Goal: Task Accomplishment & Management: Manage account settings

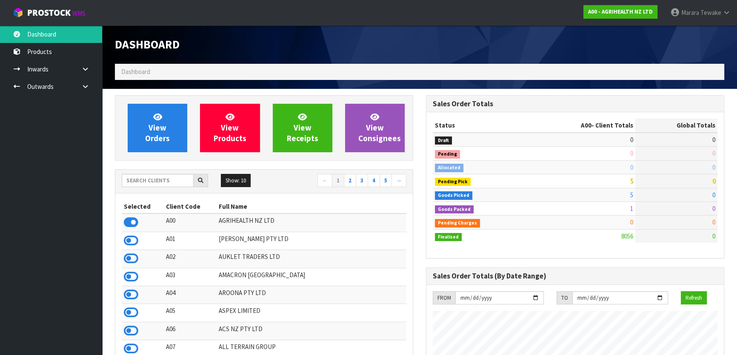
scroll to position [643, 311]
click at [167, 180] on input "text" at bounding box center [158, 180] width 72 height 13
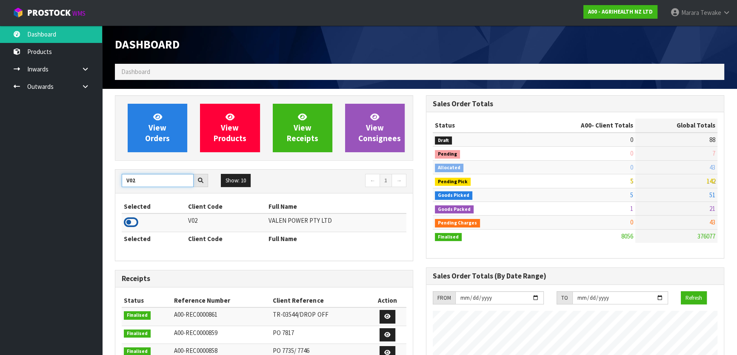
type input "V02"
click at [134, 224] on icon at bounding box center [131, 222] width 14 height 13
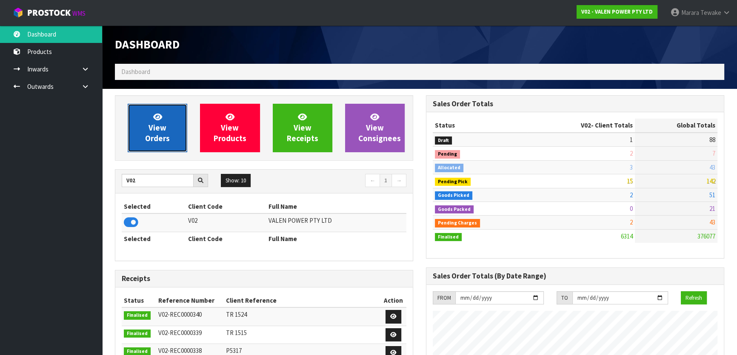
click at [153, 148] on link "View Orders" at bounding box center [158, 128] width 60 height 49
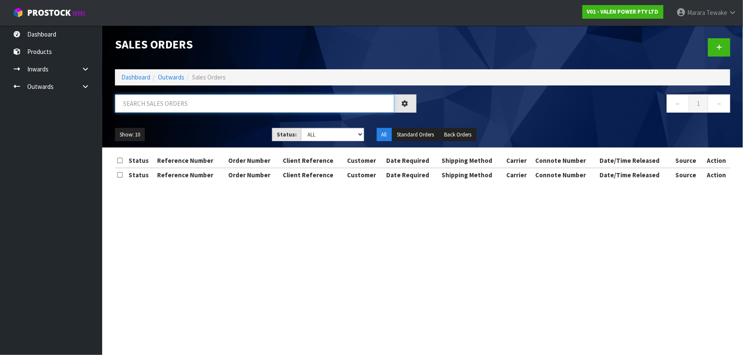
click at [155, 102] on input "text" at bounding box center [254, 103] width 279 height 18
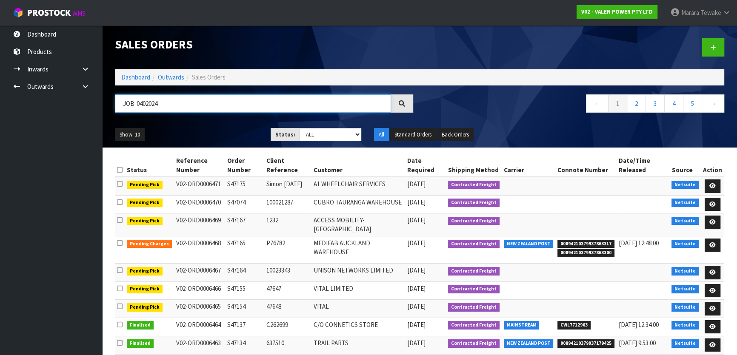
type input "JOB-0402024"
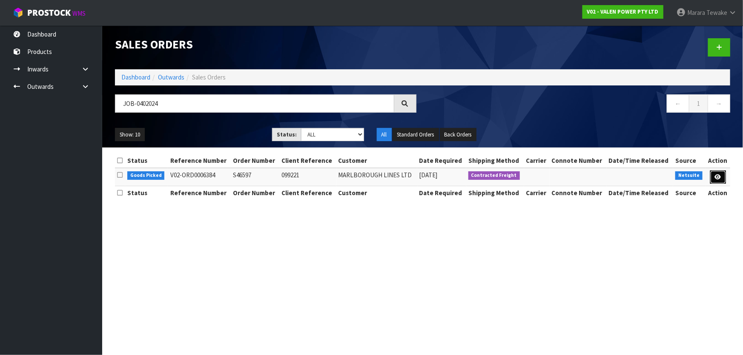
click at [716, 174] on icon at bounding box center [717, 177] width 6 height 6
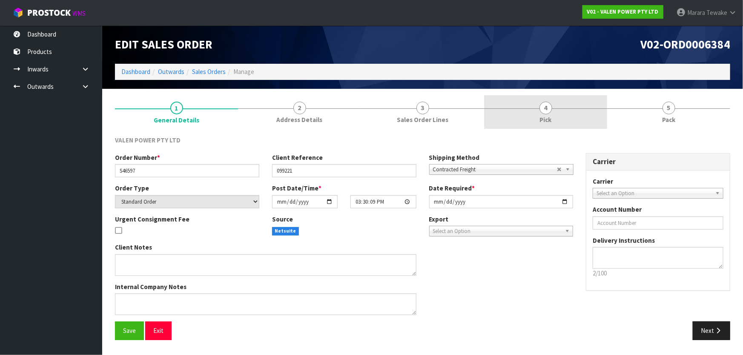
drag, startPoint x: 576, startPoint y: 110, endPoint x: 615, endPoint y: 174, distance: 75.2
click at [576, 110] on link "4 Pick" at bounding box center [545, 112] width 123 height 34
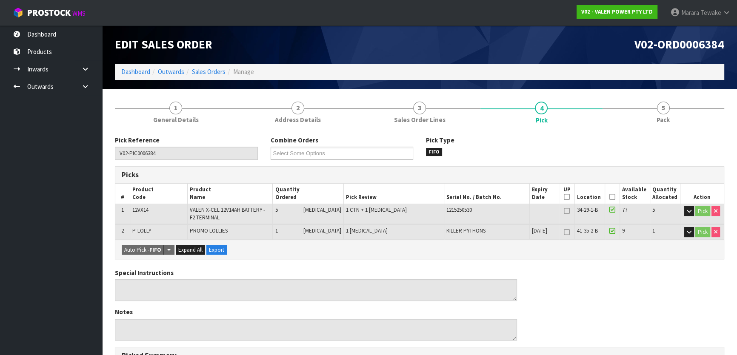
click at [609, 197] on icon at bounding box center [612, 197] width 6 height 0
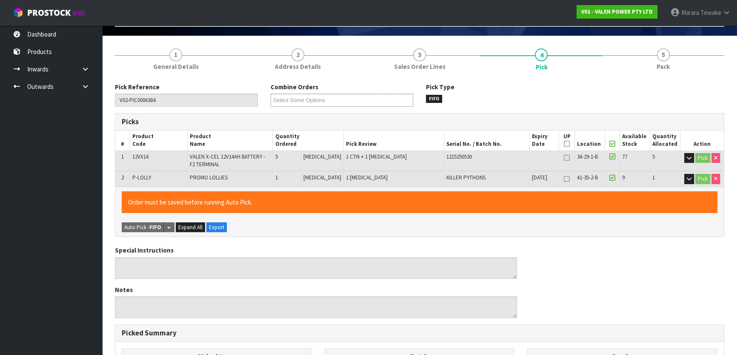
scroll to position [255, 0]
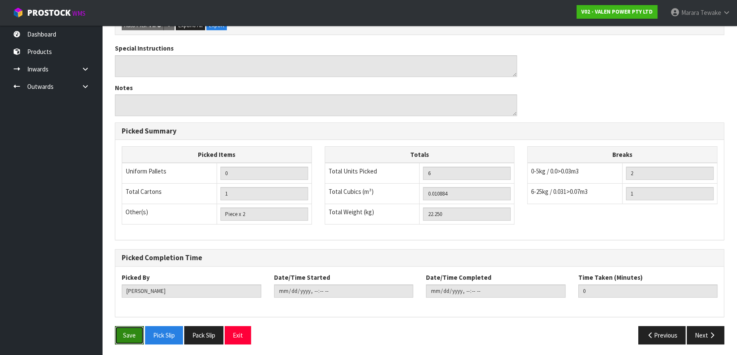
drag, startPoint x: 129, startPoint y: 334, endPoint x: 195, endPoint y: 321, distance: 67.5
click at [129, 333] on button "Save" at bounding box center [129, 335] width 29 height 18
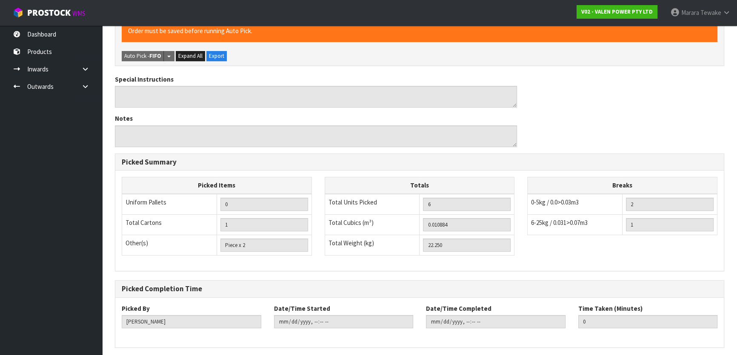
scroll to position [0, 0]
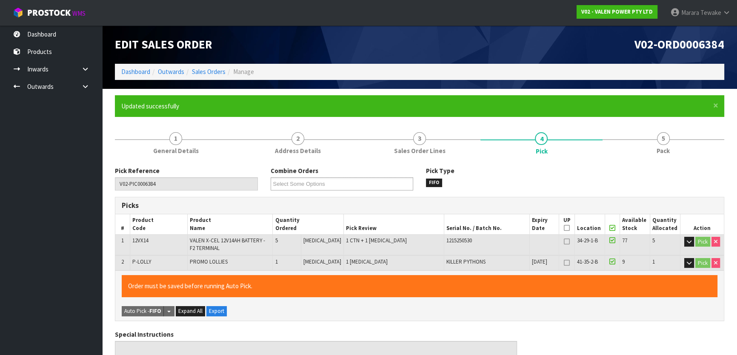
type input "[PERSON_NAME]"
type input "[DATE]T13:26"
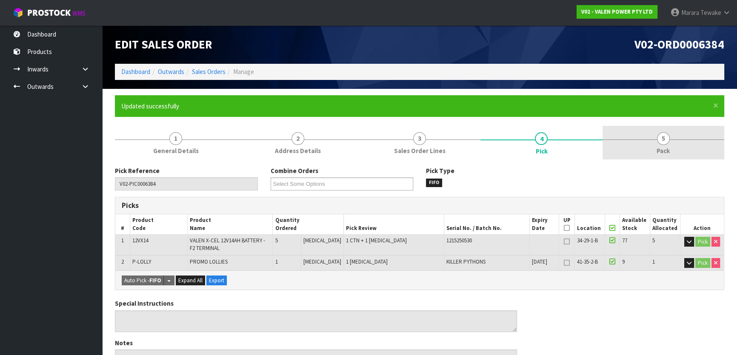
click at [642, 134] on link "5 Pack" at bounding box center [664, 143] width 122 height 34
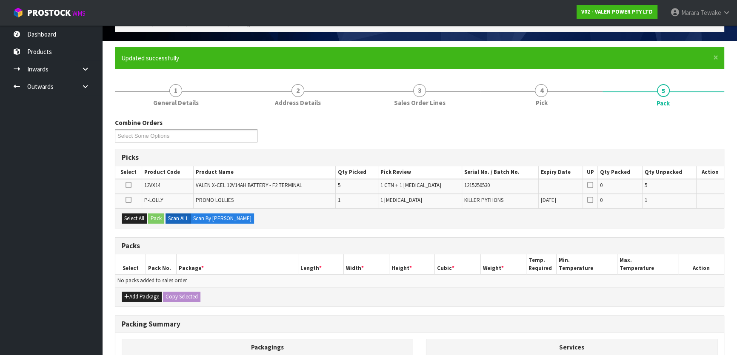
scroll to position [154, 0]
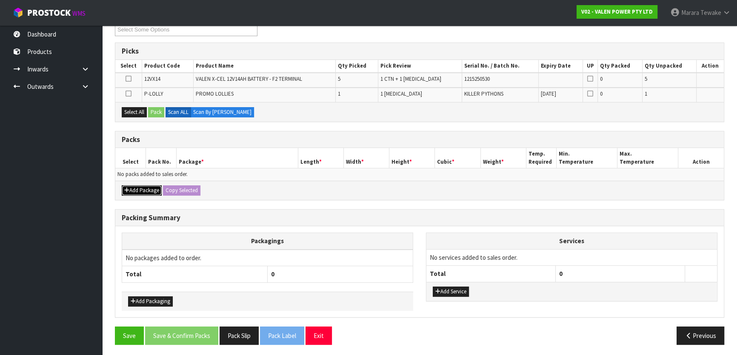
click at [140, 186] on button "Add Package" at bounding box center [142, 191] width 40 height 10
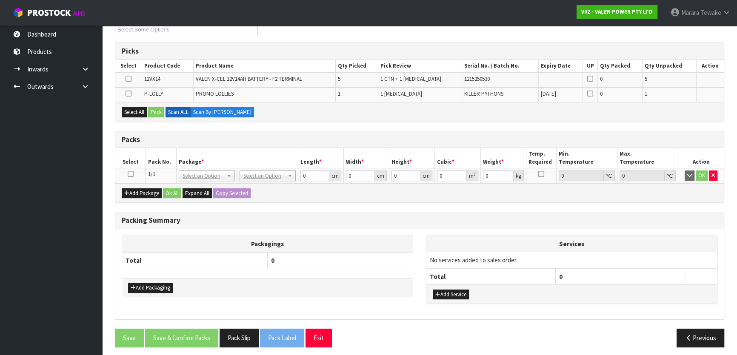
click at [131, 174] on icon at bounding box center [131, 174] width 6 height 0
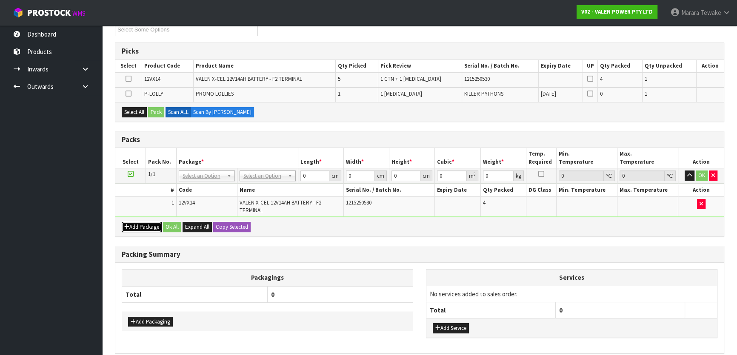
click at [145, 224] on button "Add Package" at bounding box center [142, 227] width 40 height 10
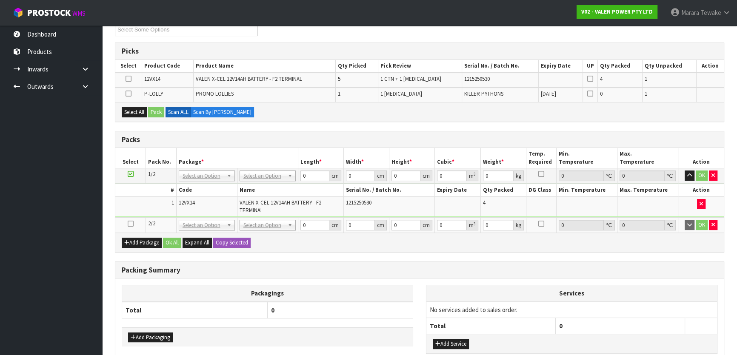
click at [131, 224] on icon at bounding box center [131, 224] width 6 height 0
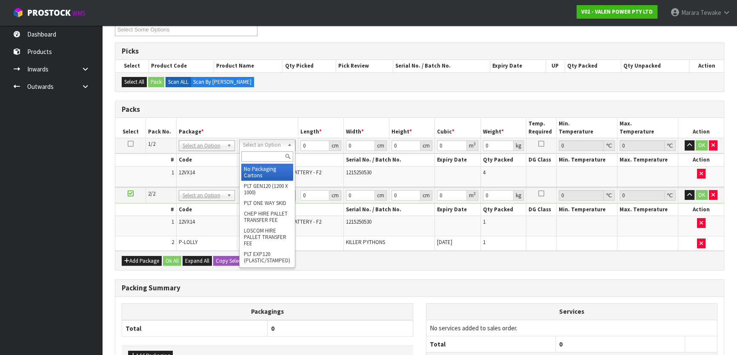
drag, startPoint x: 272, startPoint y: 146, endPoint x: 257, endPoint y: 168, distance: 27.0
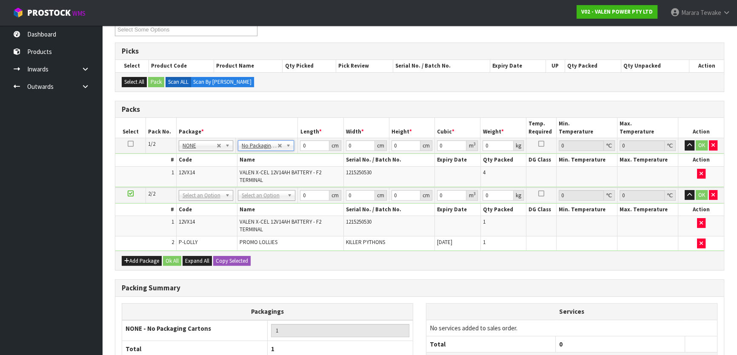
drag, startPoint x: 260, startPoint y: 192, endPoint x: 260, endPoint y: 202, distance: 9.8
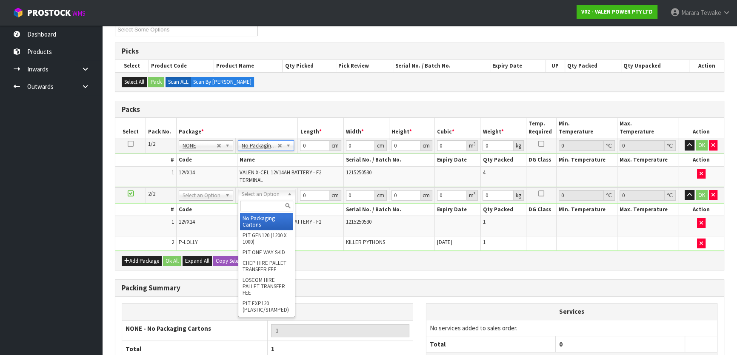
click at [260, 206] on input "text" at bounding box center [266, 206] width 53 height 11
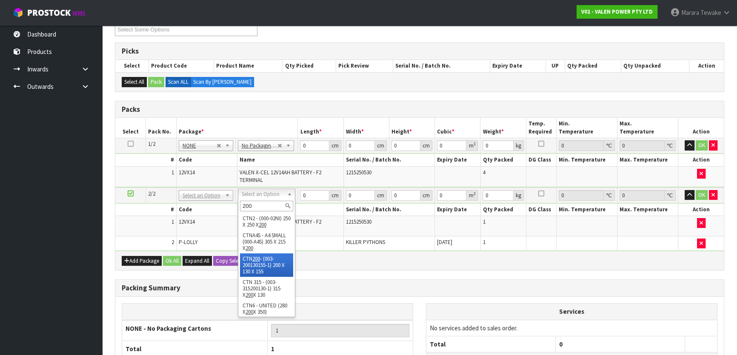
type input "200"
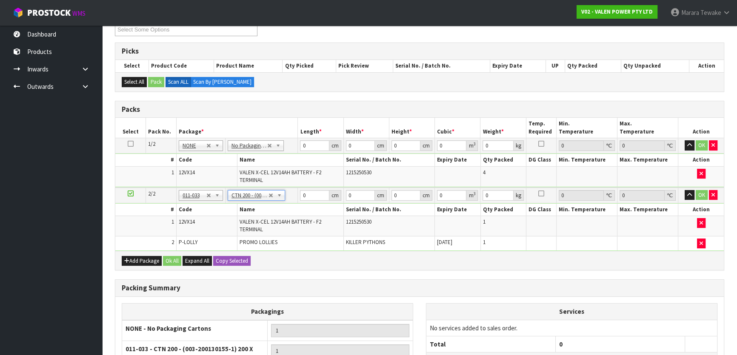
type input "20"
type input "13"
type input "15.5"
type input "0.00403"
type input "5.2"
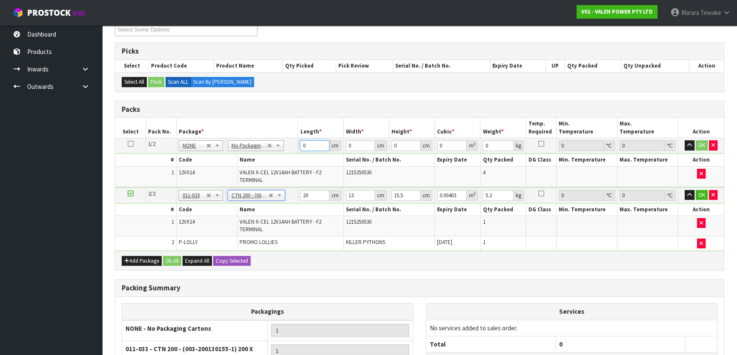
drag, startPoint x: 309, startPoint y: 145, endPoint x: 294, endPoint y: 135, distance: 18.2
click at [294, 135] on table "Select Pack No. Package * Length * Width * Height * Cubic * Weight * Temp. Requ…" at bounding box center [419, 184] width 609 height 133
type input "32"
type input "22"
type input "1"
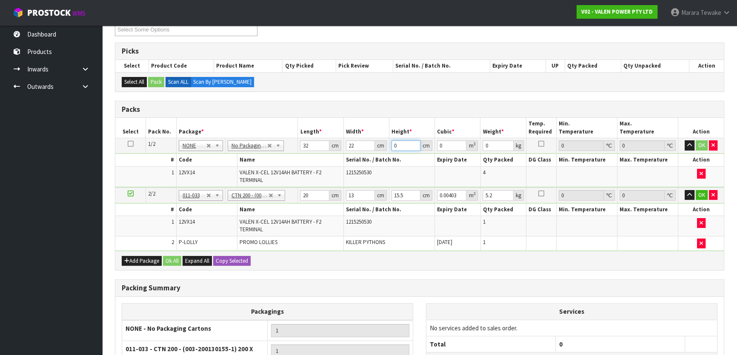
type input "0.000704"
type input "14"
type input "0.009856"
type input "14"
type input "18"
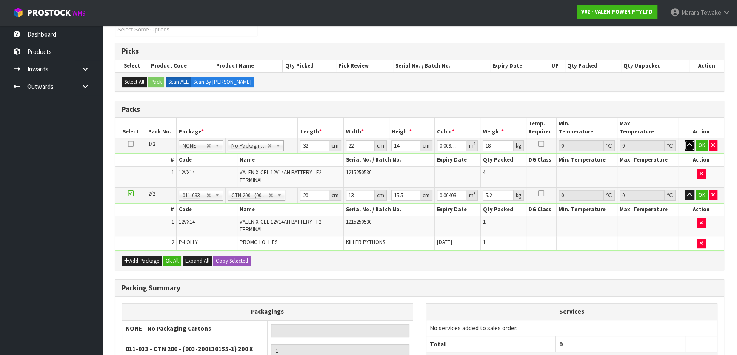
click at [685, 140] on button "button" at bounding box center [690, 145] width 10 height 10
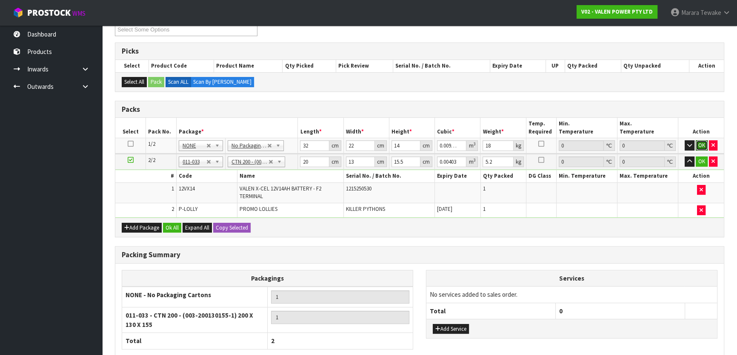
click button "OK" at bounding box center [702, 145] width 12 height 10
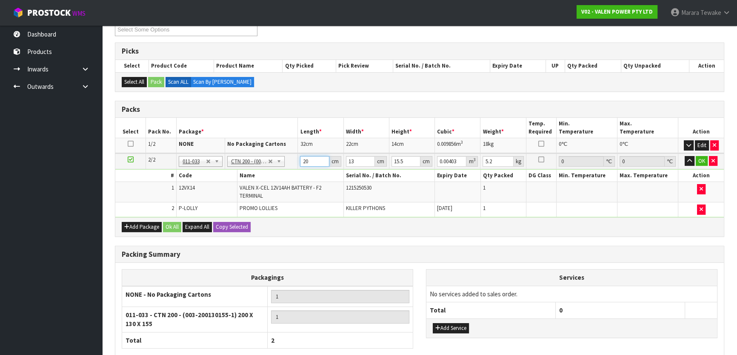
type input "2"
type input "0.000403"
type input "21"
type input "0.004232"
type input "21"
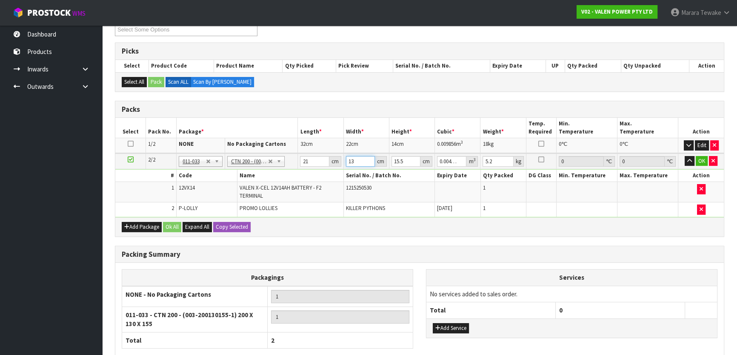
type input "1"
type input "0.000325"
type input "15"
type input "0.004882"
type input "15"
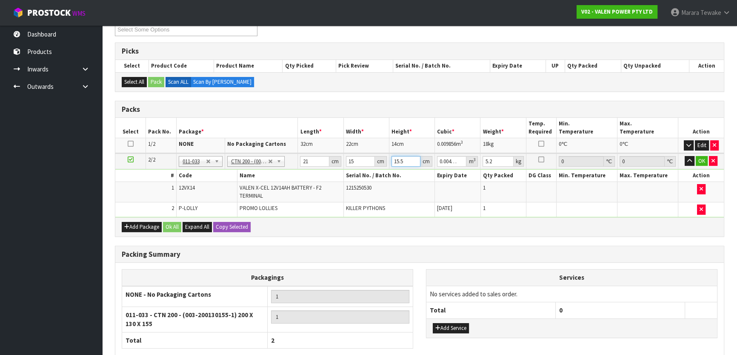
type input "1"
type input "0.000315"
type input "18"
type input "0.00567"
type input "18"
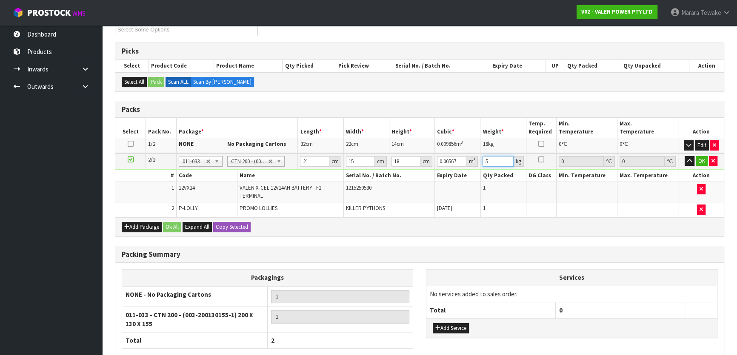
type input "5"
click at [685, 156] on button "button" at bounding box center [690, 161] width 10 height 10
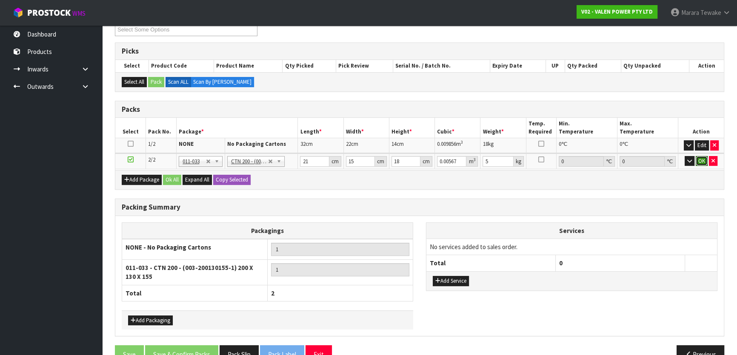
click button "OK" at bounding box center [702, 161] width 12 height 10
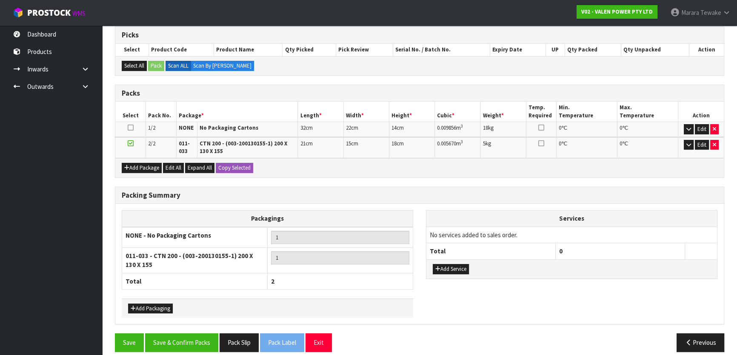
scroll to position [178, 0]
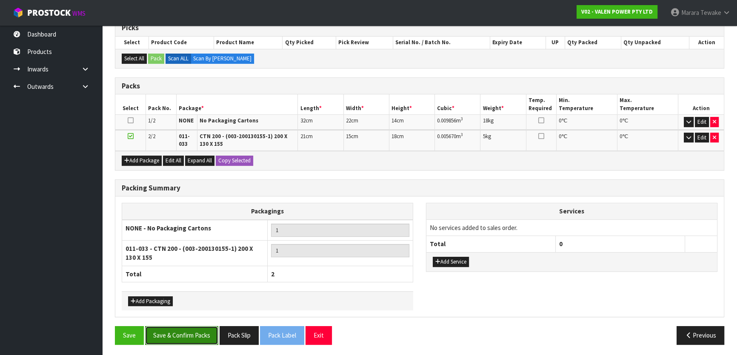
click at [187, 335] on button "Save & Confirm Packs" at bounding box center [181, 335] width 73 height 18
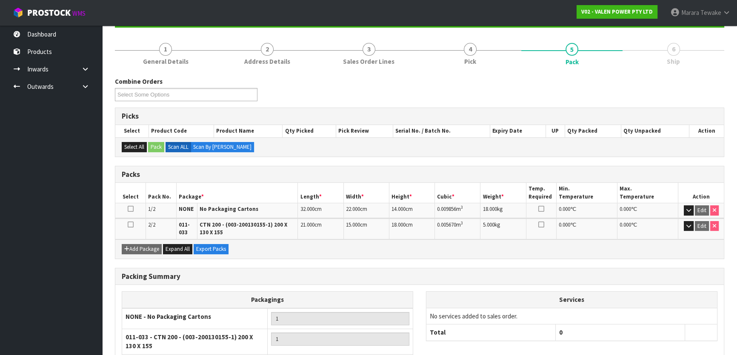
scroll to position [159, 0]
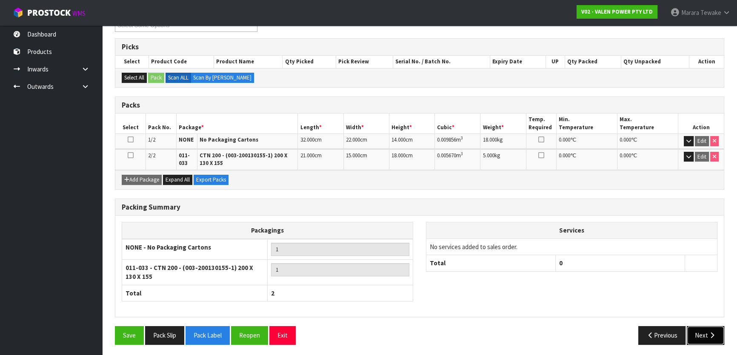
click at [712, 336] on icon "button" at bounding box center [712, 335] width 8 height 6
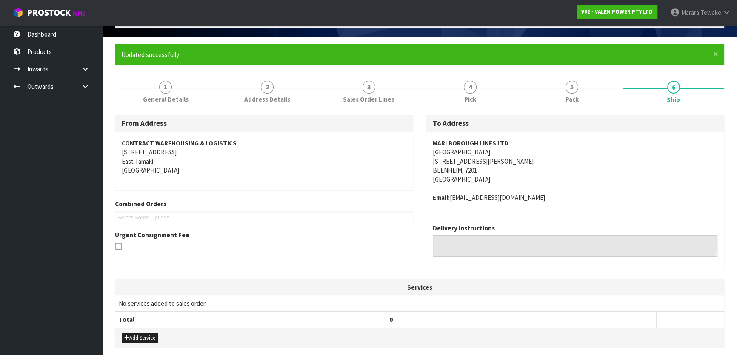
scroll to position [235, 0]
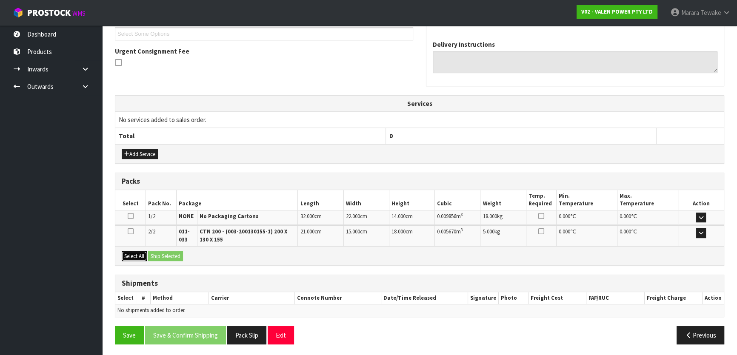
drag, startPoint x: 133, startPoint y: 250, endPoint x: 168, endPoint y: 252, distance: 35.0
click at [133, 251] on button "Select All" at bounding box center [134, 256] width 25 height 10
drag, startPoint x: 168, startPoint y: 252, endPoint x: 171, endPoint y: 258, distance: 6.3
click at [168, 253] on button "Ship Selected" at bounding box center [165, 256] width 35 height 10
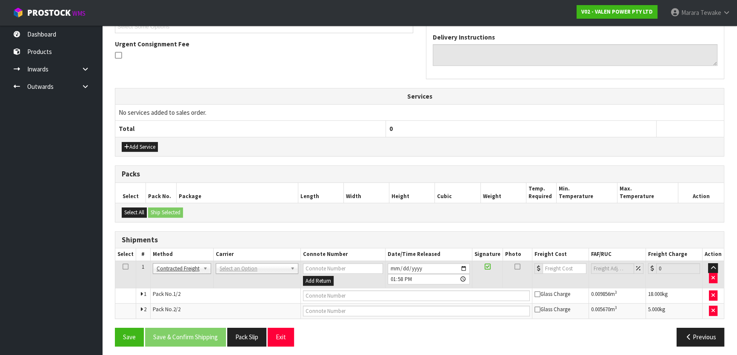
scroll to position [245, 0]
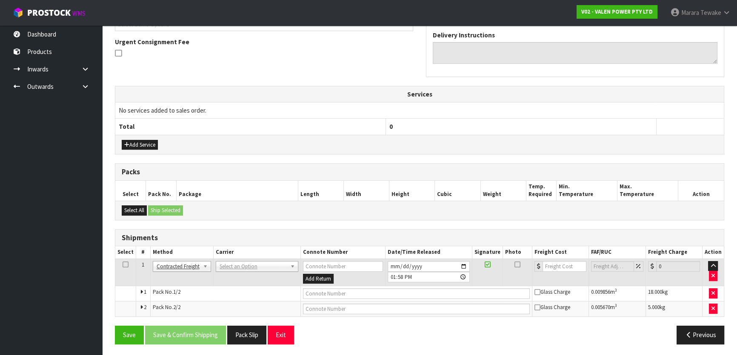
drag, startPoint x: 237, startPoint y: 261, endPoint x: 238, endPoint y: 273, distance: 12.0
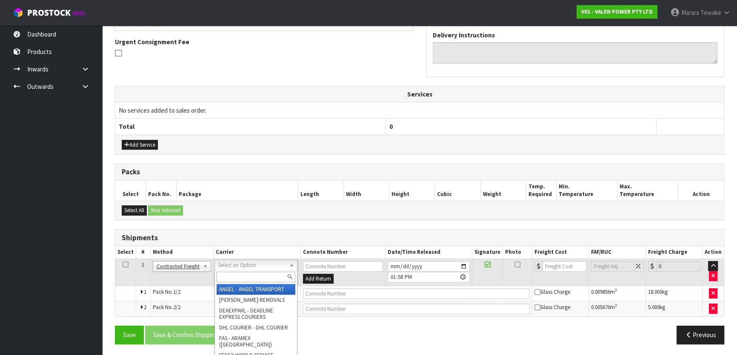
click at [238, 274] on input "text" at bounding box center [256, 277] width 79 height 11
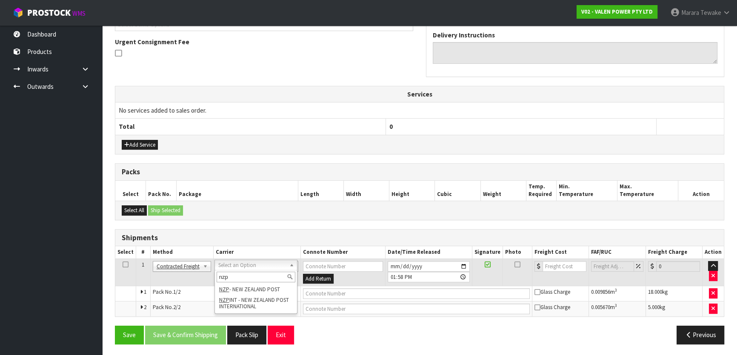
type input "nzp"
click at [148, 144] on button "Add Service" at bounding box center [140, 145] width 36 height 10
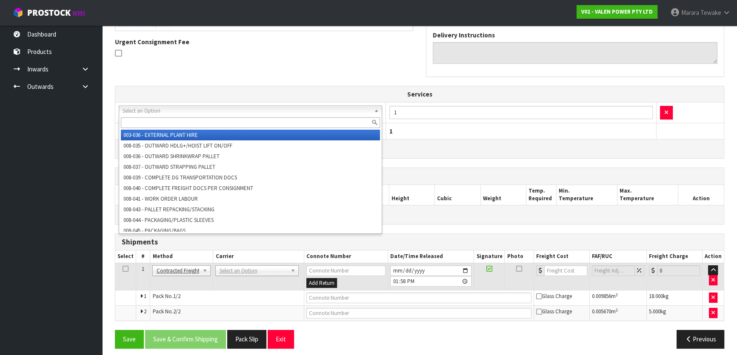
click at [170, 125] on input "text" at bounding box center [250, 122] width 259 height 11
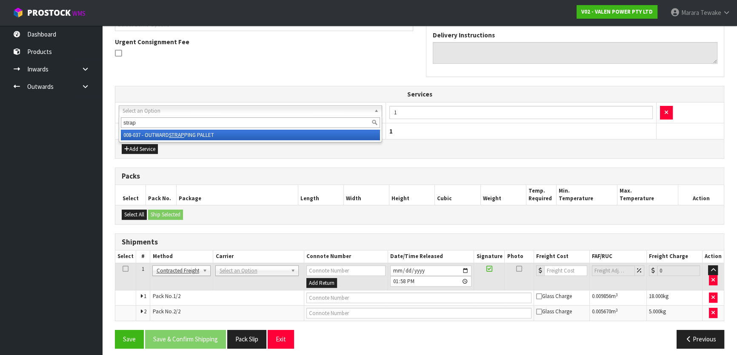
type input "strap"
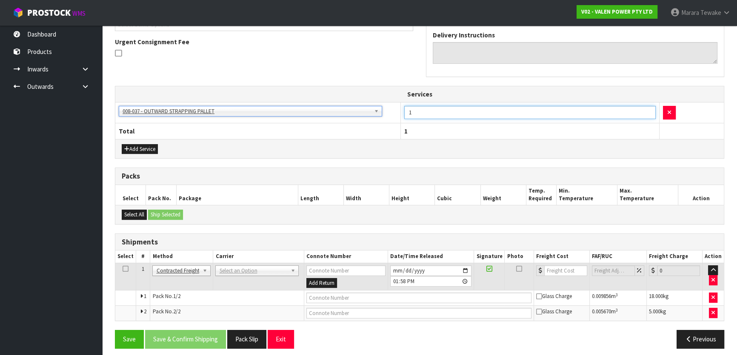
drag, startPoint x: 416, startPoint y: 116, endPoint x: 403, endPoint y: 101, distance: 20.2
click at [401, 103] on td "1" at bounding box center [530, 113] width 258 height 21
type input "2"
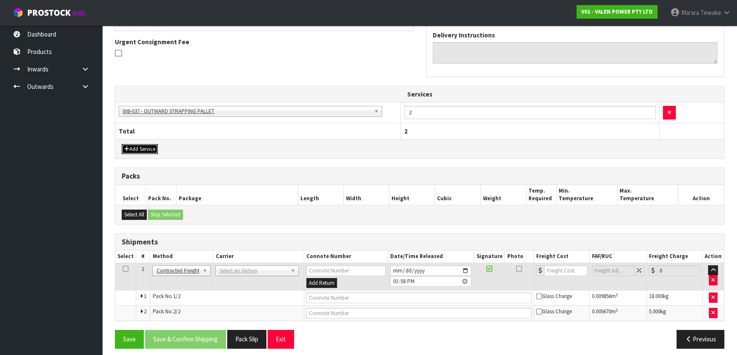
click at [147, 145] on button "Add Service" at bounding box center [140, 149] width 36 height 10
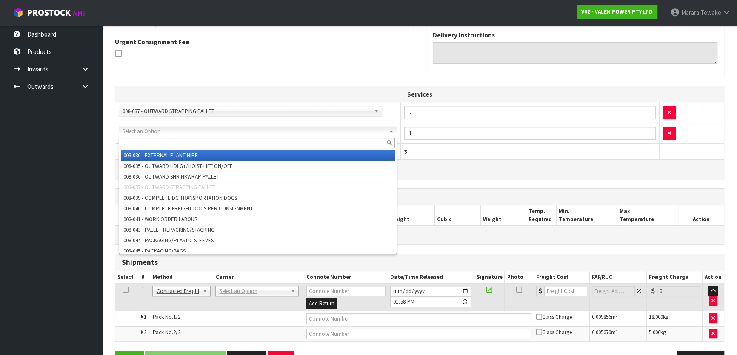
click at [162, 143] on input "text" at bounding box center [258, 143] width 274 height 11
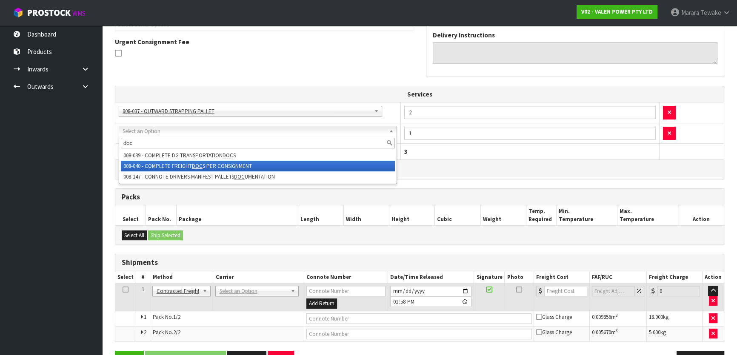
type input "doc"
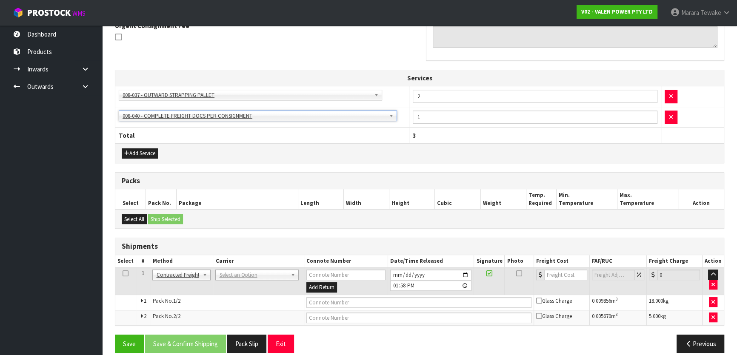
scroll to position [269, 0]
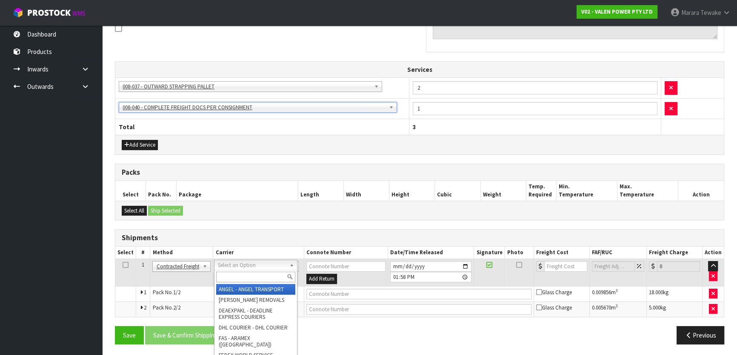
drag, startPoint x: 266, startPoint y: 269, endPoint x: 264, endPoint y: 274, distance: 5.5
click at [264, 277] on input "text" at bounding box center [255, 277] width 79 height 11
type input "nzp"
drag, startPoint x: 266, startPoint y: 289, endPoint x: 205, endPoint y: 321, distance: 69.3
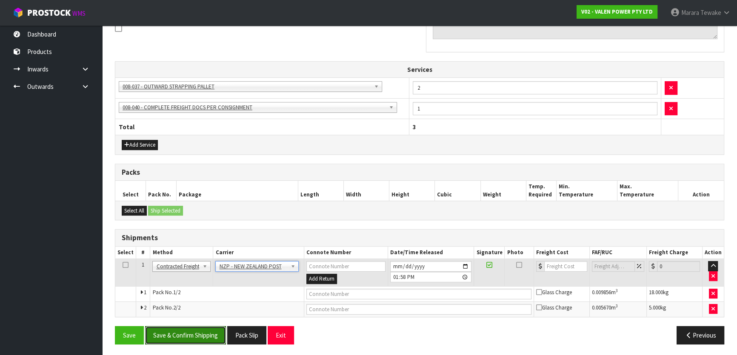
drag, startPoint x: 191, startPoint y: 329, endPoint x: 26, endPoint y: 321, distance: 164.9
click at [189, 329] on button "Save & Confirm Shipping" at bounding box center [185, 335] width 81 height 18
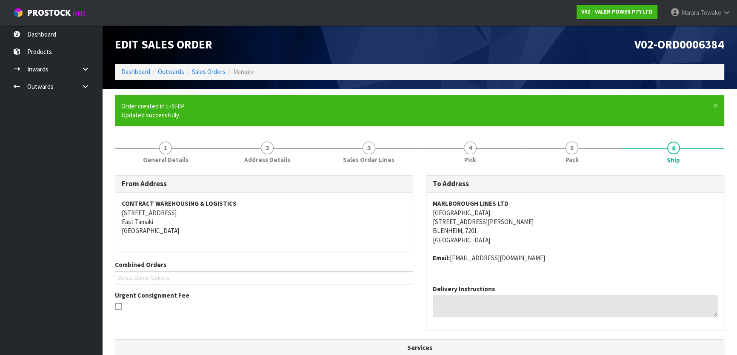
scroll to position [257, 0]
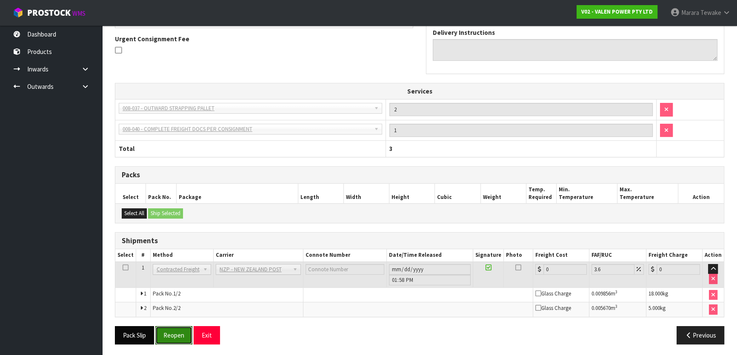
drag, startPoint x: 185, startPoint y: 329, endPoint x: 150, endPoint y: 329, distance: 34.9
click at [183, 329] on button "Reopen" at bounding box center [173, 335] width 37 height 18
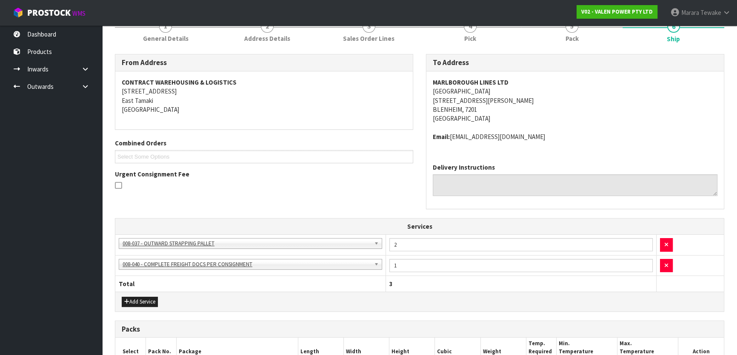
scroll to position [269, 0]
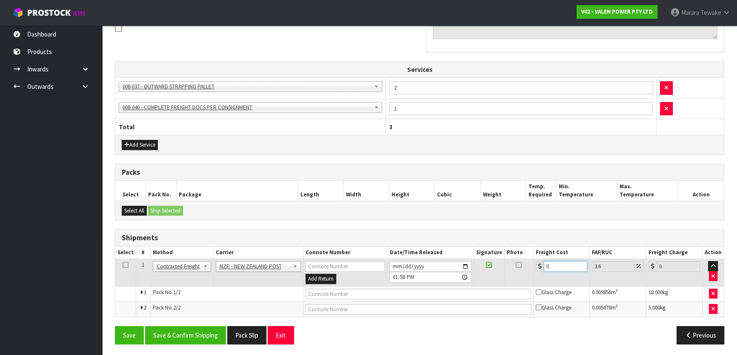
drag, startPoint x: 566, startPoint y: 264, endPoint x: 500, endPoint y: 235, distance: 72.6
click at [528, 247] on table "Select # Method Carrier Connote Number Date/Time Released Signature Photo Freig…" at bounding box center [419, 282] width 609 height 70
type input "3"
type input "3.11"
type input "36"
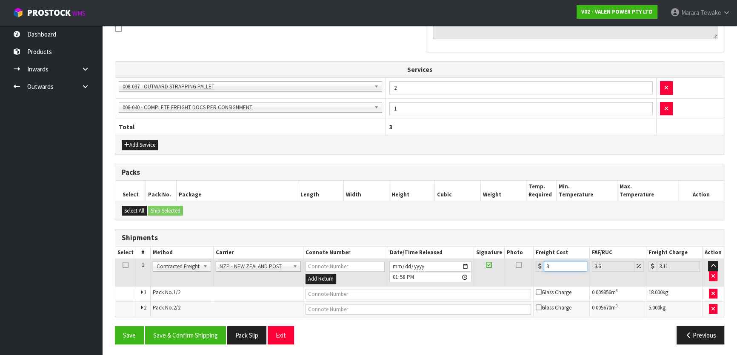
type input "37.3"
type input "36.5"
type input "37.81"
type input "36.55"
type input "37.87"
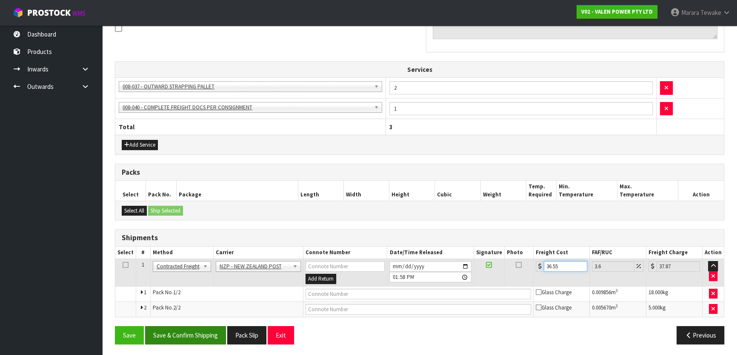
type input "36.55"
drag, startPoint x: 168, startPoint y: 336, endPoint x: 51, endPoint y: 253, distance: 144.0
click at [166, 336] on button "Save & Confirm Shipping" at bounding box center [185, 335] width 81 height 18
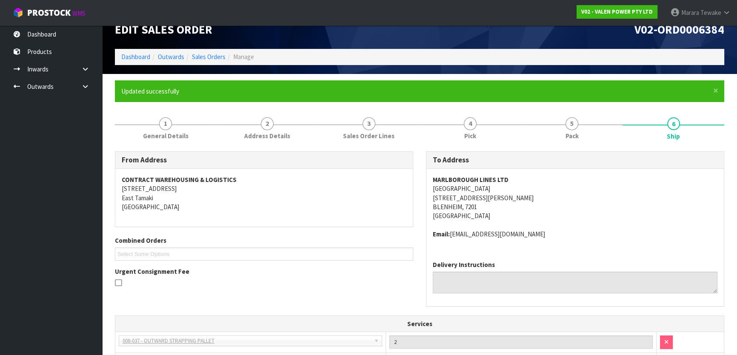
scroll to position [0, 0]
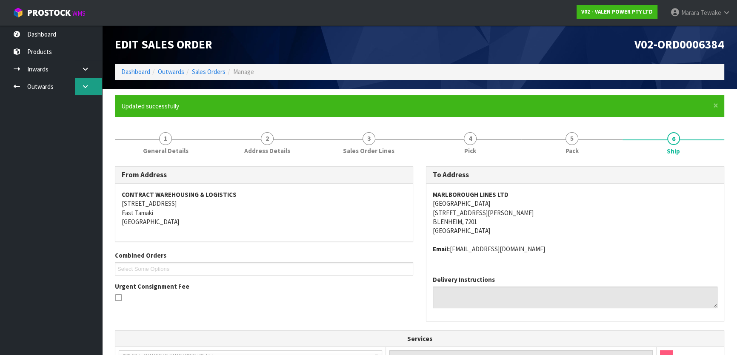
click at [91, 85] on link at bounding box center [88, 86] width 27 height 17
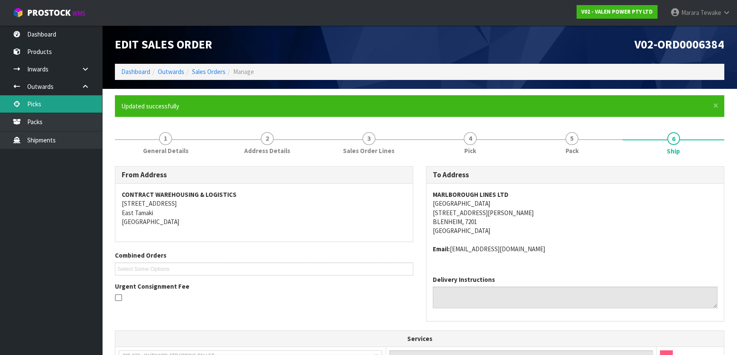
click at [69, 103] on link "Picks" at bounding box center [51, 103] width 102 height 17
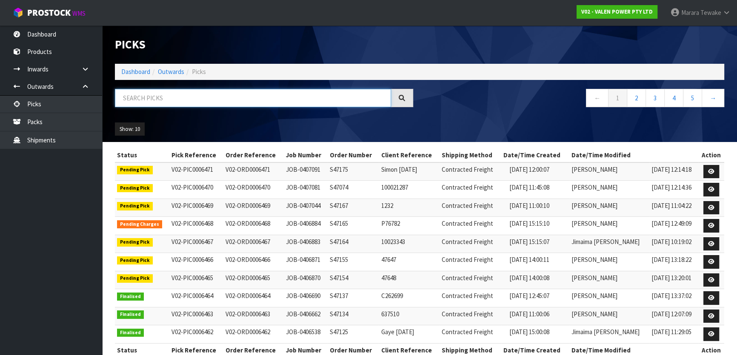
click at [133, 102] on input "text" at bounding box center [253, 98] width 276 height 18
type input "JOB-0402569"
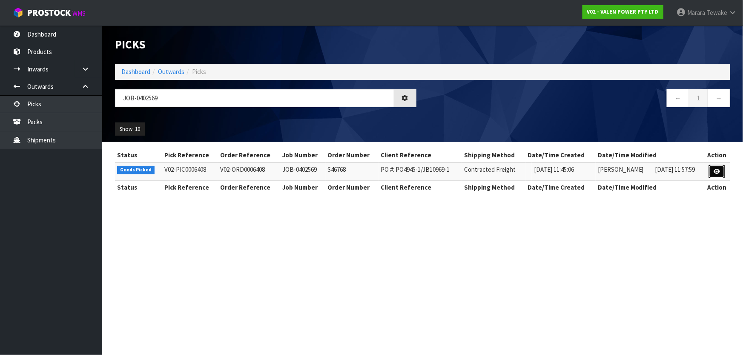
click at [717, 168] on link at bounding box center [717, 172] width 16 height 14
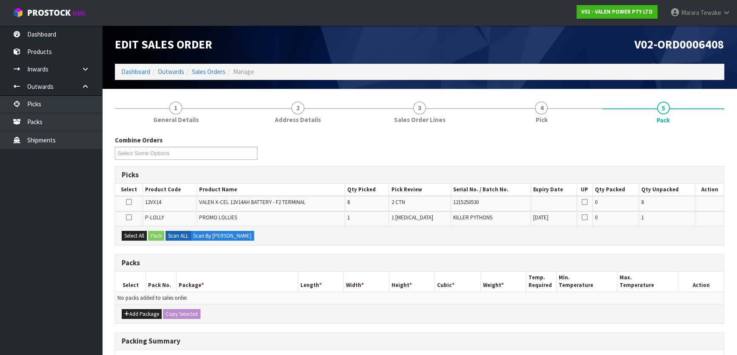
drag, startPoint x: 549, startPoint y: 93, endPoint x: 556, endPoint y: 110, distance: 18.3
click at [549, 92] on section "1 General Details 2 Address Details 3 Sales Order Lines 4 Pick 5 Pack Combine O…" at bounding box center [419, 285] width 635 height 393
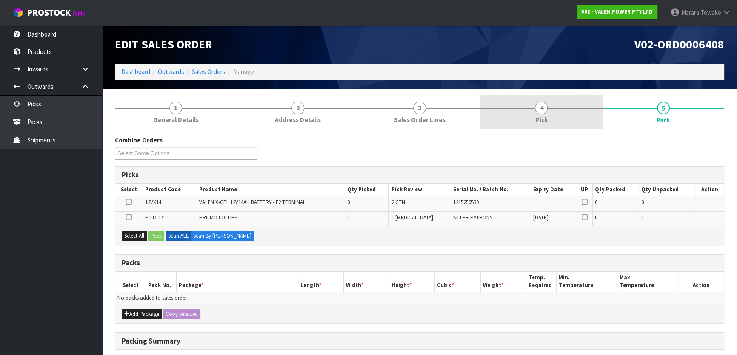
click at [565, 114] on link "4 Pick" at bounding box center [541, 112] width 122 height 34
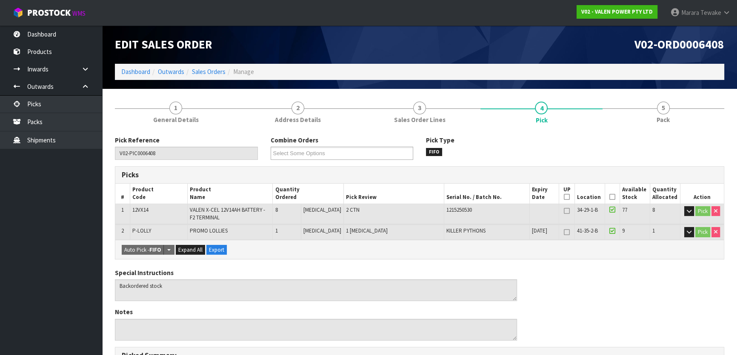
click at [609, 197] on icon at bounding box center [612, 197] width 6 height 0
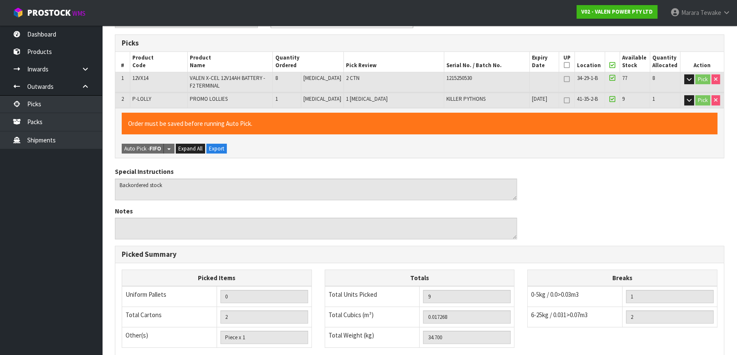
scroll to position [255, 0]
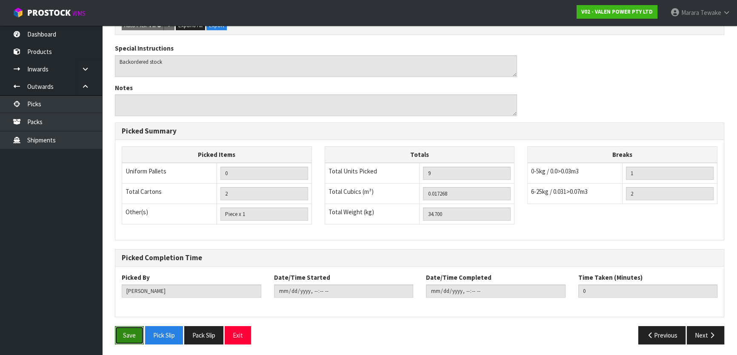
click at [130, 329] on button "Save" at bounding box center [129, 335] width 29 height 18
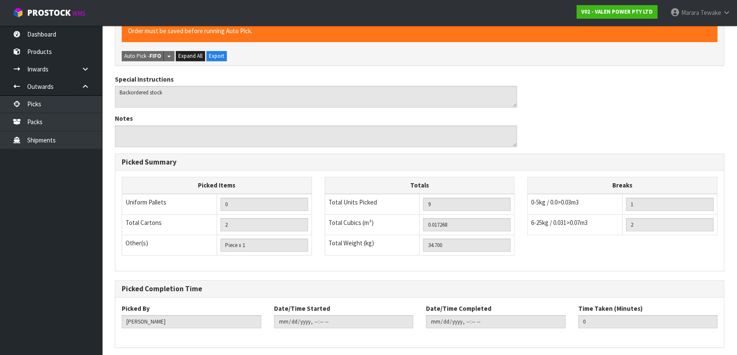
scroll to position [0, 0]
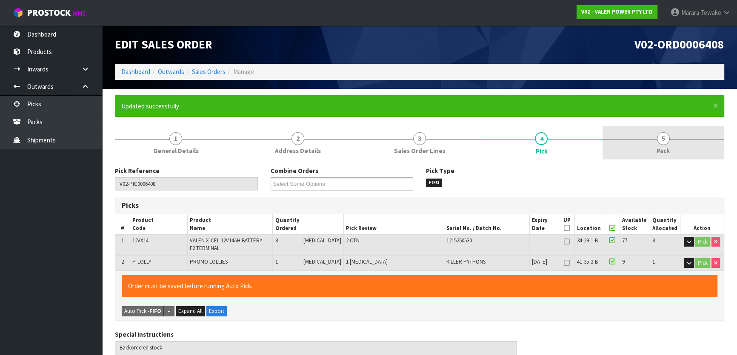
type input "[PERSON_NAME]"
type input "[DATE]T14:30:54"
click at [660, 134] on span "5" at bounding box center [663, 138] width 13 height 13
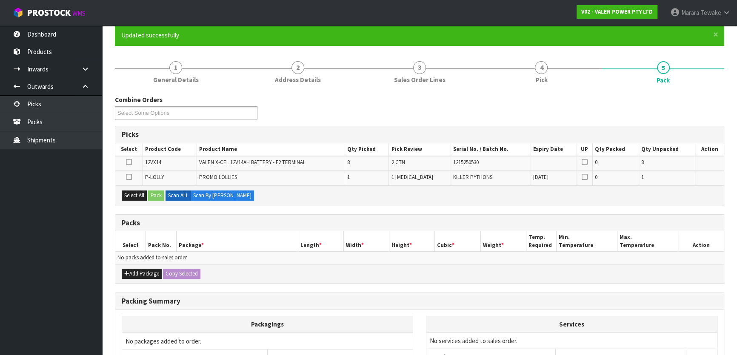
scroll to position [154, 0]
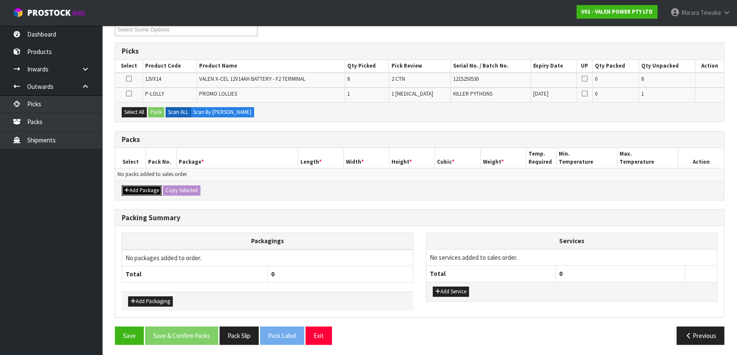
drag, startPoint x: 144, startPoint y: 189, endPoint x: 135, endPoint y: 182, distance: 11.0
click at [143, 188] on button "Add Package" at bounding box center [142, 191] width 40 height 10
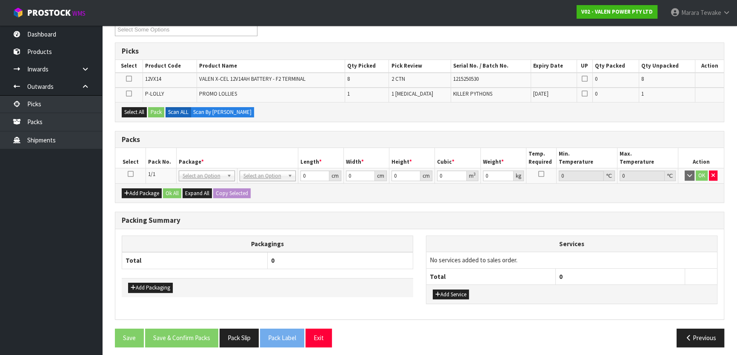
drag, startPoint x: 130, startPoint y: 174, endPoint x: 136, endPoint y: 153, distance: 21.7
click at [129, 174] on icon at bounding box center [131, 174] width 6 height 0
click at [140, 107] on button "Select All" at bounding box center [134, 112] width 25 height 10
click at [155, 109] on button "Pack" at bounding box center [156, 112] width 16 height 10
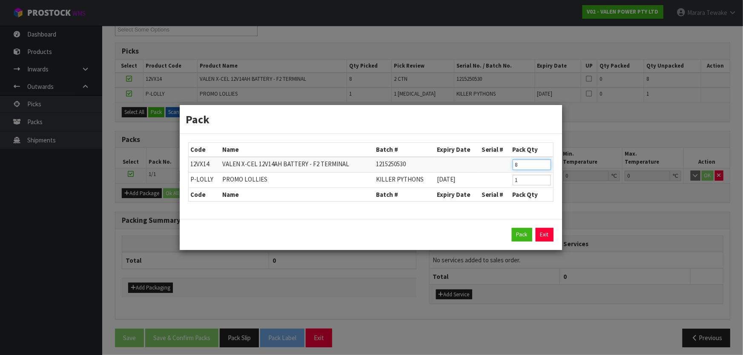
drag, startPoint x: 524, startPoint y: 164, endPoint x: 497, endPoint y: 151, distance: 30.4
click at [497, 151] on table "Code Name Batch # Expiry Date Serial # Pack Qty 12VX14 VALEN X-CEL 12V14AH BATT…" at bounding box center [371, 172] width 364 height 58
type input "4"
click button "Pack" at bounding box center [521, 235] width 20 height 14
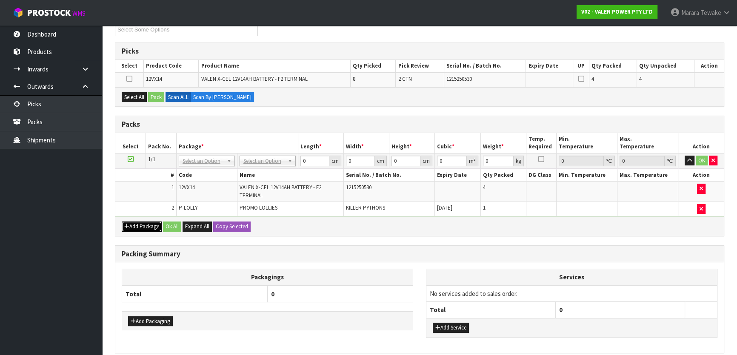
click at [145, 222] on button "Add Package" at bounding box center [142, 227] width 40 height 10
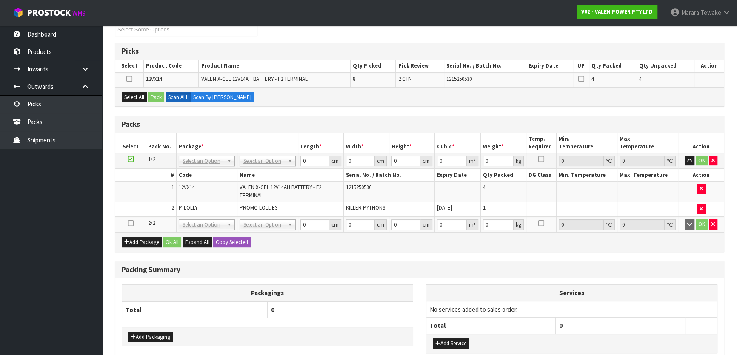
click at [133, 220] on td at bounding box center [130, 224] width 31 height 15
click at [131, 223] on icon at bounding box center [131, 223] width 6 height 0
drag, startPoint x: 136, startPoint y: 98, endPoint x: 150, endPoint y: 97, distance: 13.7
click at [139, 98] on button "Select All" at bounding box center [134, 97] width 25 height 10
click at [150, 96] on button "Pack" at bounding box center [156, 97] width 16 height 10
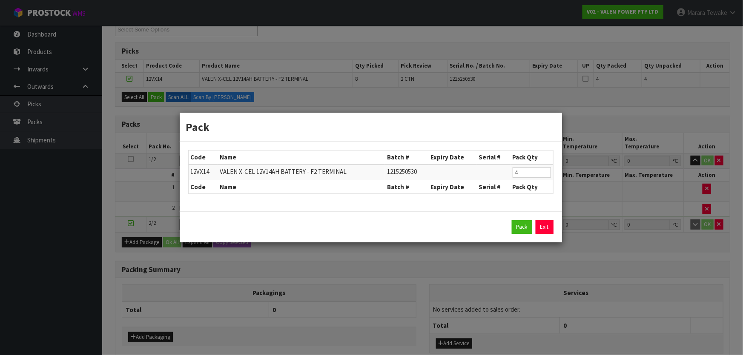
click at [512, 234] on div "Pack Exit" at bounding box center [371, 226] width 382 height 31
click at [516, 226] on button "Pack" at bounding box center [521, 227] width 20 height 14
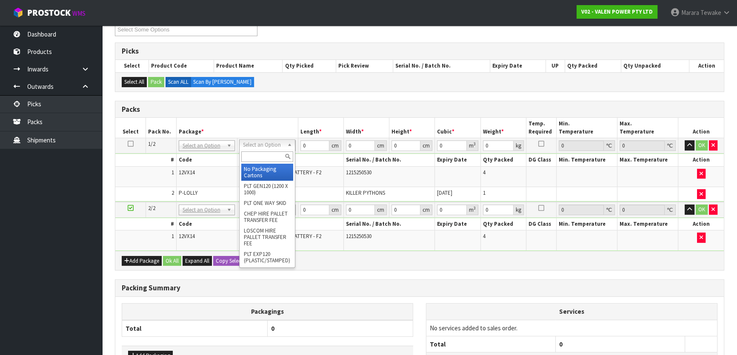
click at [260, 156] on input "text" at bounding box center [267, 156] width 52 height 11
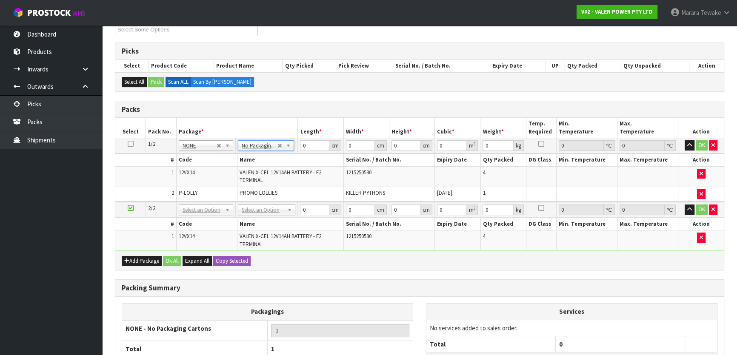
drag, startPoint x: 276, startPoint y: 208, endPoint x: 272, endPoint y: 226, distance: 18.0
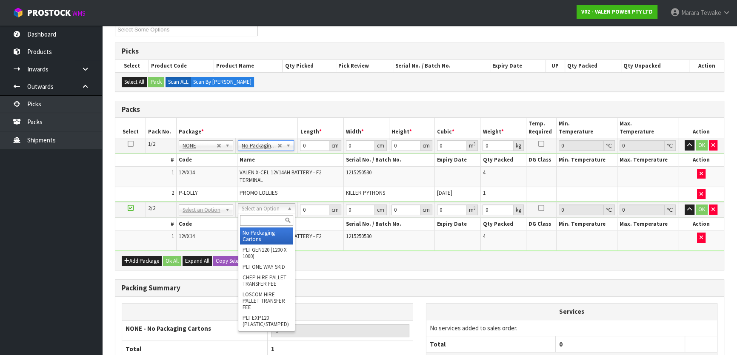
type input "2"
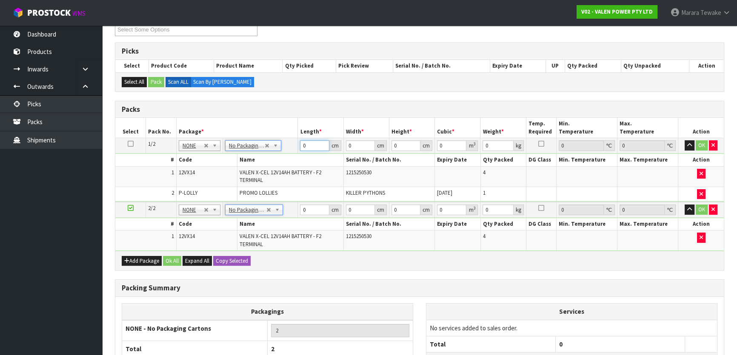
drag, startPoint x: 307, startPoint y: 146, endPoint x: 287, endPoint y: 126, distance: 28.0
click at [287, 138] on tr "1/2 NONE 007-001 007-002 007-004 007-009 007-013 007-014 007-015 007-017 007-01…" at bounding box center [419, 145] width 609 height 15
type input "32"
type input "22"
type input "1"
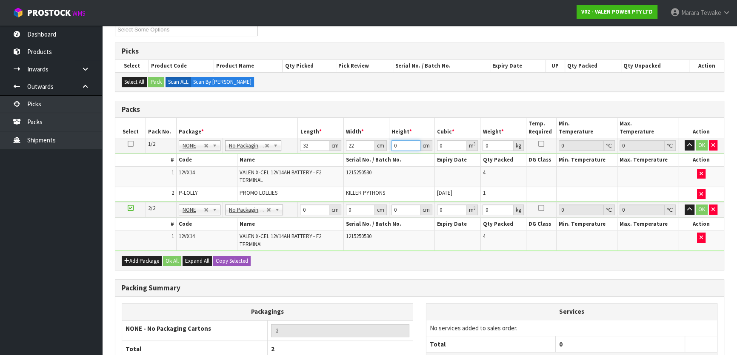
type input "0.000704"
type input "16"
type input "0.011264"
type input "16"
type input "18"
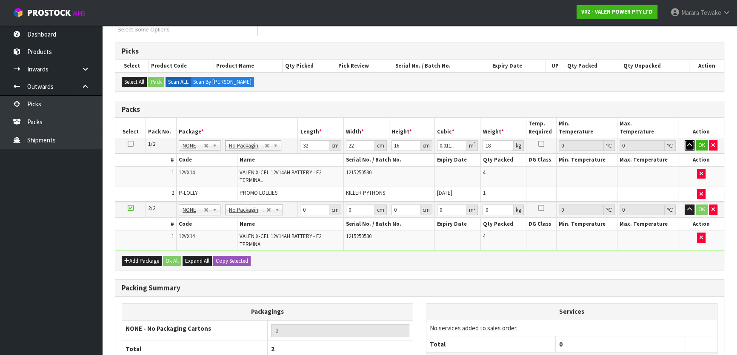
click at [685, 140] on button "button" at bounding box center [690, 145] width 10 height 10
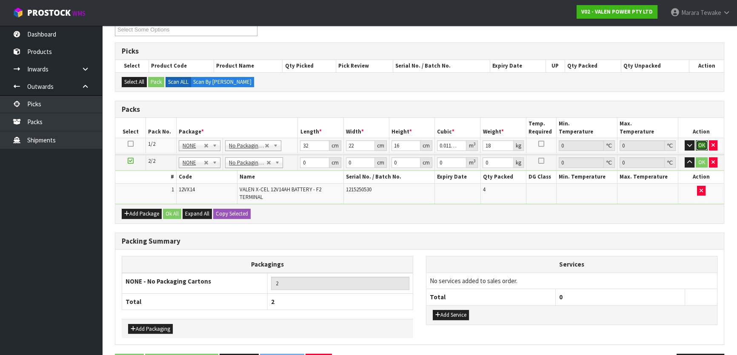
click button "OK" at bounding box center [702, 145] width 12 height 10
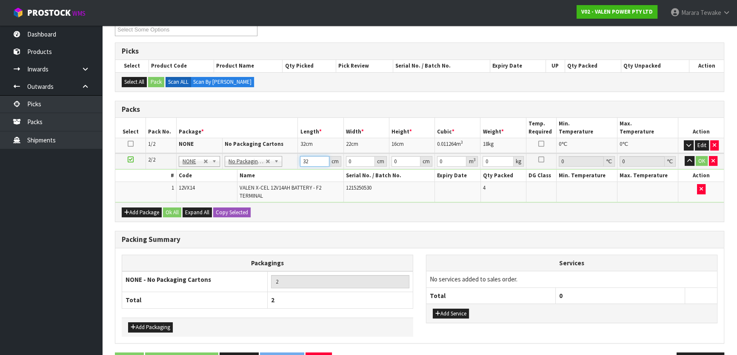
type input "32"
type input "22"
type input "1"
type input "0.000704"
type input "16"
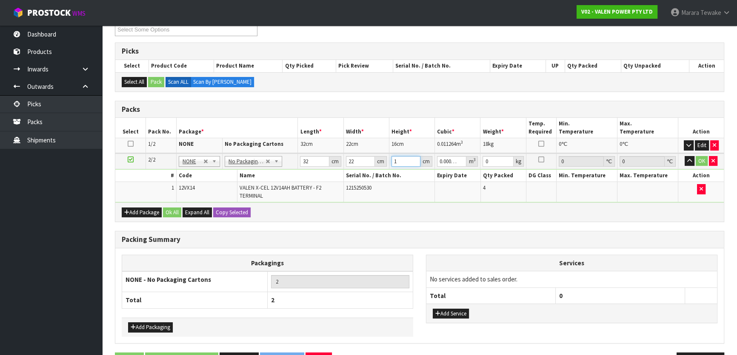
type input "0.011264"
type input "165"
type input "0.11616"
type input "16"
type input "0.011264"
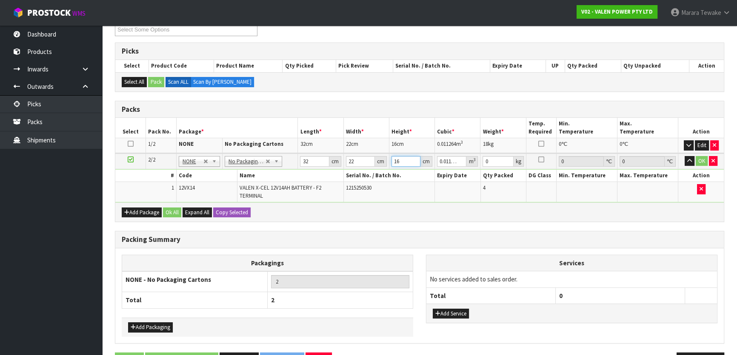
type input "1"
type input "0.000704"
type input "14"
type input "0.009856"
type input "14"
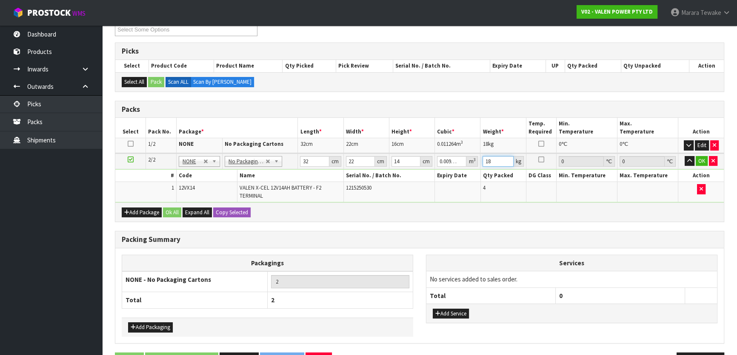
type input "18"
click at [685, 156] on button "button" at bounding box center [690, 161] width 10 height 10
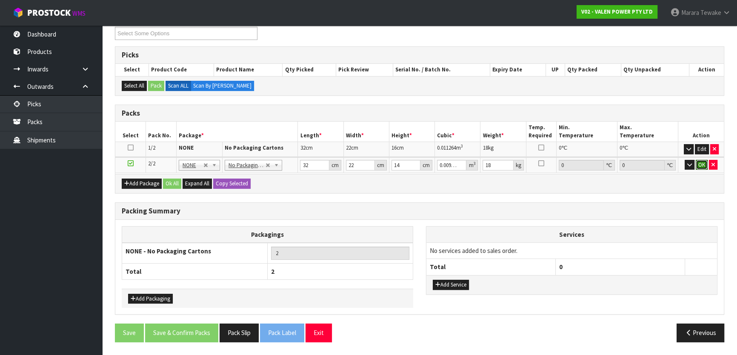
click button "OK" at bounding box center [702, 165] width 12 height 10
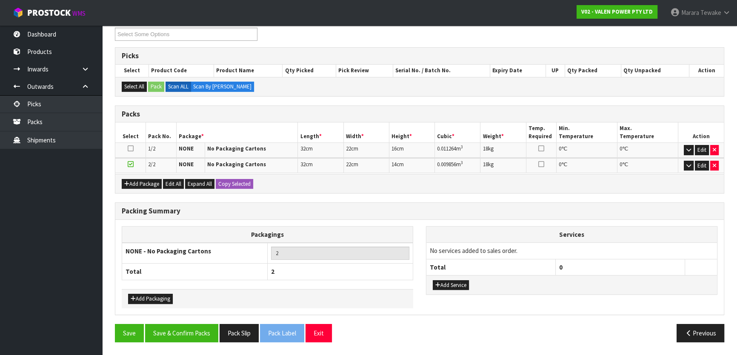
scroll to position [147, 0]
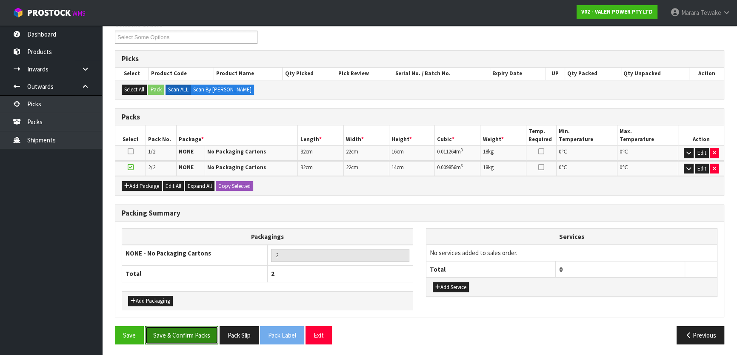
click at [186, 334] on button "Save & Confirm Packs" at bounding box center [181, 335] width 73 height 18
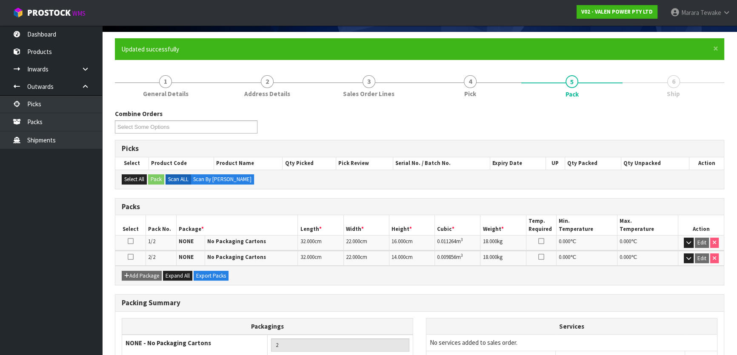
scroll to position [128, 0]
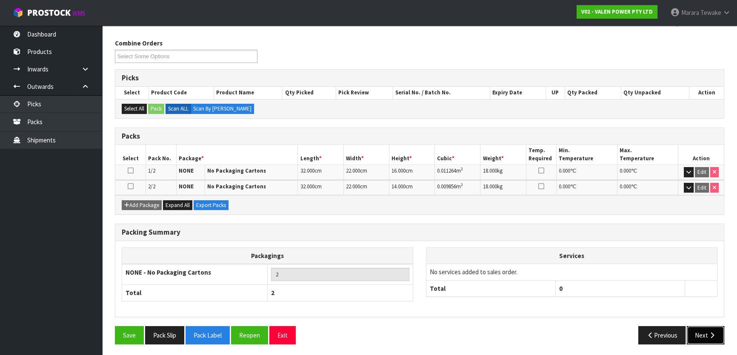
click at [703, 328] on button "Next" at bounding box center [705, 335] width 37 height 18
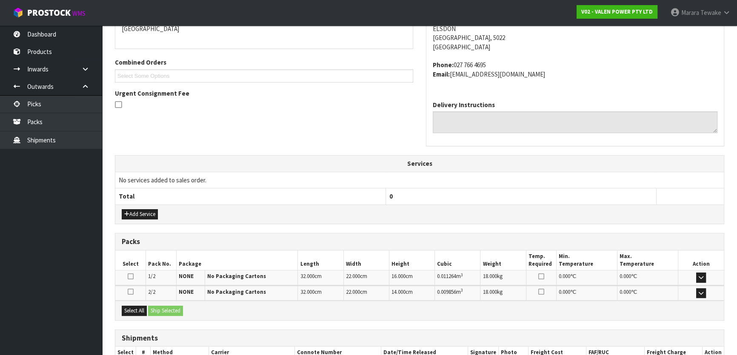
scroll to position [248, 0]
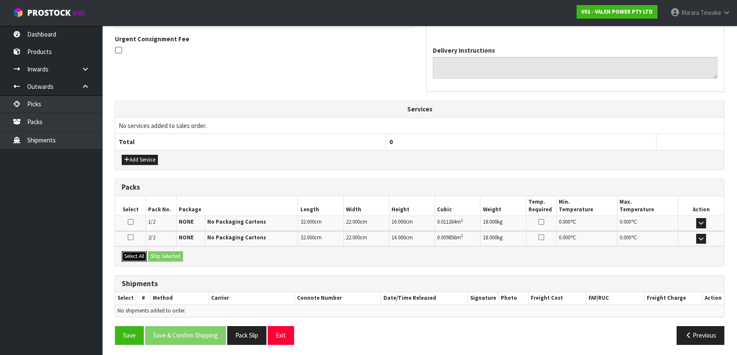
click at [139, 257] on button "Select All" at bounding box center [134, 256] width 25 height 10
click at [160, 252] on button "Ship Selected" at bounding box center [165, 256] width 35 height 10
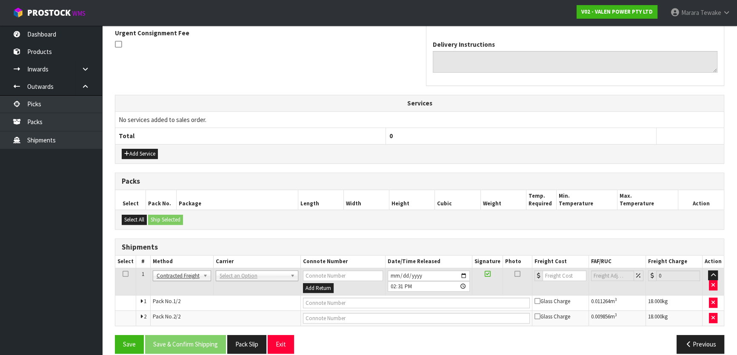
scroll to position [263, 0]
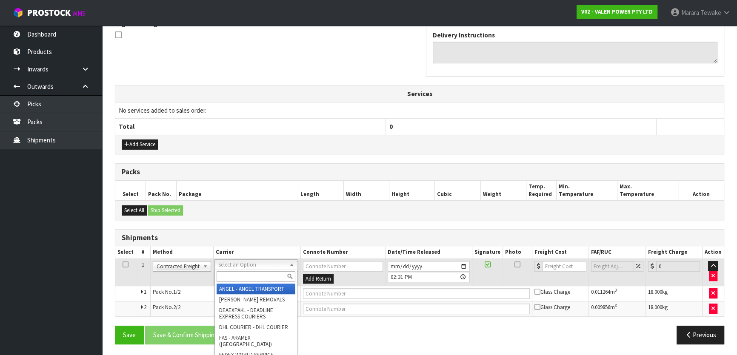
click at [229, 275] on input "text" at bounding box center [256, 276] width 79 height 11
type input "nzp"
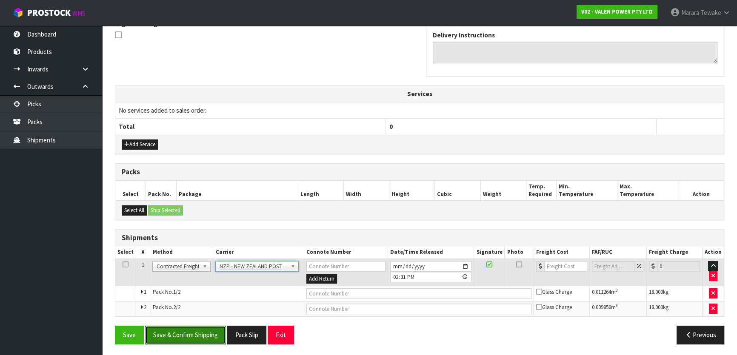
click at [217, 340] on button "Save & Confirm Shipping" at bounding box center [185, 335] width 81 height 18
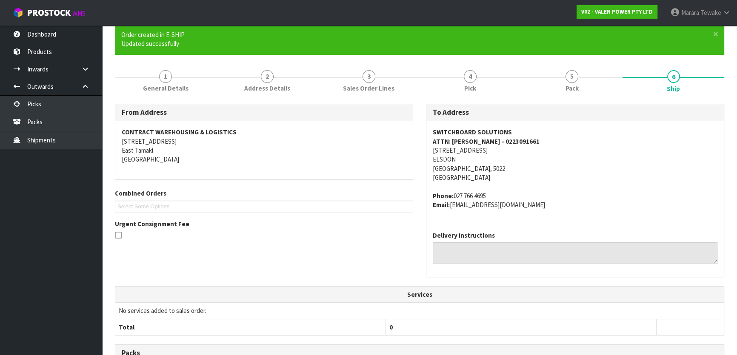
scroll to position [251, 0]
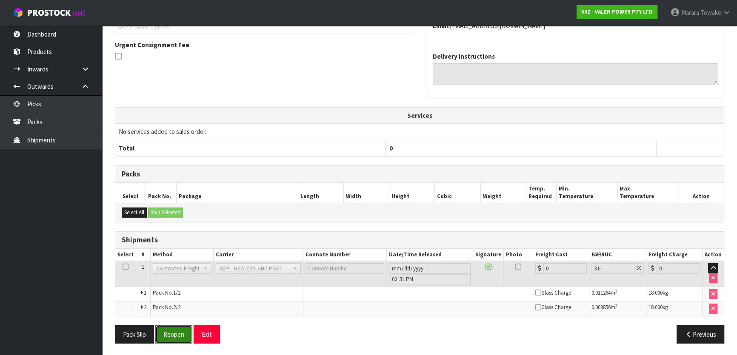
click at [174, 330] on button "Reopen" at bounding box center [173, 335] width 37 height 18
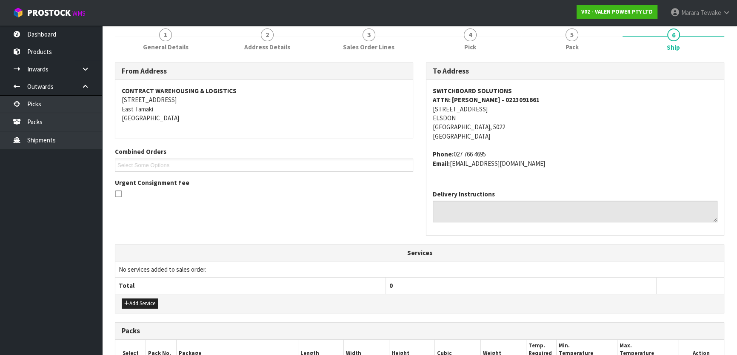
scroll to position [263, 0]
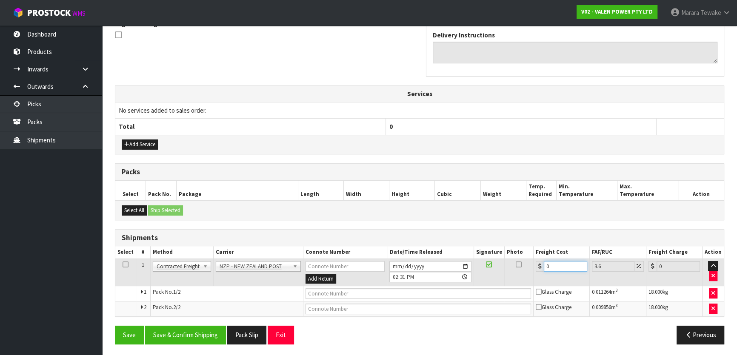
drag, startPoint x: 568, startPoint y: 269, endPoint x: 538, endPoint y: 260, distance: 30.7
click at [541, 262] on div "0" at bounding box center [561, 266] width 51 height 11
type input "2"
type input "2.07"
type input "29"
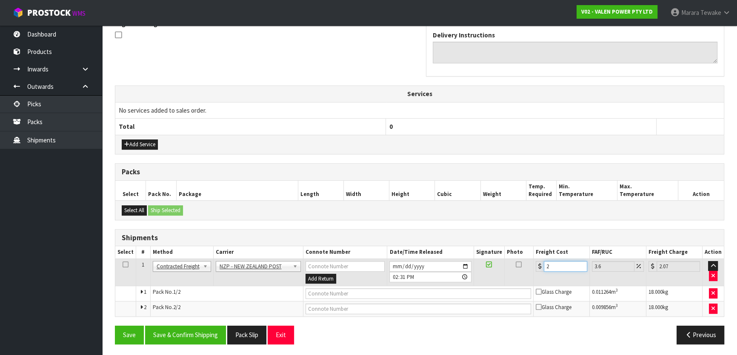
type input "30.04"
type input "29.9"
type input "30.98"
type input "29.90"
drag, startPoint x: 168, startPoint y: 332, endPoint x: 159, endPoint y: 326, distance: 10.7
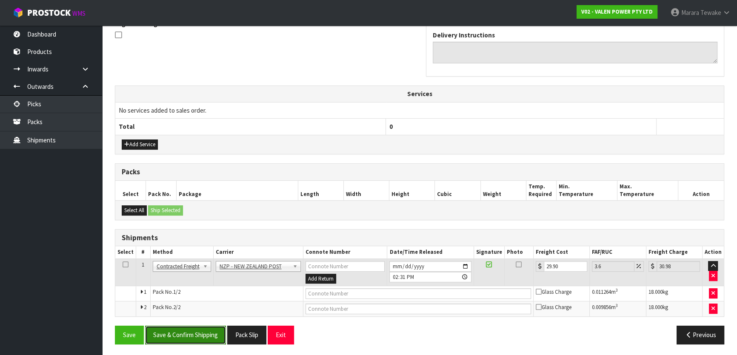
click at [168, 331] on button "Save & Confirm Shipping" at bounding box center [185, 335] width 81 height 18
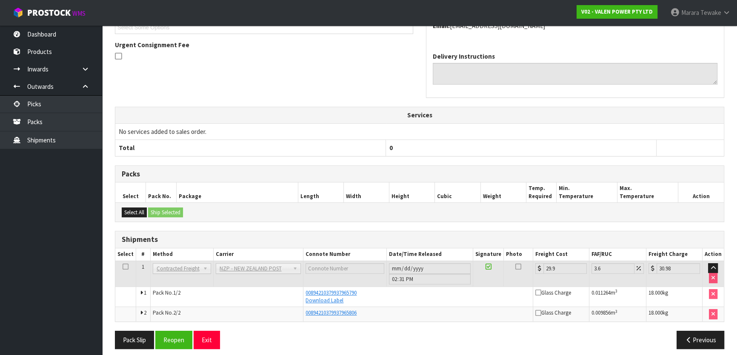
scroll to position [247, 0]
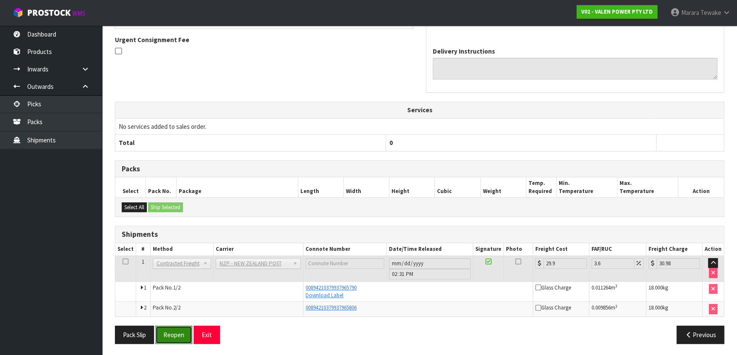
click at [177, 329] on button "Reopen" at bounding box center [173, 335] width 37 height 18
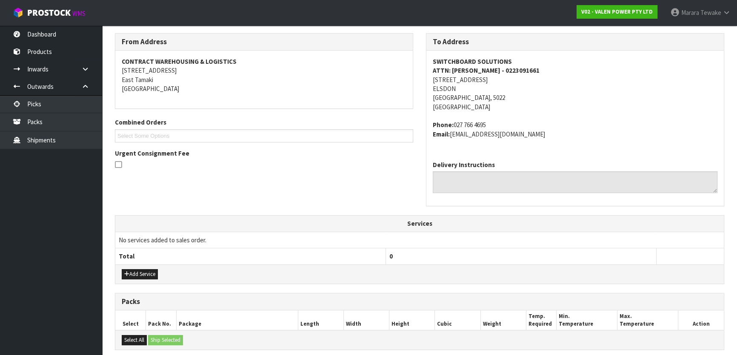
scroll to position [271, 0]
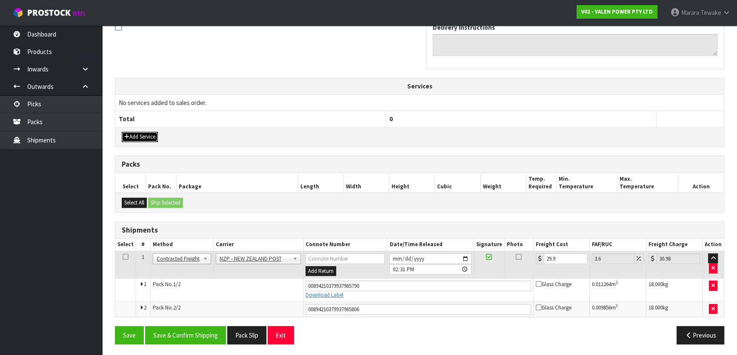
drag, startPoint x: 139, startPoint y: 137, endPoint x: 148, endPoint y: 120, distance: 18.8
click at [139, 136] on button "Add Service" at bounding box center [140, 137] width 36 height 10
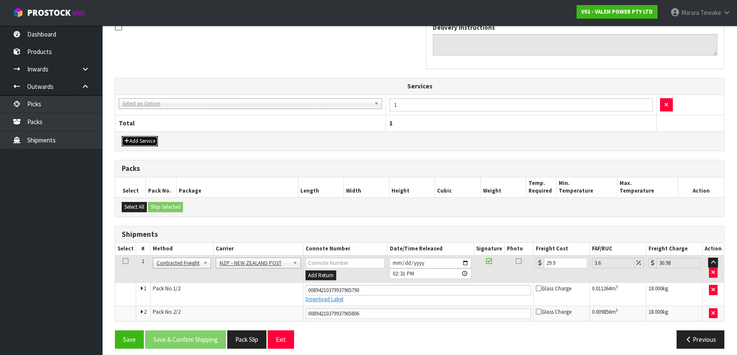
drag, startPoint x: 152, startPoint y: 106, endPoint x: 154, endPoint y: 111, distance: 5.9
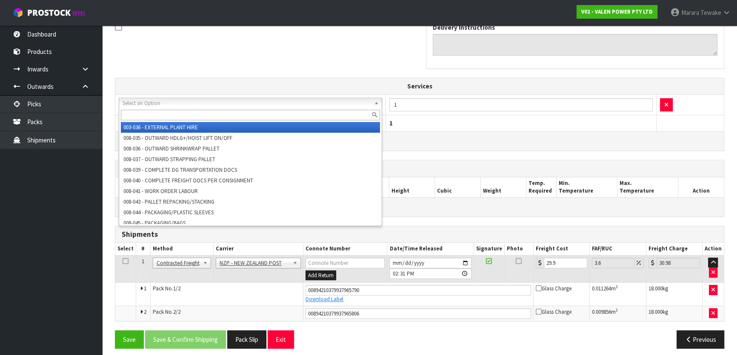
click at [155, 112] on input "text" at bounding box center [250, 115] width 259 height 11
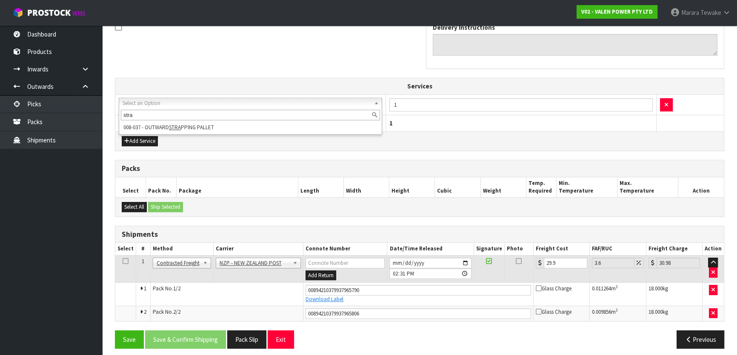
type input "stra"
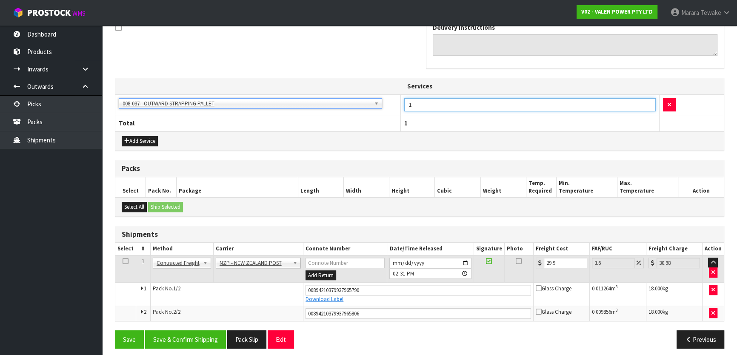
drag, startPoint x: 412, startPoint y: 102, endPoint x: 403, endPoint y: 102, distance: 9.4
click at [403, 102] on td "1" at bounding box center [530, 104] width 258 height 21
type input "2"
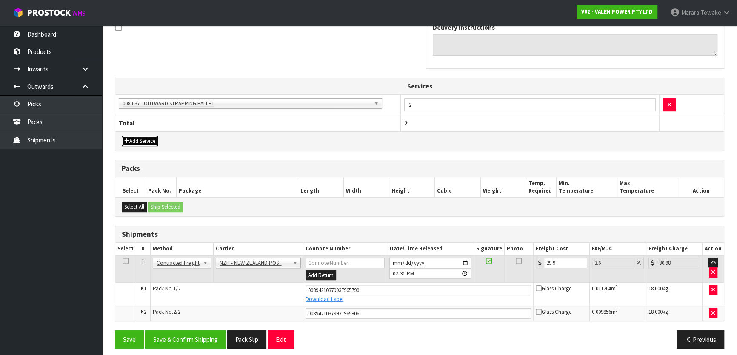
click at [141, 138] on button "Add Service" at bounding box center [140, 141] width 36 height 10
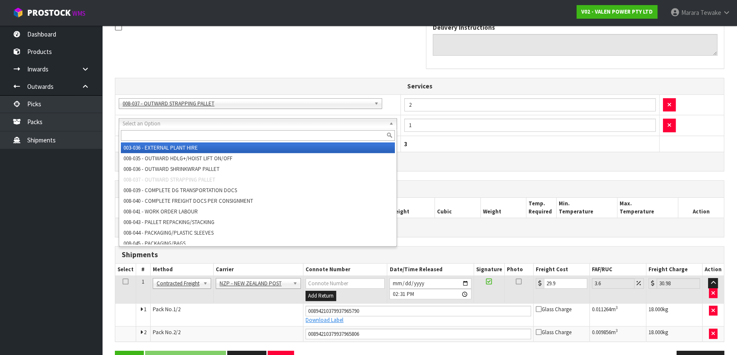
click at [148, 136] on input "text" at bounding box center [258, 135] width 274 height 11
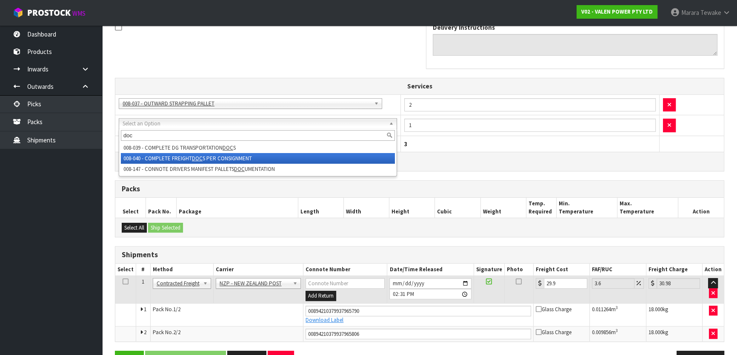
type input "doc"
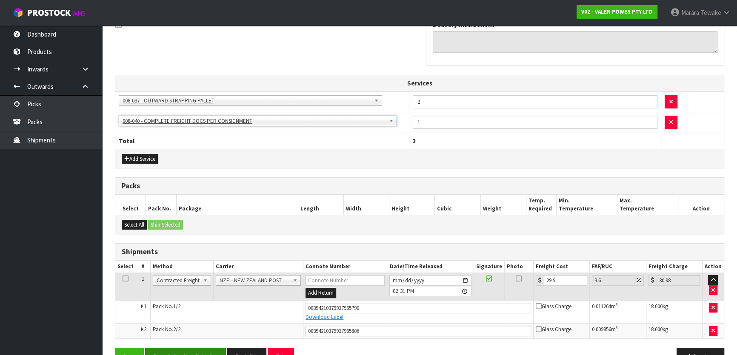
scroll to position [295, 0]
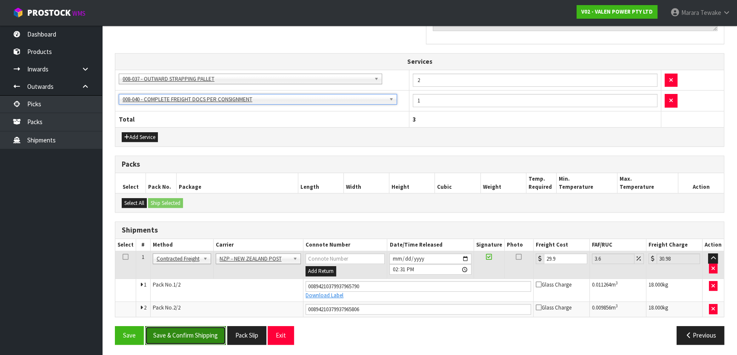
click at [190, 327] on button "Save & Confirm Shipping" at bounding box center [185, 335] width 81 height 18
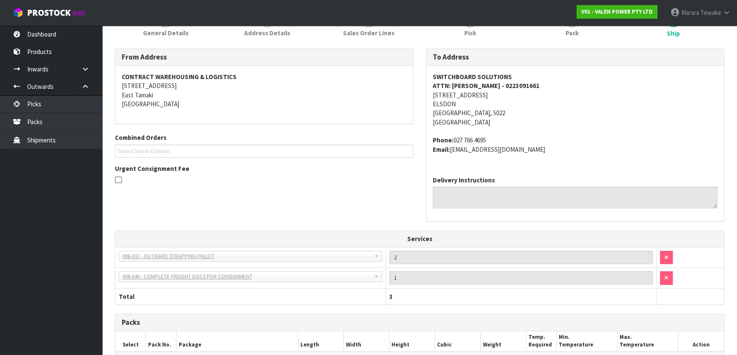
scroll to position [0, 0]
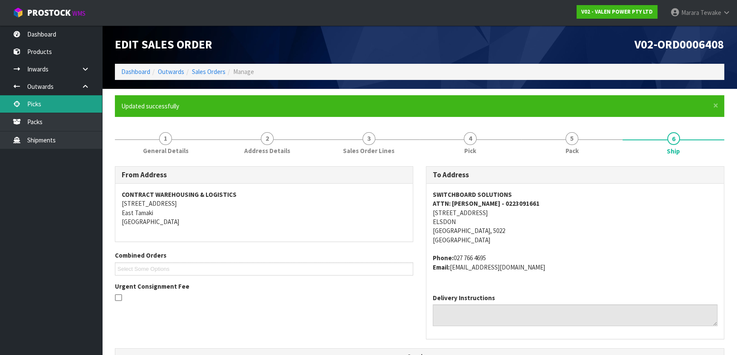
click at [53, 106] on link "Picks" at bounding box center [51, 103] width 102 height 17
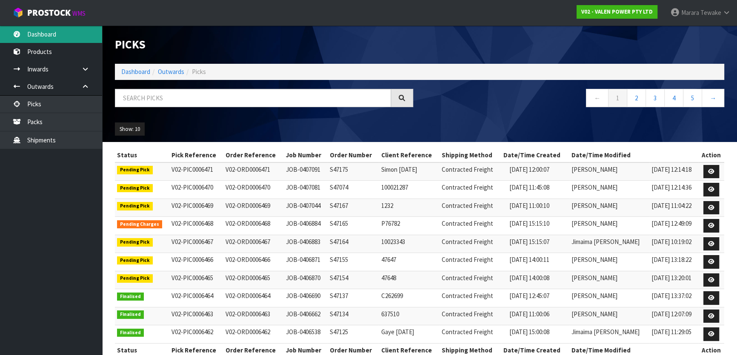
click at [56, 38] on link "Dashboard" at bounding box center [51, 34] width 102 height 17
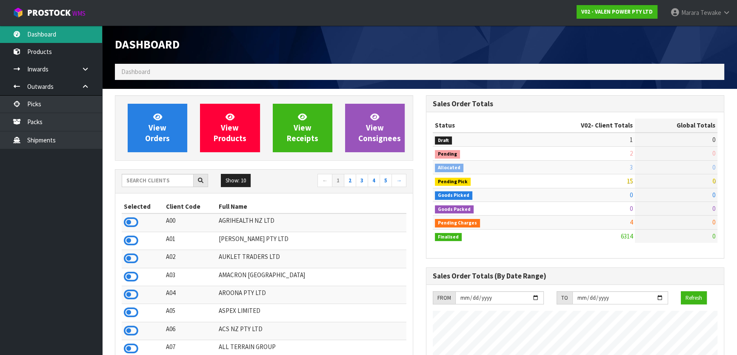
scroll to position [643, 311]
click at [129, 218] on icon at bounding box center [131, 222] width 14 height 13
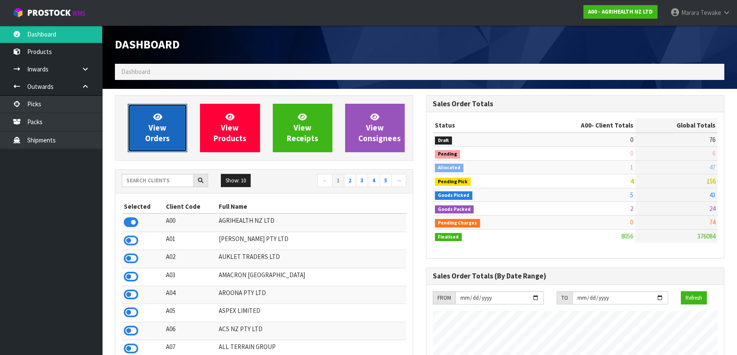
click at [147, 136] on span "View Orders" at bounding box center [157, 128] width 25 height 32
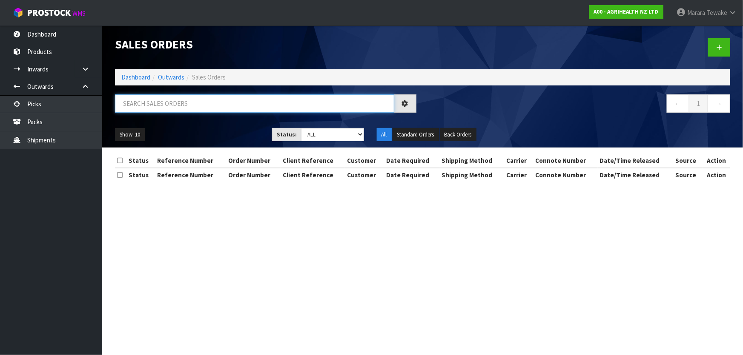
click at [174, 105] on input "text" at bounding box center [254, 103] width 279 height 18
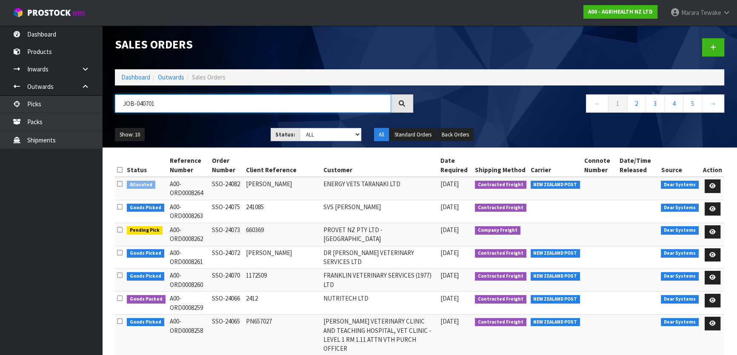
type input "JOB-0407018"
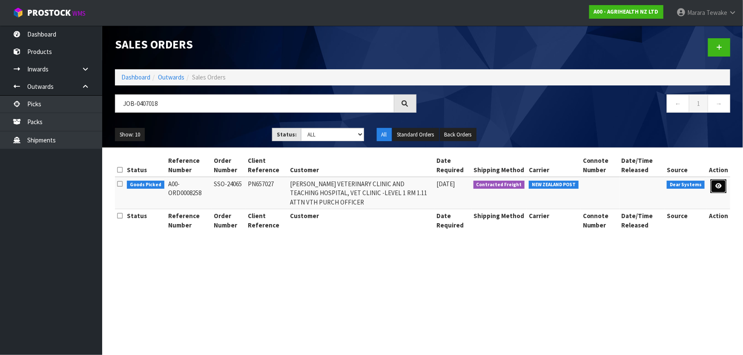
click at [723, 189] on link at bounding box center [718, 187] width 16 height 14
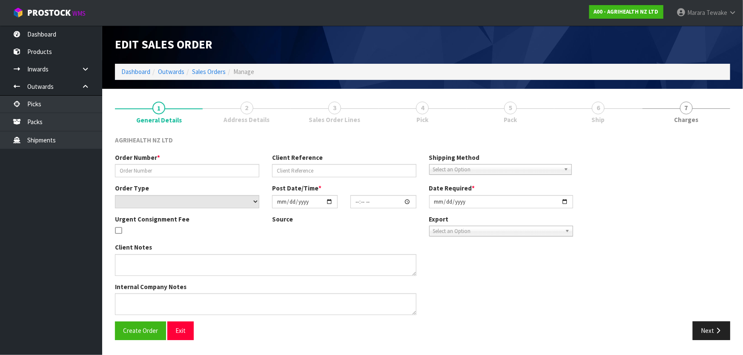
type input "SSO-24065"
type input "PN657027"
select select "number:0"
type input "[DATE]"
type input "09:56:14.000"
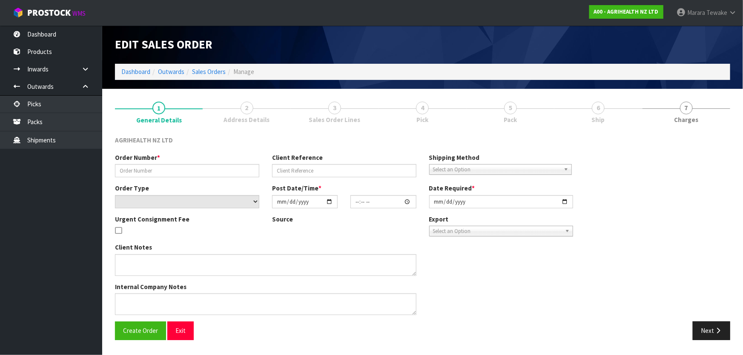
type input "[DATE]"
type textarea "SHIP BY: Overnight Courier"
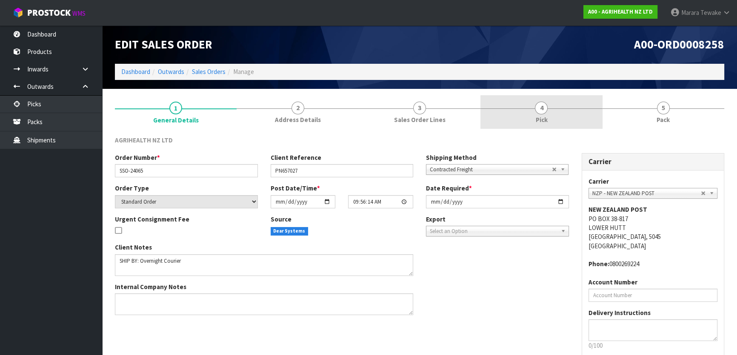
click at [586, 118] on link "4 Pick" at bounding box center [541, 112] width 122 height 34
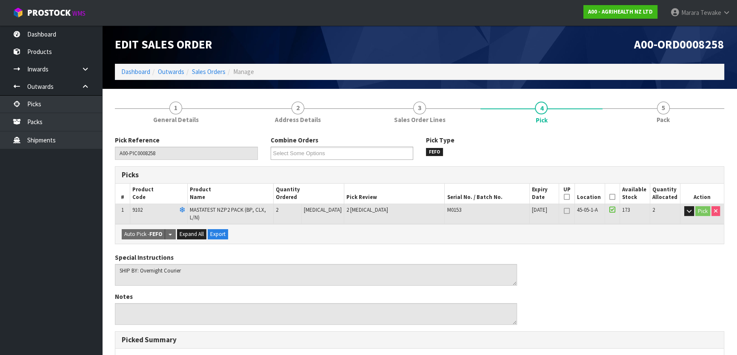
click at [609, 197] on icon at bounding box center [612, 197] width 6 height 0
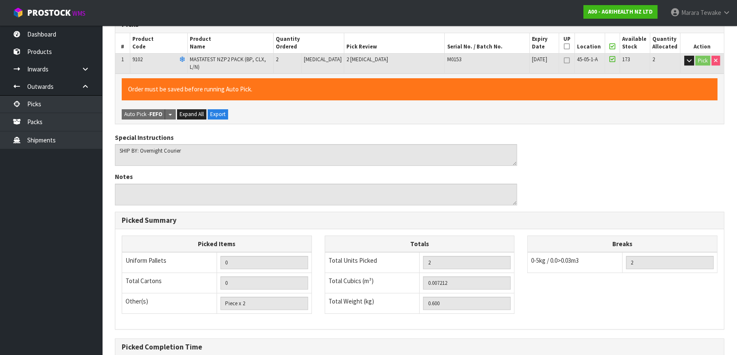
scroll to position [234, 0]
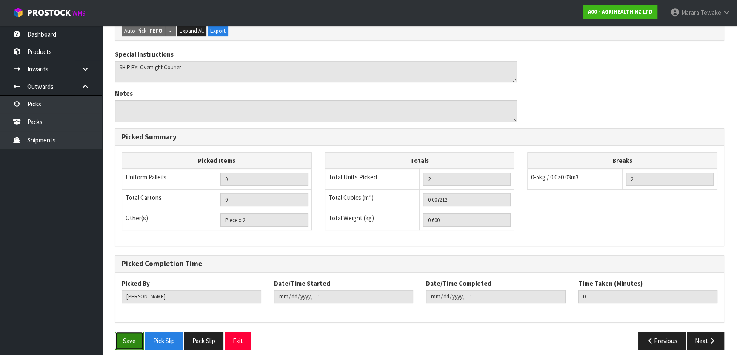
click at [124, 332] on button "Save" at bounding box center [129, 341] width 29 height 18
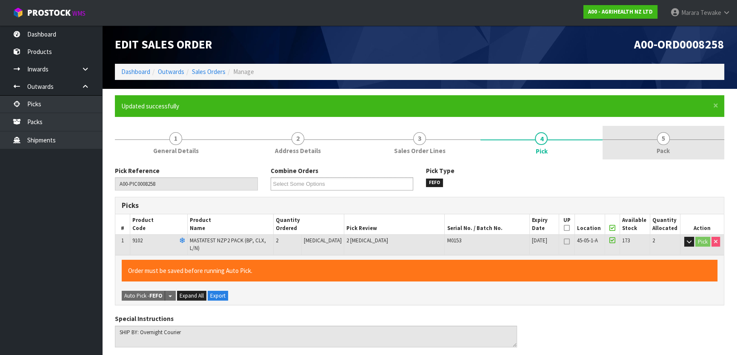
type input "[PERSON_NAME]"
type input "[DATE]T14:47:35"
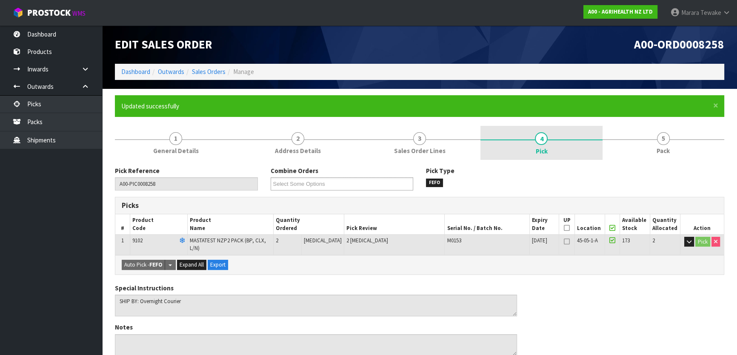
drag, startPoint x: 668, startPoint y: 134, endPoint x: 578, endPoint y: 143, distance: 89.8
click at [667, 133] on span "5" at bounding box center [663, 138] width 13 height 13
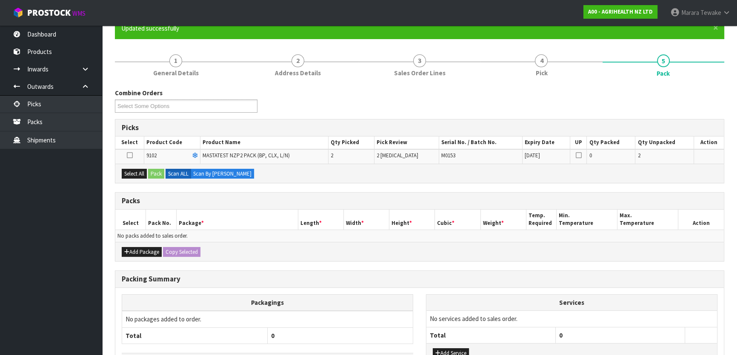
scroll to position [140, 0]
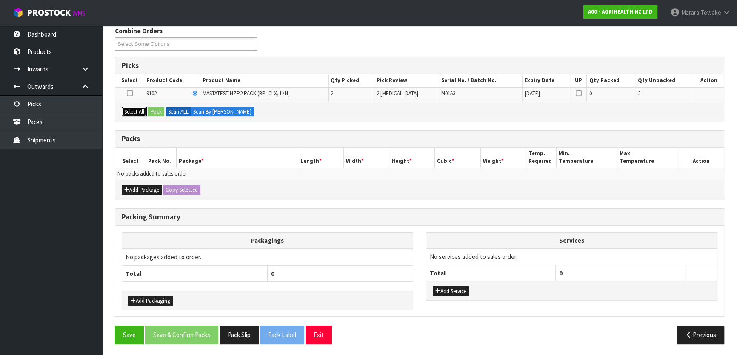
drag, startPoint x: 131, startPoint y: 114, endPoint x: 153, endPoint y: 110, distance: 22.0
click at [132, 113] on button "Select All" at bounding box center [134, 112] width 25 height 10
click at [154, 109] on button "Pack" at bounding box center [156, 112] width 16 height 10
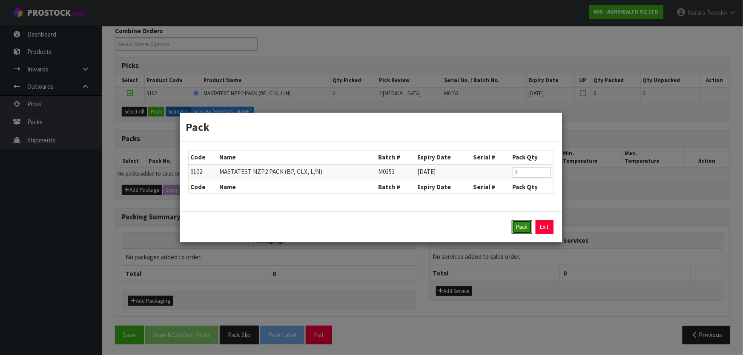
drag, startPoint x: 521, startPoint y: 226, endPoint x: 401, endPoint y: 240, distance: 121.3
click at [517, 229] on button "Pack" at bounding box center [521, 227] width 20 height 14
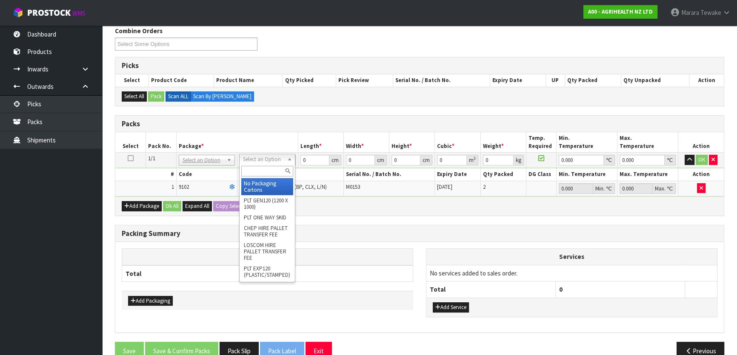
click at [270, 174] on input "text" at bounding box center [267, 171] width 52 height 11
type input "a4"
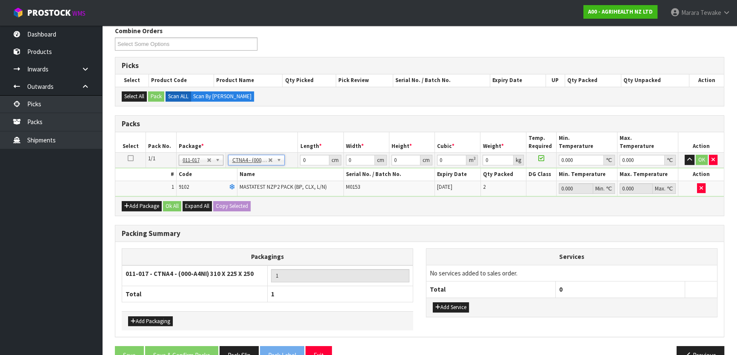
type input "31"
type input "22.5"
type input "25"
type input "0.017438"
type input "0.8"
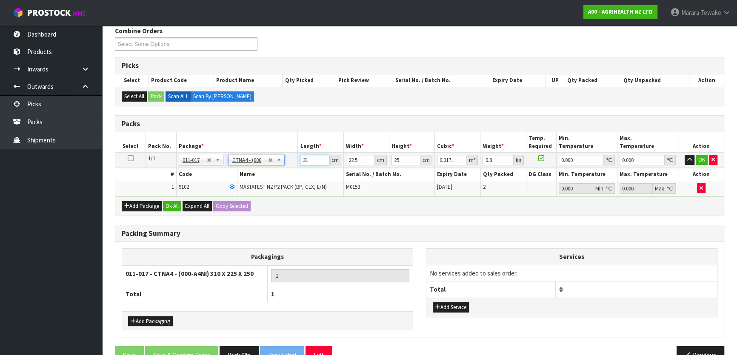
drag, startPoint x: 313, startPoint y: 160, endPoint x: 291, endPoint y: 144, distance: 26.6
click at [291, 144] on table "Select Pack No. Package * Length * Width * Height * Cubic * Weight * Temp. Requ…" at bounding box center [419, 164] width 609 height 64
type input "3"
type input "0.001687"
type input "32"
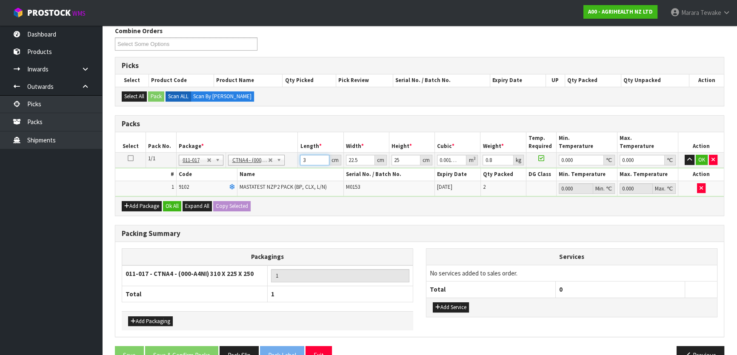
type input "0.018"
type input "32"
type input "2"
type input "0.0016"
type input "24"
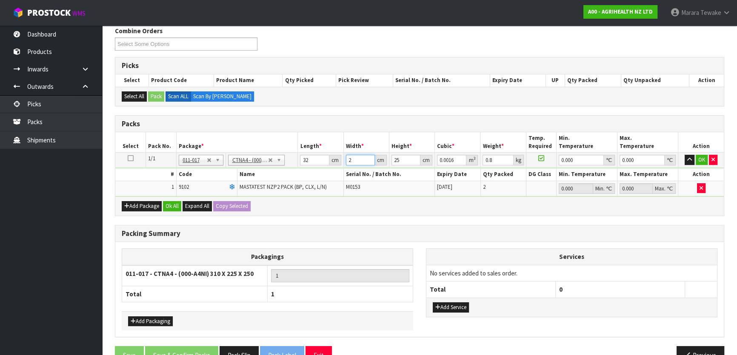
type input "0.0192"
type input "24"
type input "2"
type input "0.001536"
type input "21"
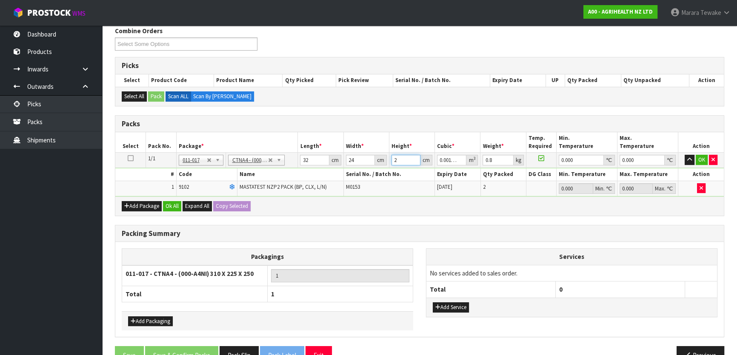
type input "0.016128"
type input "21"
type input "1"
type input "0"
click at [685, 155] on button "button" at bounding box center [690, 160] width 10 height 10
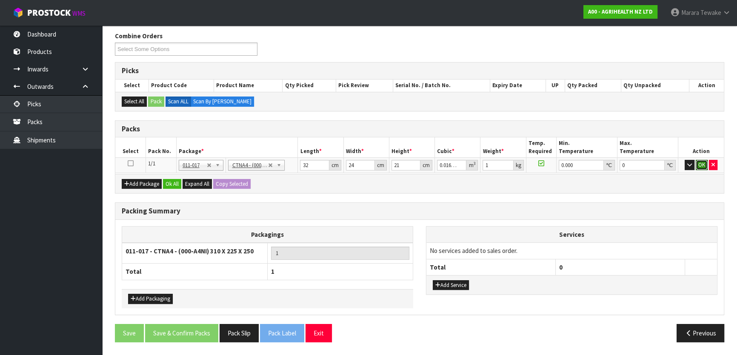
click button "OK" at bounding box center [702, 165] width 12 height 10
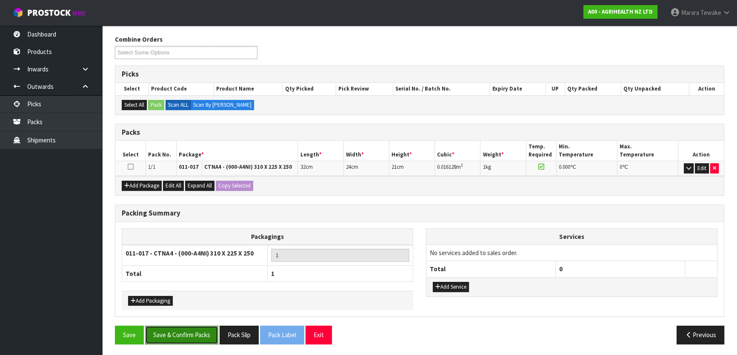
click at [172, 329] on button "Save & Confirm Packs" at bounding box center [181, 335] width 73 height 18
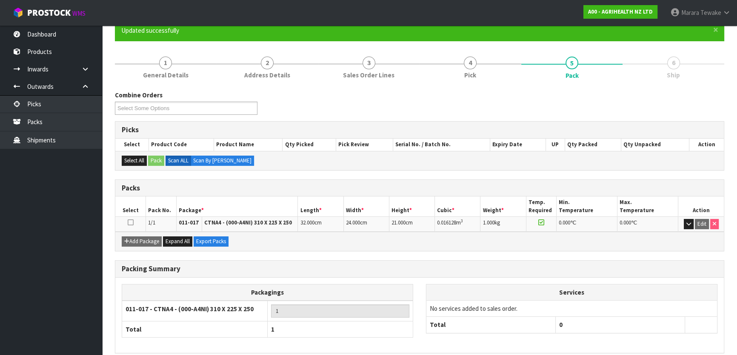
scroll to position [112, 0]
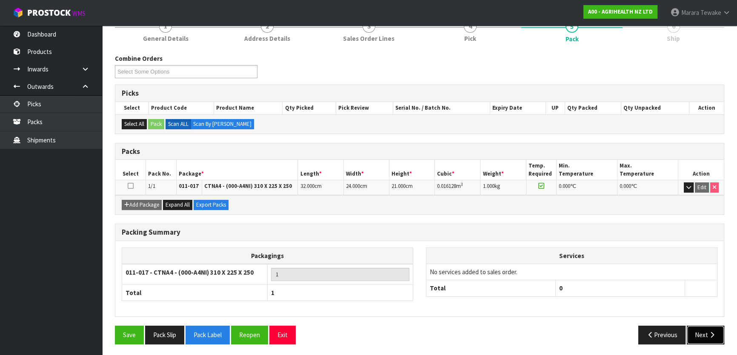
click at [711, 335] on icon "button" at bounding box center [712, 335] width 8 height 6
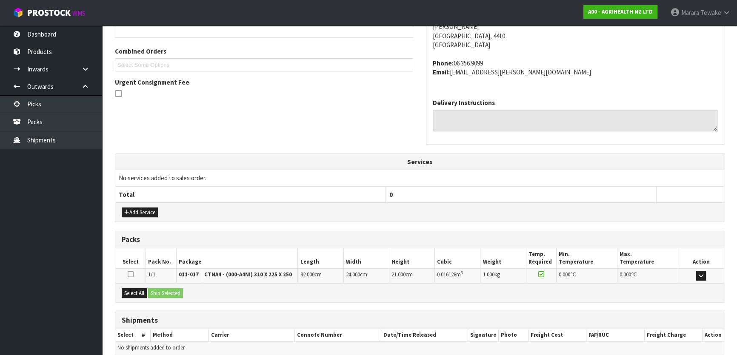
scroll to position [242, 0]
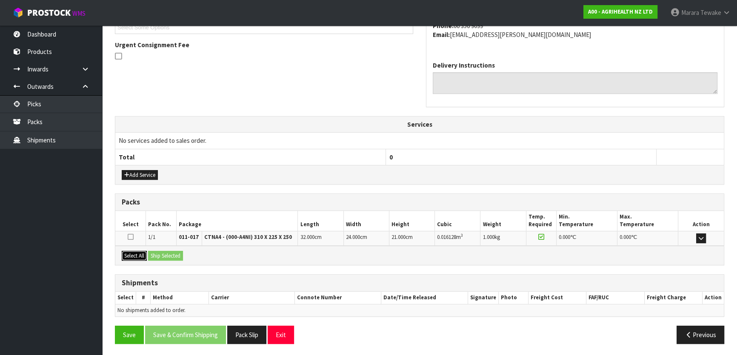
drag, startPoint x: 135, startPoint y: 257, endPoint x: 181, endPoint y: 258, distance: 46.0
click at [139, 257] on button "Select All" at bounding box center [134, 256] width 25 height 10
click at [181, 258] on button "Ship Selected" at bounding box center [165, 256] width 35 height 10
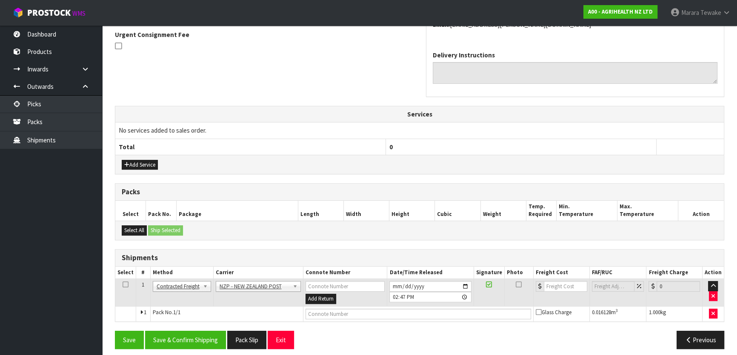
scroll to position [257, 0]
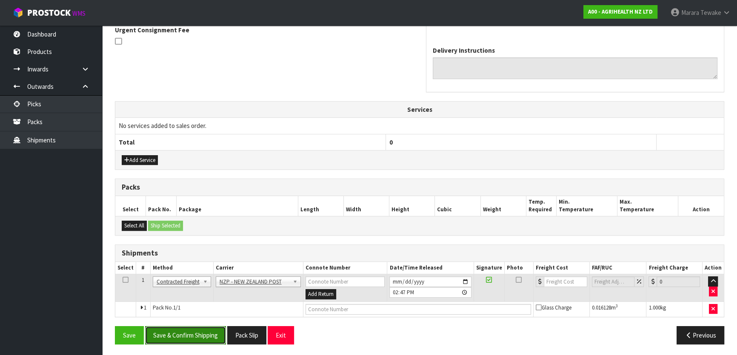
click at [206, 338] on button "Save & Confirm Shipping" at bounding box center [185, 335] width 81 height 18
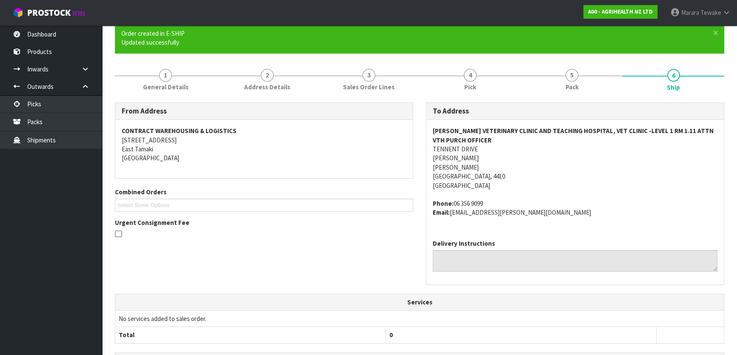
scroll to position [245, 0]
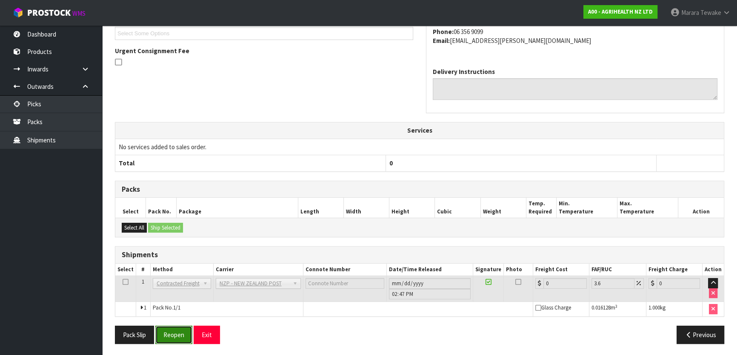
click at [183, 332] on button "Reopen" at bounding box center [173, 335] width 37 height 18
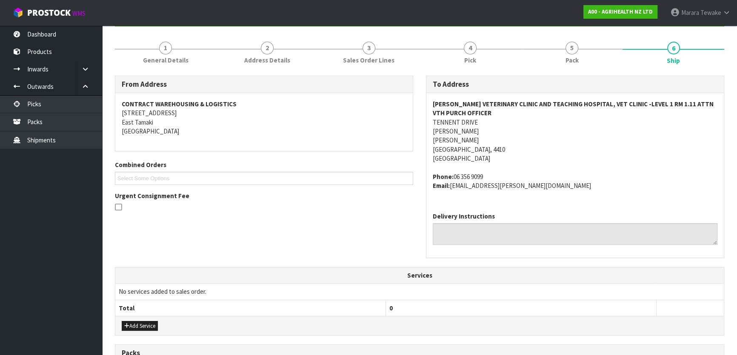
scroll to position [257, 0]
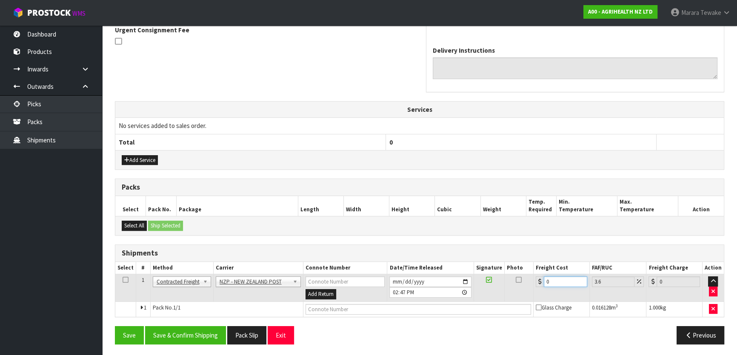
drag, startPoint x: 549, startPoint y: 280, endPoint x: 539, endPoint y: 263, distance: 19.7
click at [539, 265] on table "Select # Method Carrier Connote Number Date/Time Released Signature Photo Freig…" at bounding box center [419, 289] width 609 height 55
type input "8"
type input "8.29"
type input "8.4"
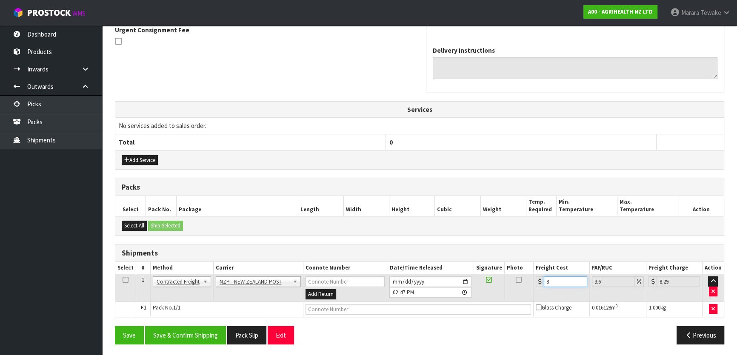
type input "8.7"
type input "8.45"
type input "8.75"
type input "8.45"
drag, startPoint x: 217, startPoint y: 335, endPoint x: 182, endPoint y: 329, distance: 35.3
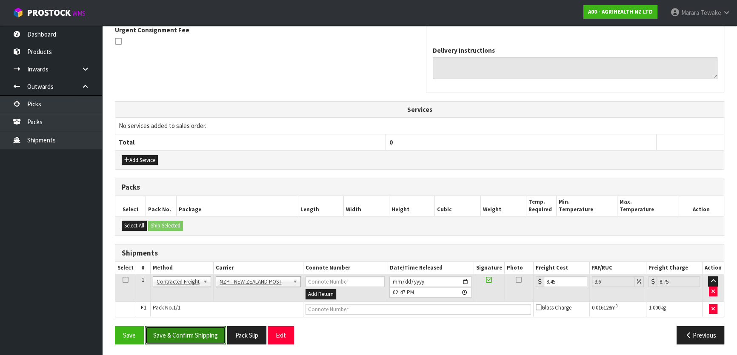
click at [216, 335] on button "Save & Confirm Shipping" at bounding box center [185, 335] width 81 height 18
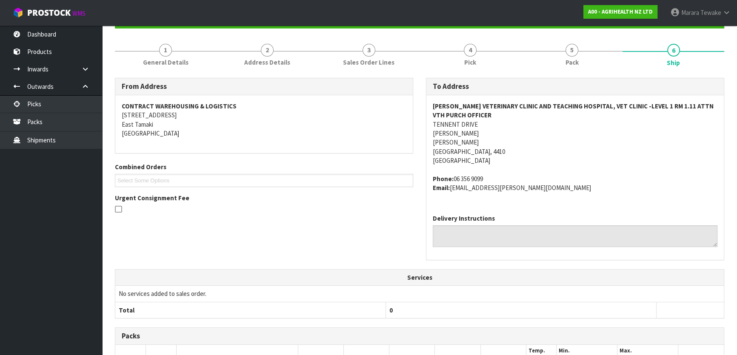
scroll to position [0, 0]
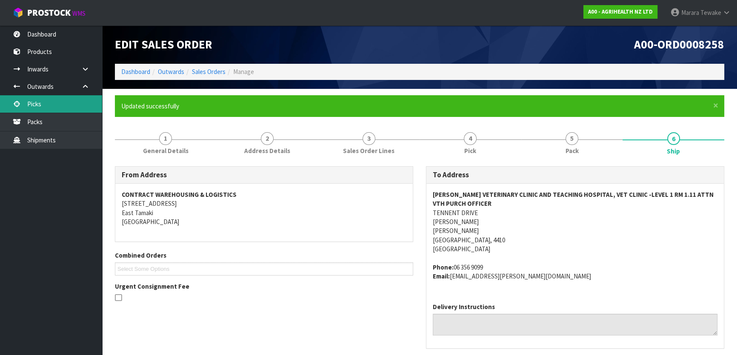
click at [60, 106] on link "Picks" at bounding box center [51, 103] width 102 height 17
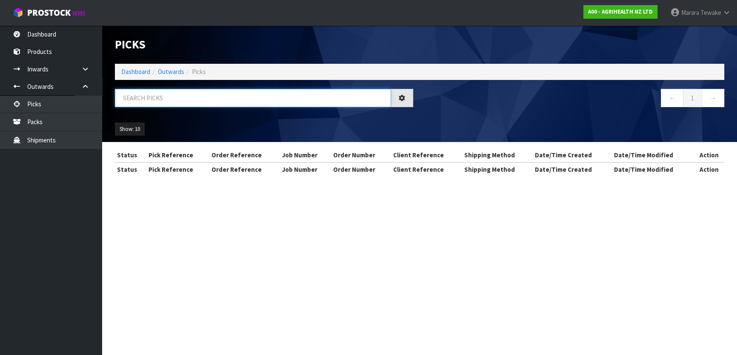
click at [135, 95] on input "text" at bounding box center [253, 98] width 276 height 18
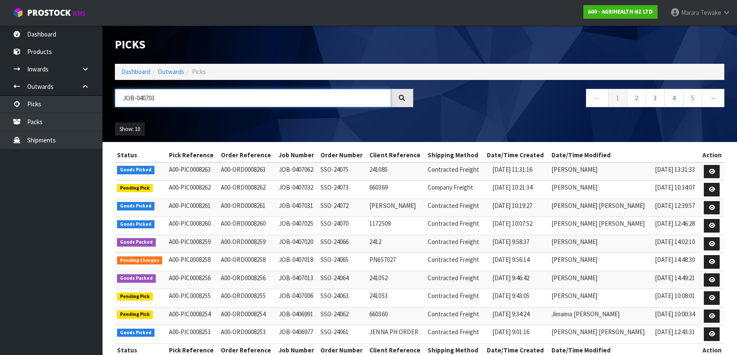
type input "JOB-0407031"
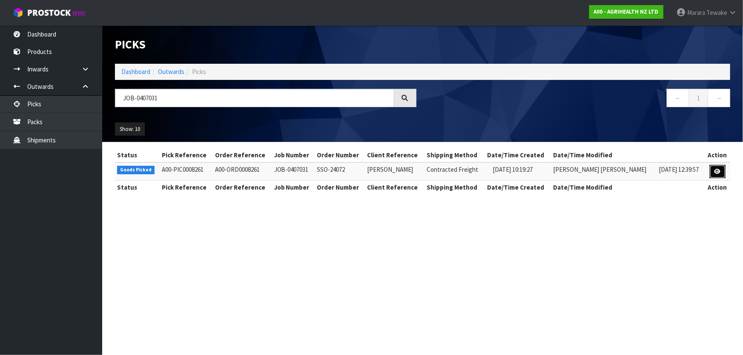
click at [717, 169] on icon at bounding box center [717, 172] width 6 height 6
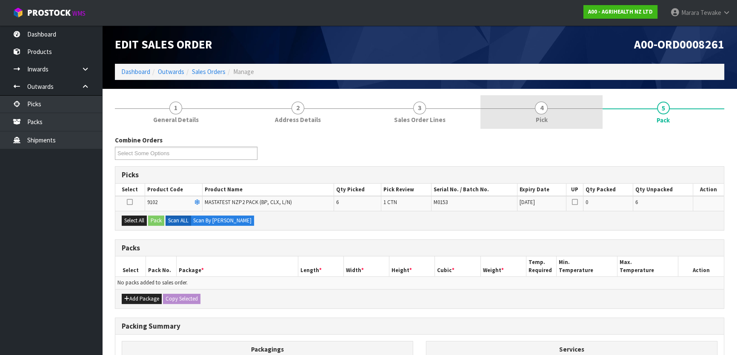
click at [551, 116] on link "4 Pick" at bounding box center [541, 112] width 122 height 34
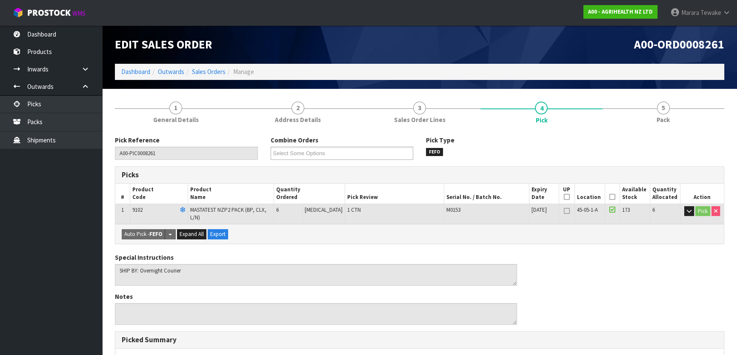
drag, startPoint x: 610, startPoint y: 200, endPoint x: 605, endPoint y: 203, distance: 5.9
click at [609, 197] on icon at bounding box center [612, 197] width 6 height 0
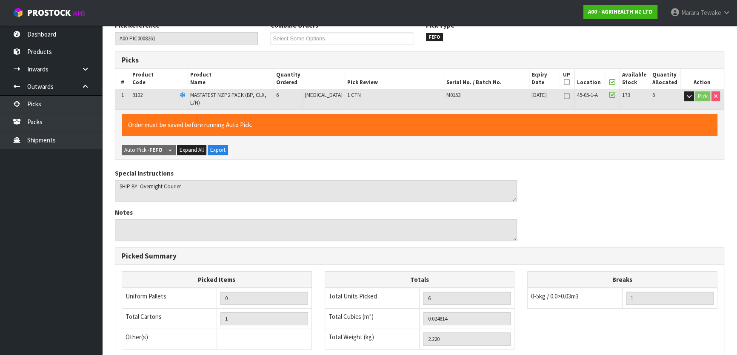
scroll to position [234, 0]
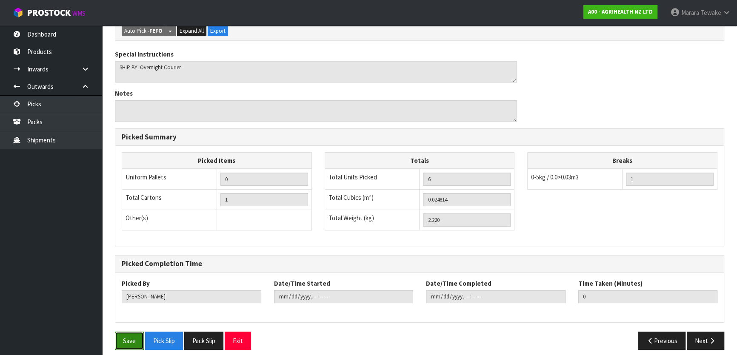
click at [133, 332] on button "Save" at bounding box center [129, 341] width 29 height 18
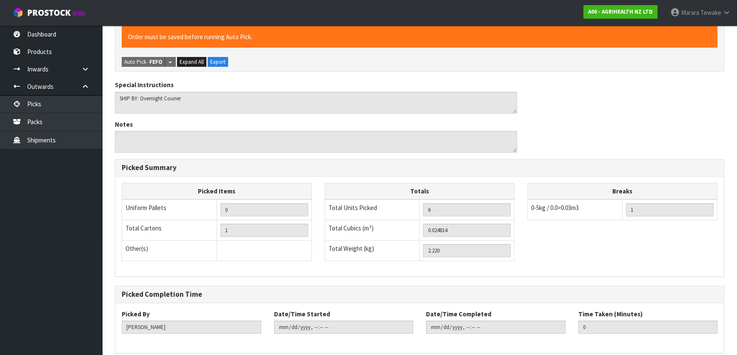
scroll to position [0, 0]
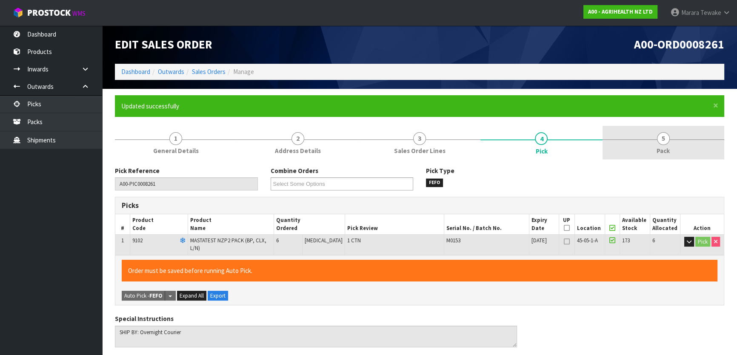
type input "[PERSON_NAME]"
type input "[DATE]T14:50:40"
drag, startPoint x: 654, startPoint y: 146, endPoint x: 644, endPoint y: 148, distance: 10.1
click at [652, 145] on link "5 Pack" at bounding box center [664, 143] width 122 height 34
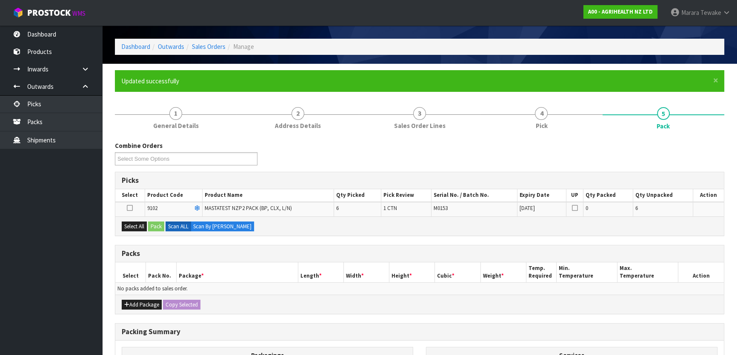
scroll to position [38, 0]
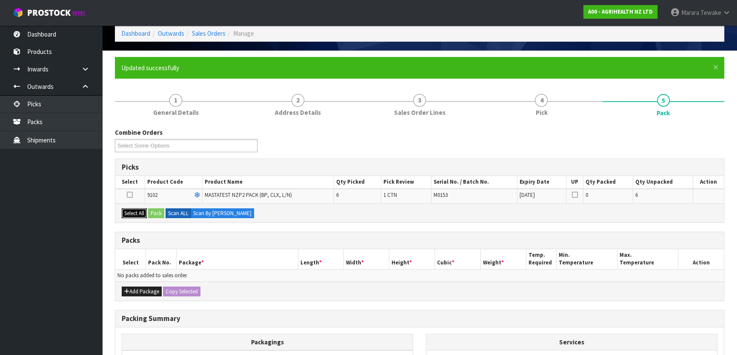
click at [132, 209] on button "Select All" at bounding box center [134, 214] width 25 height 10
click at [156, 212] on button "Pack" at bounding box center [156, 214] width 16 height 10
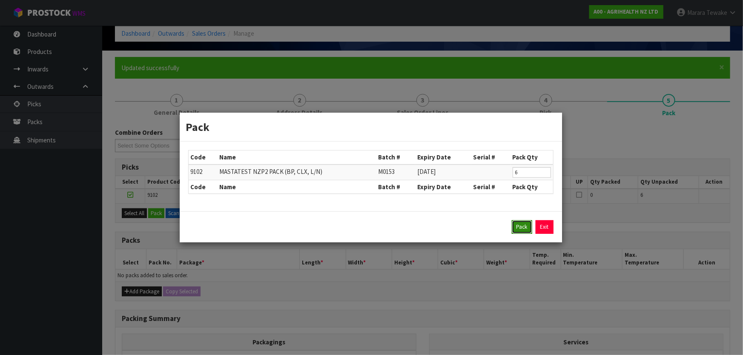
click at [515, 226] on button "Pack" at bounding box center [521, 227] width 20 height 14
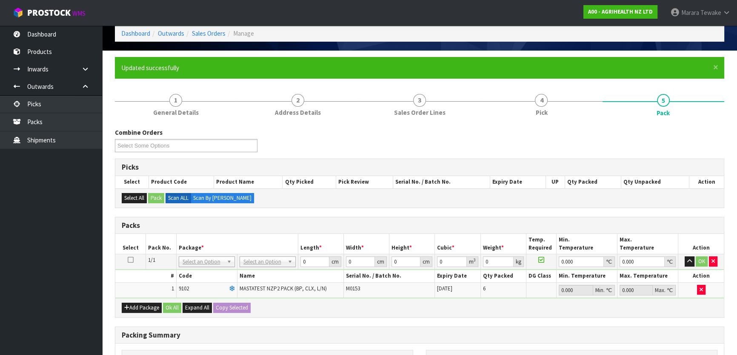
drag, startPoint x: 263, startPoint y: 261, endPoint x: 263, endPoint y: 268, distance: 6.8
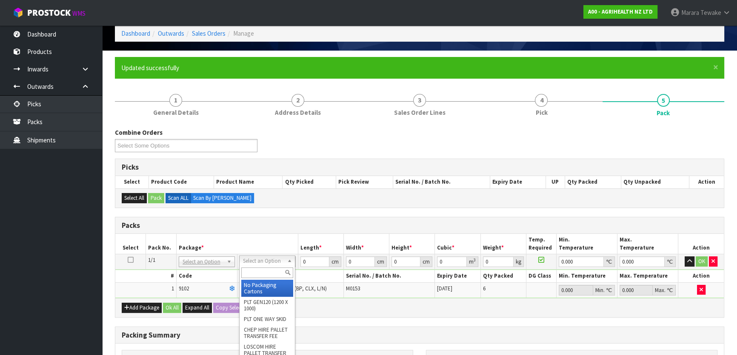
click at [263, 274] on input "text" at bounding box center [267, 273] width 52 height 11
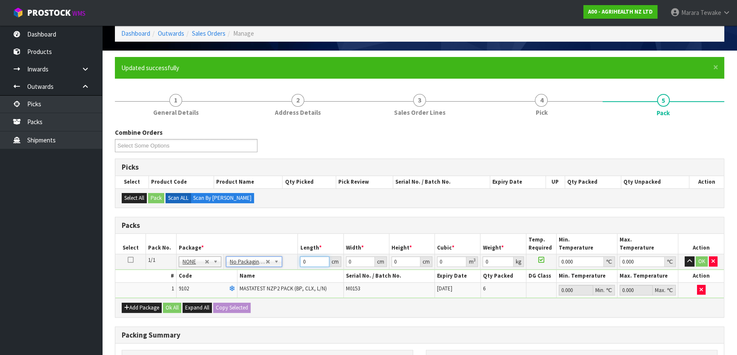
drag, startPoint x: 306, startPoint y: 263, endPoint x: 289, endPoint y: 243, distance: 26.9
click at [289, 251] on table "Select Pack No. Package * Length * Width * Height * Cubic * Weight * Temp. Requ…" at bounding box center [419, 266] width 609 height 64
type input "59"
type input "41"
type input "1"
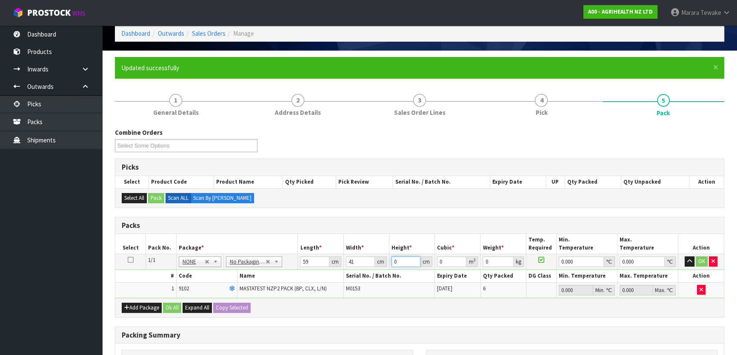
type input "0.002419"
type input "11"
type input "0.026609"
type input "11"
type input "3"
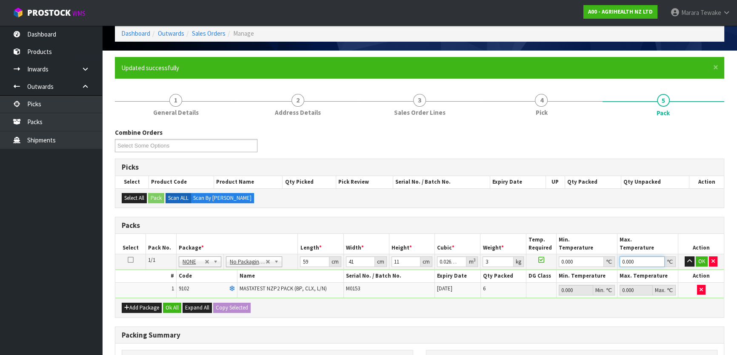
type input "0"
click at [685, 257] on button "button" at bounding box center [690, 262] width 10 height 10
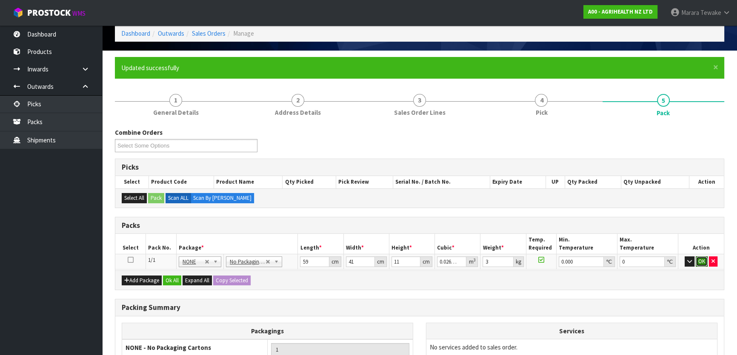
click button "OK" at bounding box center [702, 262] width 12 height 10
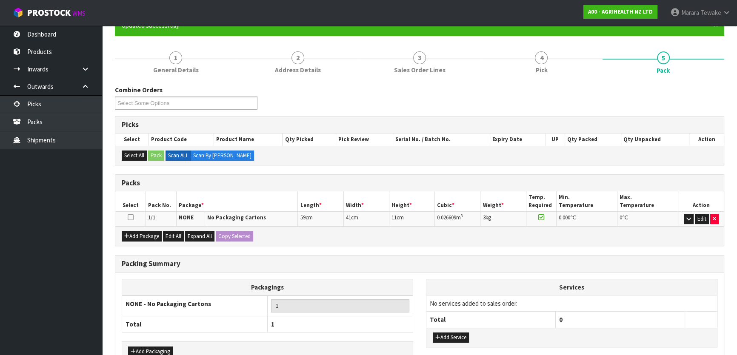
scroll to position [131, 0]
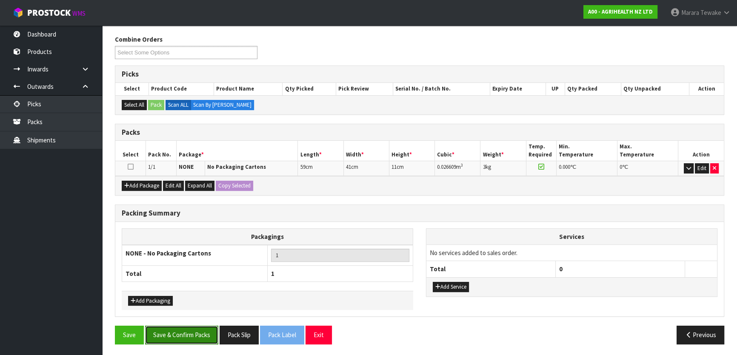
click at [200, 330] on button "Save & Confirm Packs" at bounding box center [181, 335] width 73 height 18
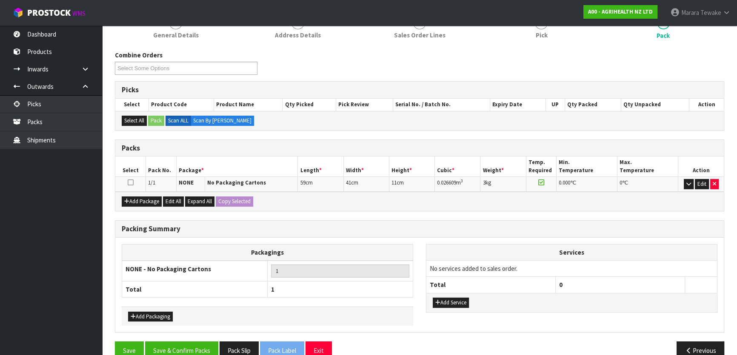
scroll to position [112, 0]
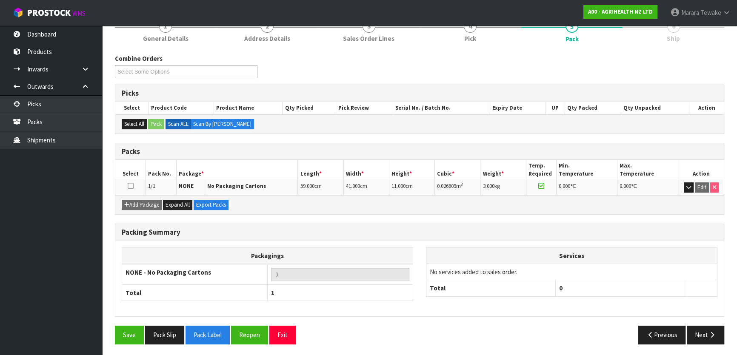
drag, startPoint x: 708, startPoint y: 322, endPoint x: 702, endPoint y: 323, distance: 6.0
click at [708, 322] on div "Packing Summary Packagings NONE - No Packaging Cartons 1 Total 1 Services No se…" at bounding box center [420, 275] width 622 height 103
click at [704, 332] on button "Next" at bounding box center [705, 335] width 37 height 18
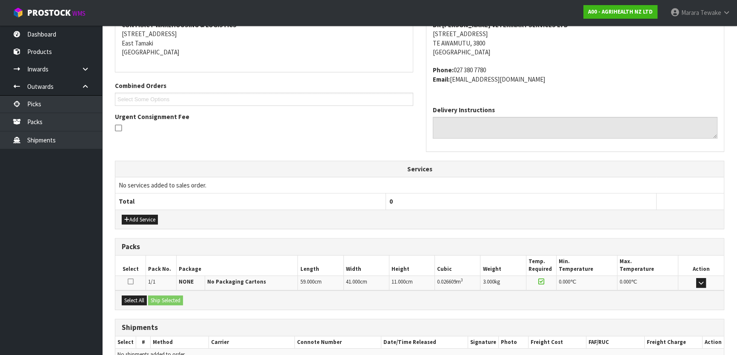
scroll to position [214, 0]
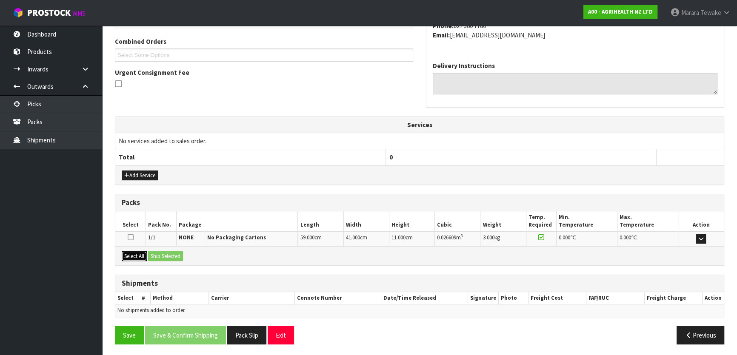
drag, startPoint x: 132, startPoint y: 252, endPoint x: 154, endPoint y: 257, distance: 22.1
click at [134, 254] on button "Select All" at bounding box center [134, 256] width 25 height 10
click at [161, 257] on button "Ship Selected" at bounding box center [165, 256] width 35 height 10
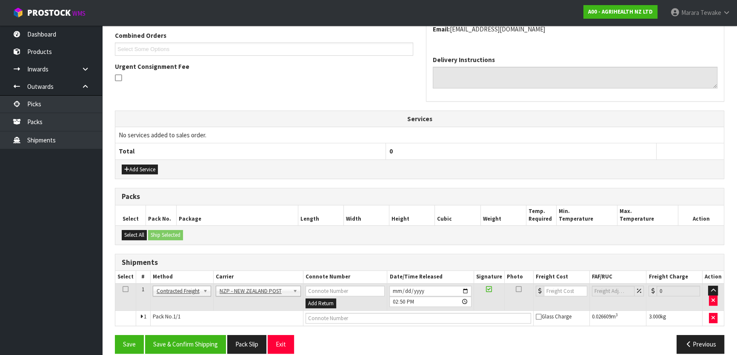
scroll to position [230, 0]
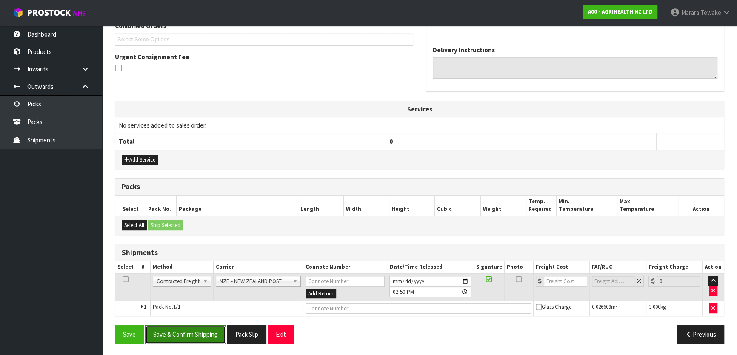
click at [212, 334] on button "Save & Confirm Shipping" at bounding box center [185, 335] width 81 height 18
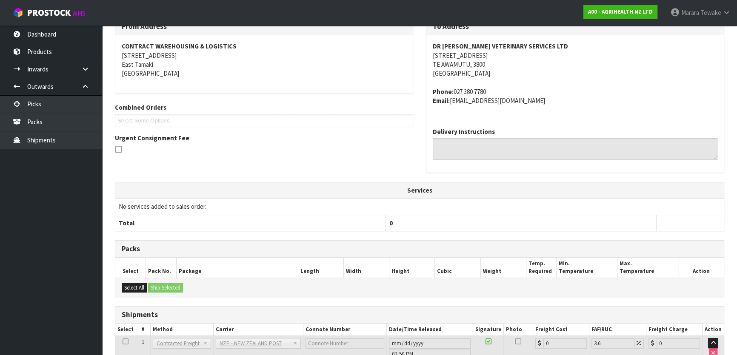
scroll to position [217, 0]
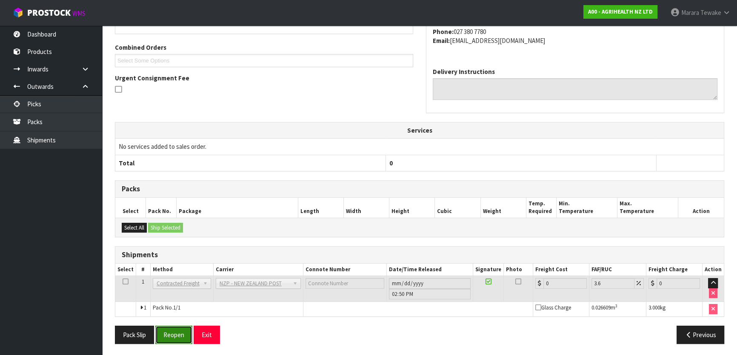
click at [179, 331] on button "Reopen" at bounding box center [173, 335] width 37 height 18
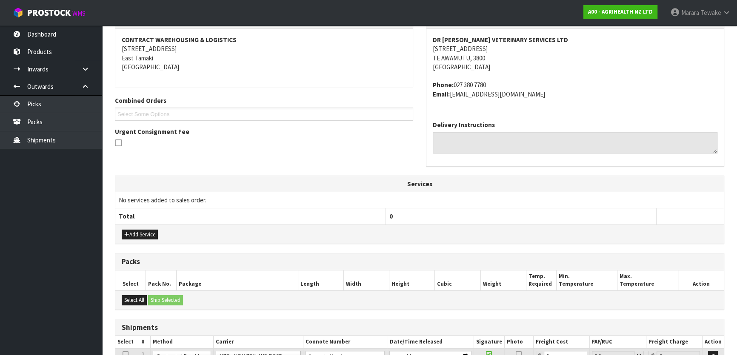
scroll to position [230, 0]
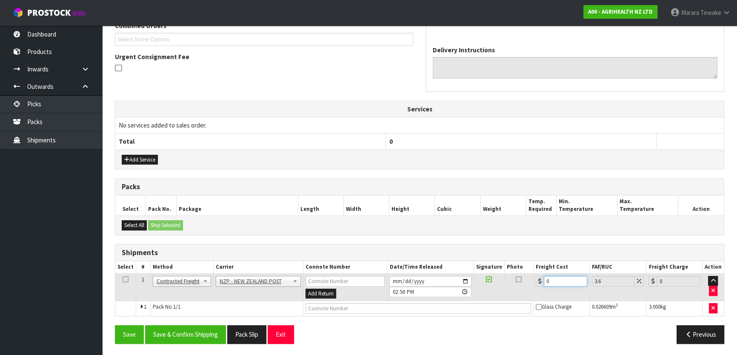
drag, startPoint x: 549, startPoint y: 285, endPoint x: 523, endPoint y: 264, distance: 33.6
click at [534, 278] on td "0" at bounding box center [562, 288] width 56 height 28
type input "7"
type input "7.25"
type input "7.3"
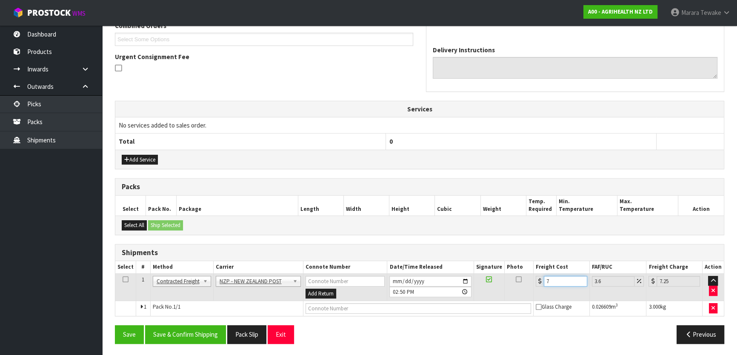
type input "7.56"
type input "7.31"
type input "7.57"
type input "7.31"
click at [191, 329] on button "Save & Confirm Shipping" at bounding box center [185, 335] width 81 height 18
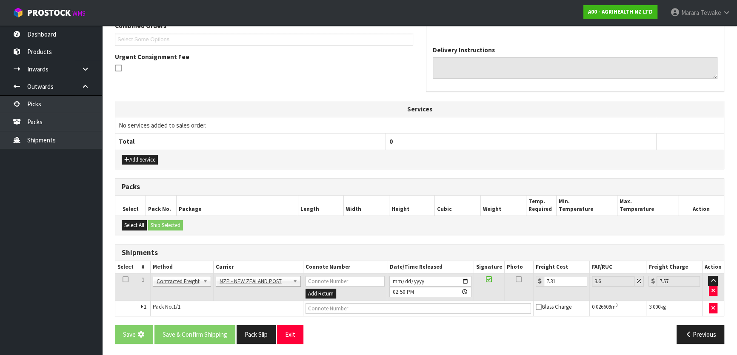
scroll to position [0, 0]
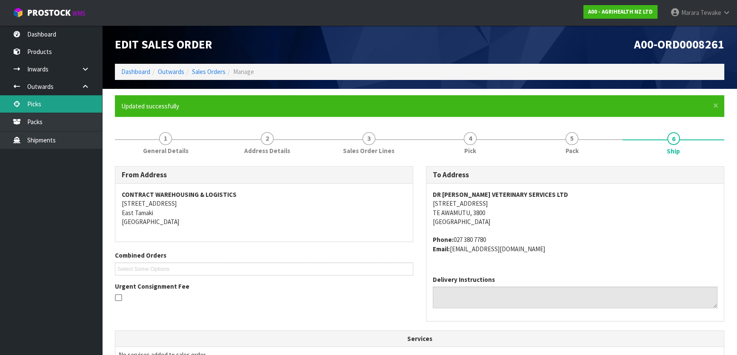
click at [71, 105] on link "Picks" at bounding box center [51, 103] width 102 height 17
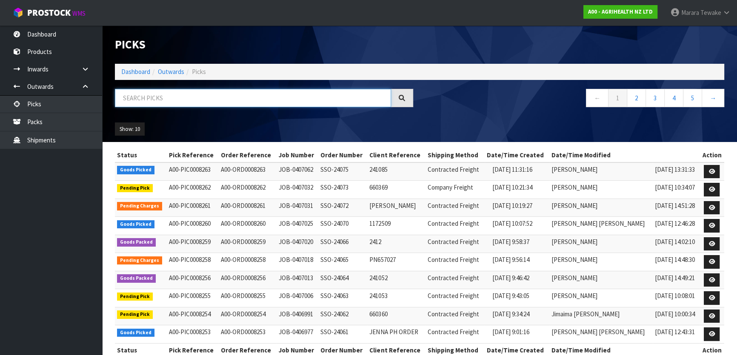
click at [131, 103] on input "text" at bounding box center [253, 98] width 276 height 18
type input "JOB-0406977"
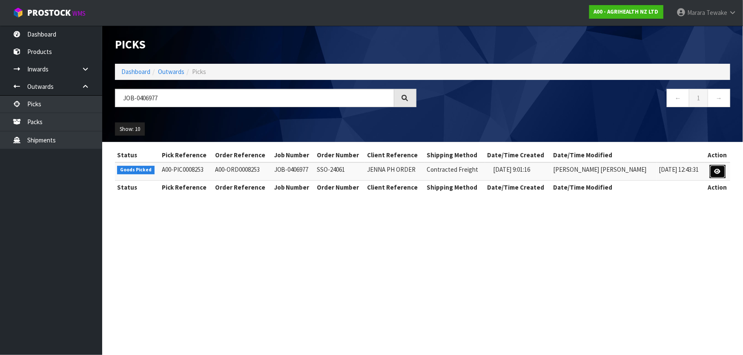
click at [717, 171] on icon at bounding box center [717, 172] width 6 height 6
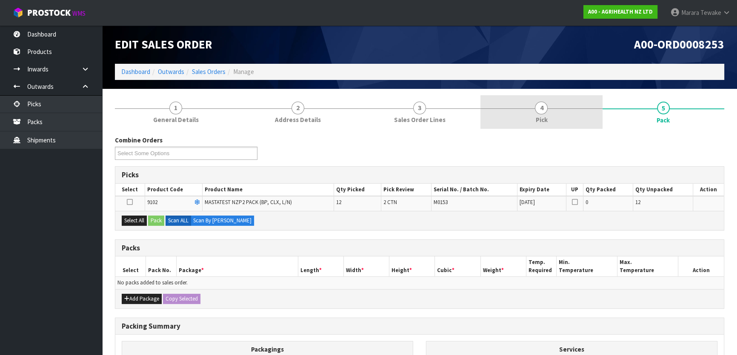
click at [569, 119] on link "4 Pick" at bounding box center [541, 112] width 122 height 34
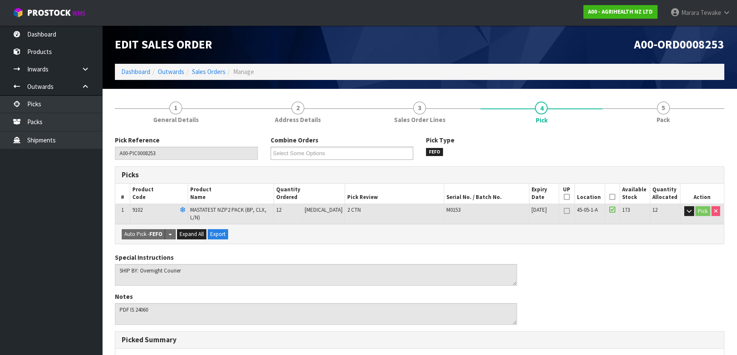
drag, startPoint x: 611, startPoint y: 198, endPoint x: 605, endPoint y: 202, distance: 7.2
click at [611, 197] on icon at bounding box center [612, 197] width 6 height 0
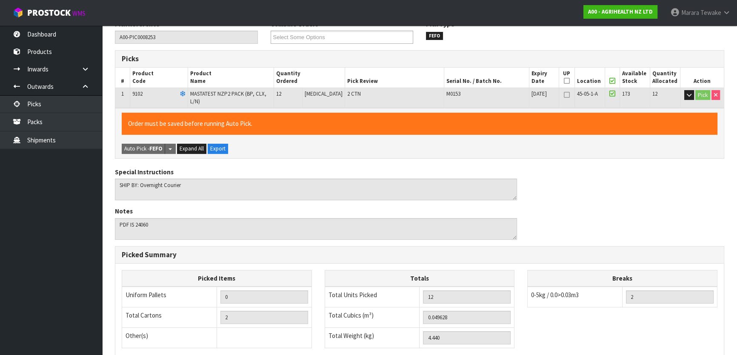
scroll to position [234, 0]
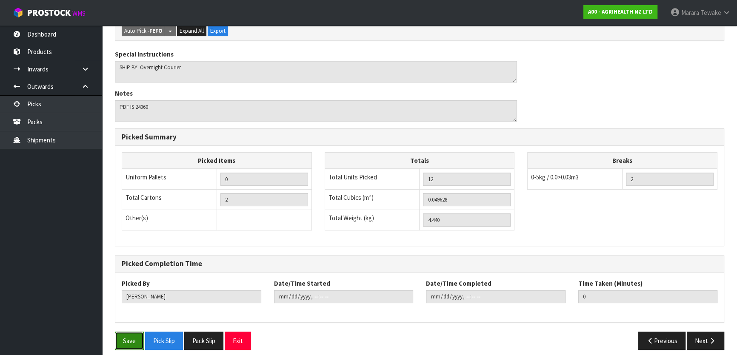
click at [136, 337] on button "Save" at bounding box center [129, 341] width 29 height 18
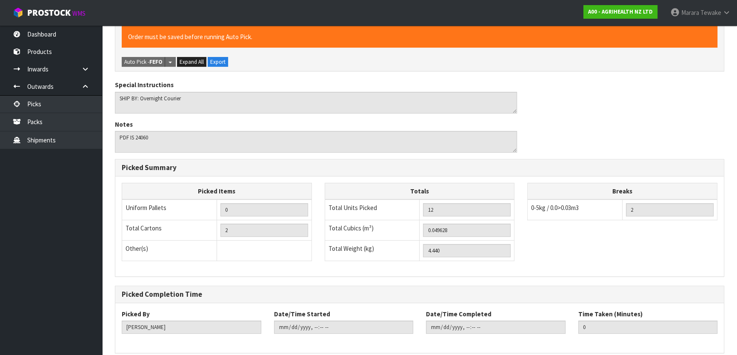
scroll to position [0, 0]
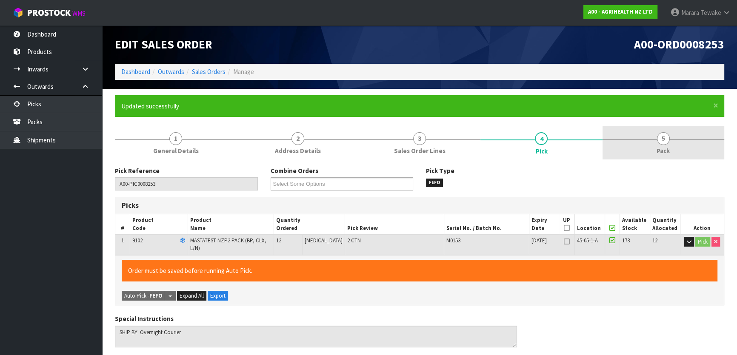
type input "[PERSON_NAME]"
type input "[DATE]T14:54:35"
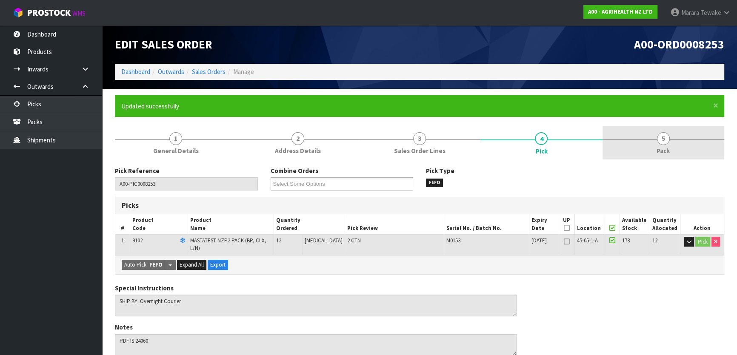
click at [669, 144] on link "5 Pack" at bounding box center [664, 143] width 122 height 34
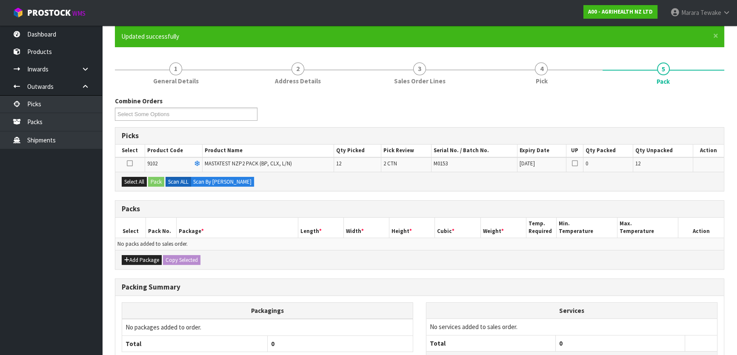
scroll to position [140, 0]
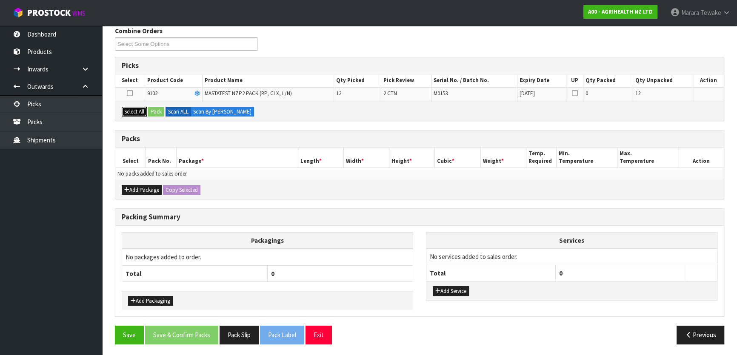
click at [145, 109] on button "Select All" at bounding box center [134, 112] width 25 height 10
click at [160, 109] on button "Pack" at bounding box center [156, 112] width 16 height 10
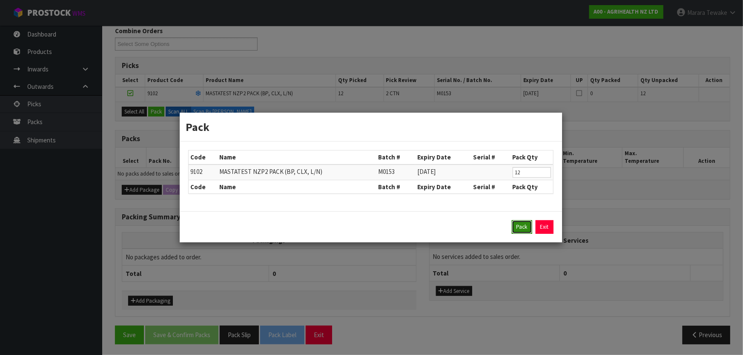
drag, startPoint x: 515, startPoint y: 226, endPoint x: 501, endPoint y: 222, distance: 14.4
click at [512, 225] on button "Pack" at bounding box center [521, 227] width 20 height 14
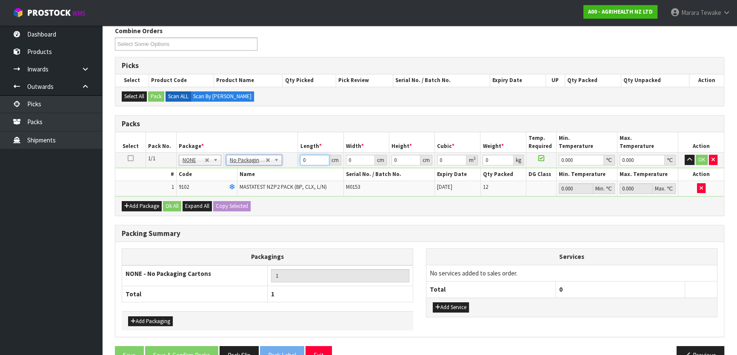
drag, startPoint x: 312, startPoint y: 159, endPoint x: 297, endPoint y: 109, distance: 52.4
click at [290, 132] on table "Select Pack No. Package * Length * Width * Height * Cubic * Weight * Temp. Requ…" at bounding box center [419, 164] width 609 height 64
type input "60"
type input "41"
type input "2"
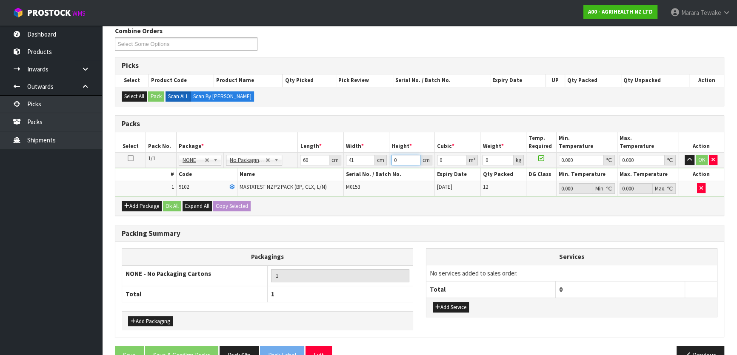
type input "0.00492"
type input "20"
type input "0.0492"
type input "20"
type input "5"
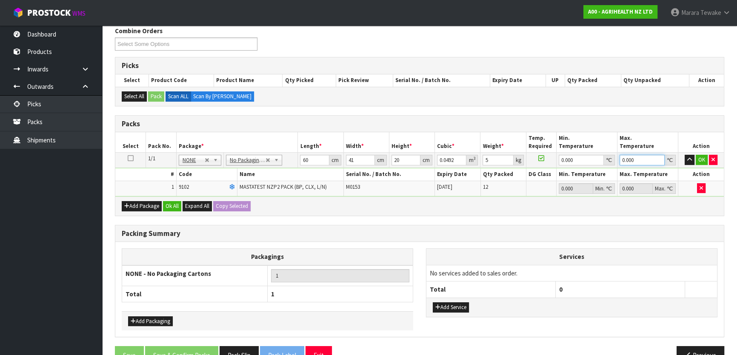
type input "0"
click at [685, 155] on button "button" at bounding box center [690, 160] width 10 height 10
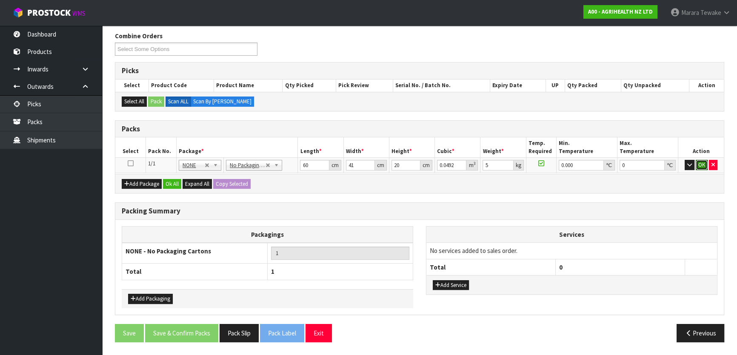
click button "OK" at bounding box center [702, 165] width 12 height 10
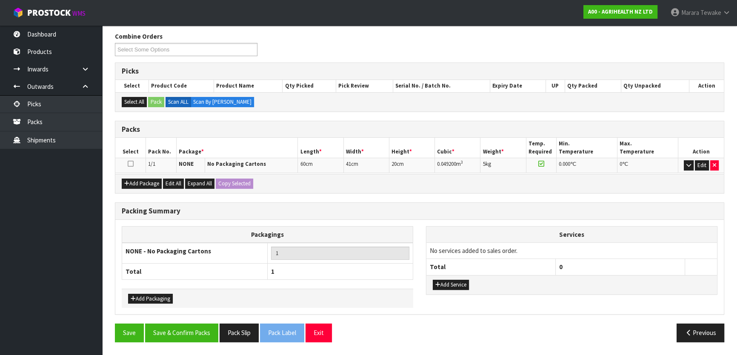
scroll to position [131, 0]
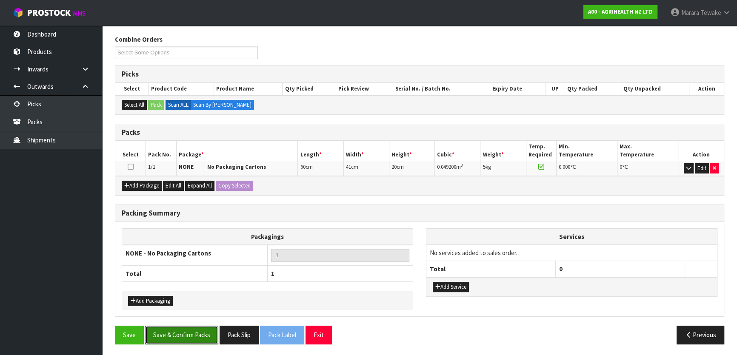
click at [198, 340] on button "Save & Confirm Packs" at bounding box center [181, 335] width 73 height 18
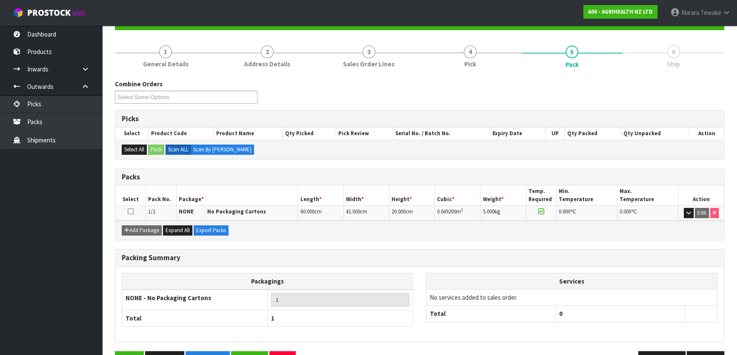
scroll to position [112, 0]
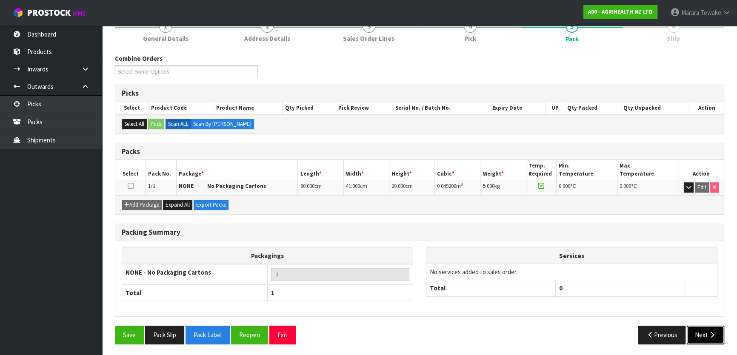
click at [703, 329] on button "Next" at bounding box center [705, 335] width 37 height 18
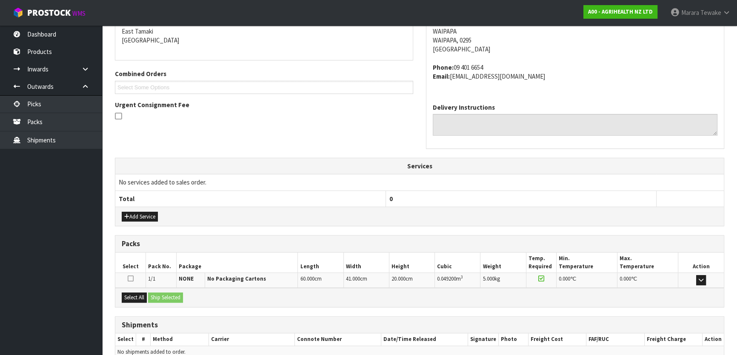
scroll to position [223, 0]
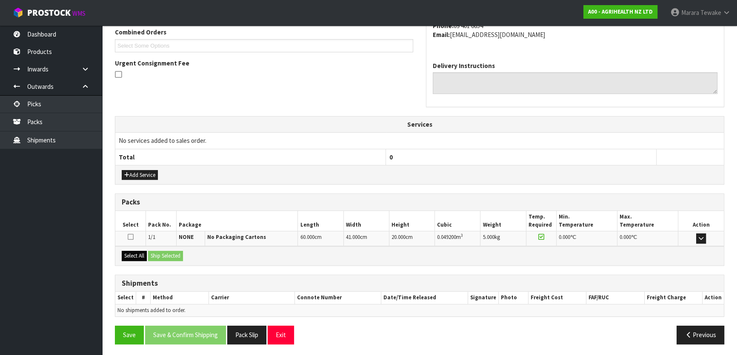
click at [132, 248] on div "Select All Ship Selected" at bounding box center [419, 255] width 609 height 19
drag, startPoint x: 136, startPoint y: 251, endPoint x: 151, endPoint y: 256, distance: 15.2
click at [137, 252] on button "Select All" at bounding box center [134, 256] width 25 height 10
drag, startPoint x: 151, startPoint y: 256, endPoint x: 155, endPoint y: 258, distance: 5.0
click at [153, 257] on button "Ship Selected" at bounding box center [165, 256] width 35 height 10
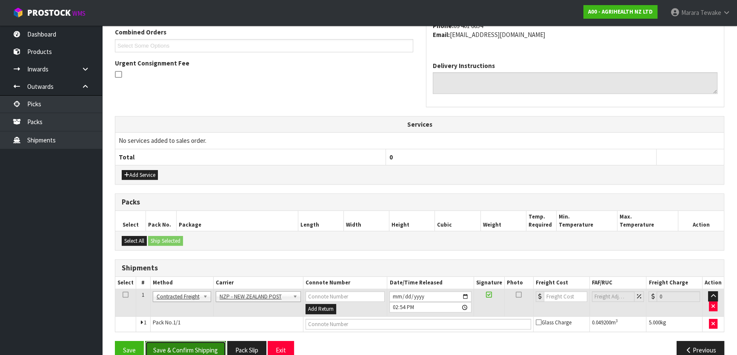
click at [201, 345] on button "Save & Confirm Shipping" at bounding box center [185, 350] width 81 height 18
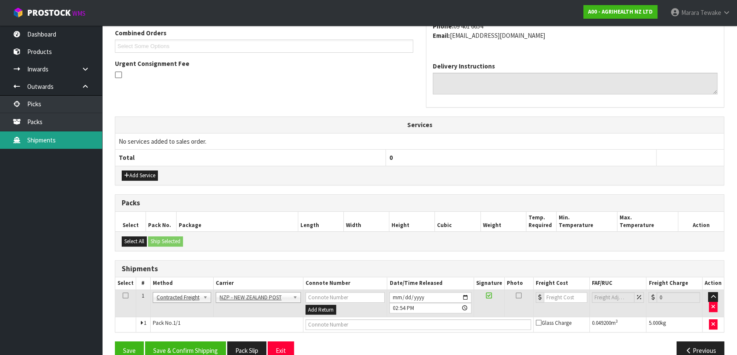
scroll to position [226, 0]
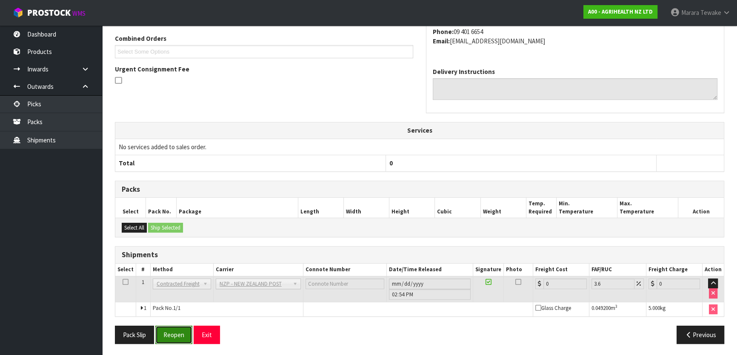
drag, startPoint x: 183, startPoint y: 335, endPoint x: 157, endPoint y: 337, distance: 25.7
click at [183, 336] on button "Reopen" at bounding box center [173, 335] width 37 height 18
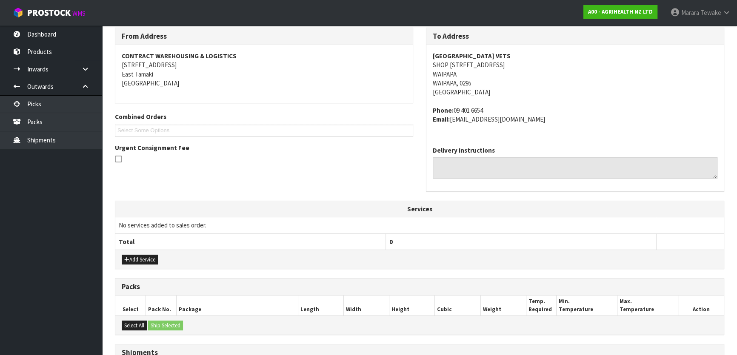
scroll to position [238, 0]
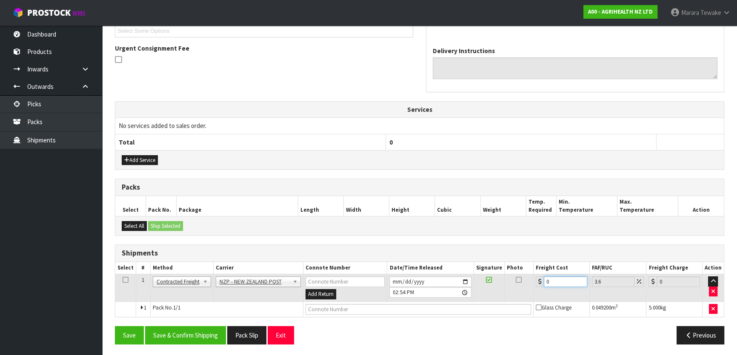
drag, startPoint x: 557, startPoint y: 281, endPoint x: 523, endPoint y: 251, distance: 45.9
click at [523, 251] on div "Shipments Select # Method Carrier Connote Number Date/Time Released Signature P…" at bounding box center [419, 281] width 609 height 73
type input "1"
type input "1.04"
type input "13"
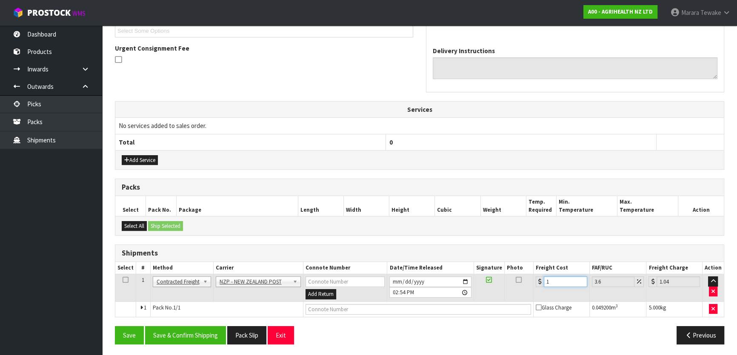
type input "13.47"
type input "13.04"
type input "13.51"
type input "13.04"
click at [191, 329] on button "Save & Confirm Shipping" at bounding box center [185, 335] width 81 height 18
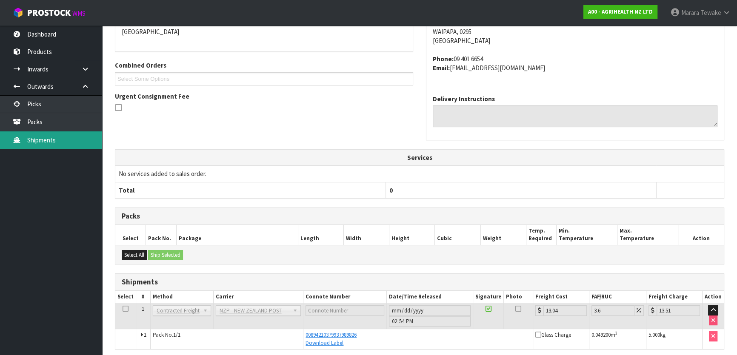
scroll to position [0, 0]
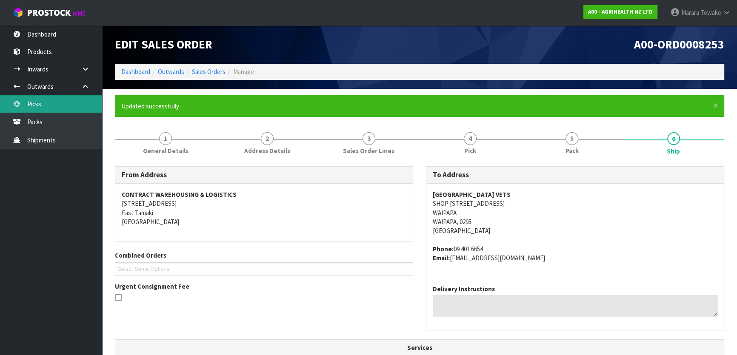
click at [46, 101] on link "Picks" at bounding box center [51, 103] width 102 height 17
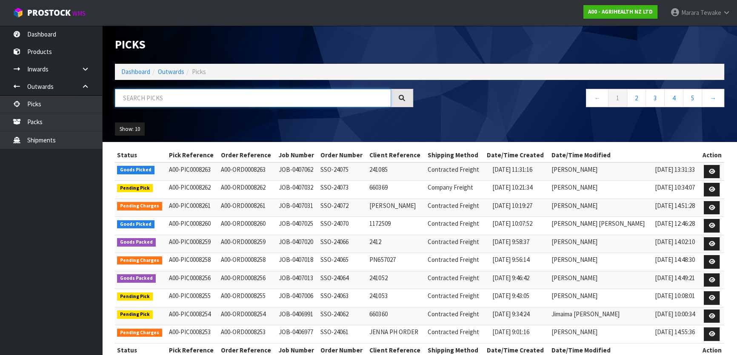
click at [162, 97] on input "text" at bounding box center [253, 98] width 276 height 18
type input "JOB-0407025"
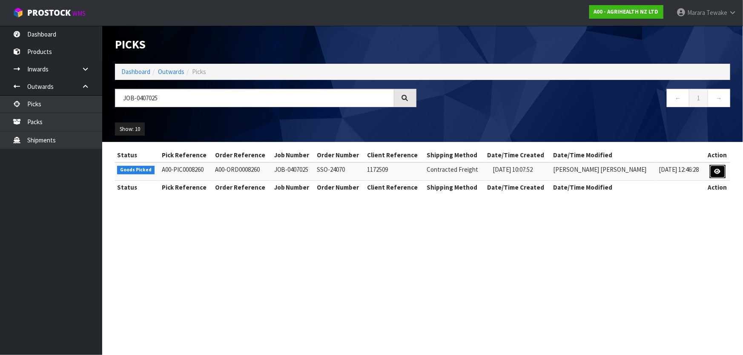
click at [714, 169] on icon at bounding box center [717, 172] width 6 height 6
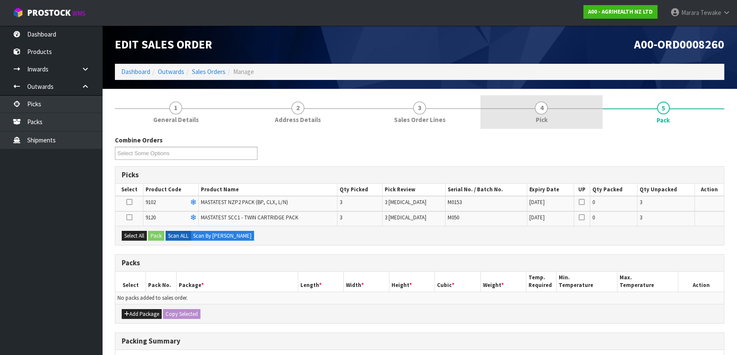
drag, startPoint x: 564, startPoint y: 117, endPoint x: 559, endPoint y: 123, distance: 8.4
click at [559, 123] on link "4 Pick" at bounding box center [541, 112] width 122 height 34
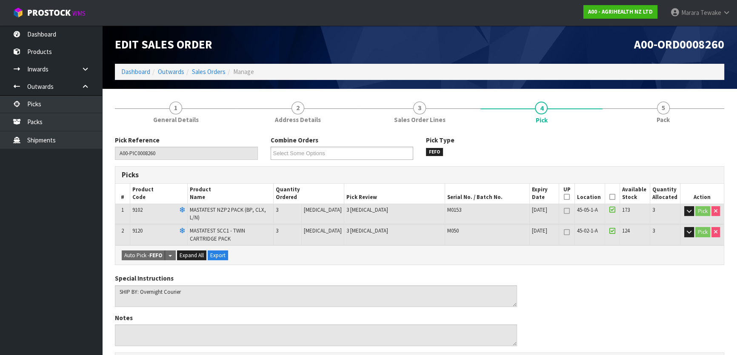
click at [610, 197] on icon at bounding box center [612, 197] width 6 height 0
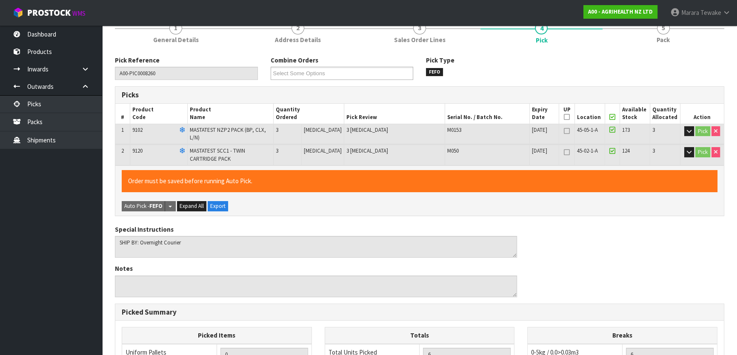
scroll to position [255, 0]
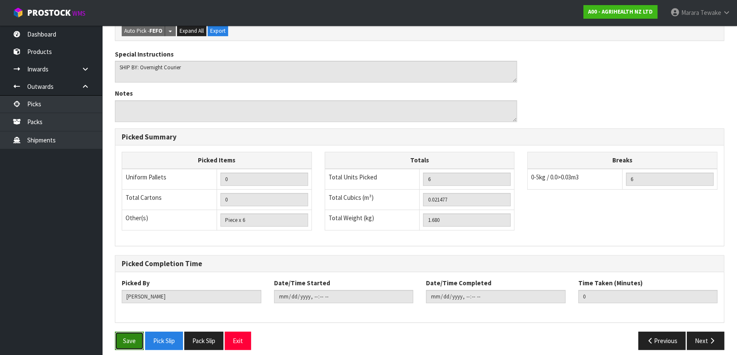
click at [118, 332] on button "Save" at bounding box center [129, 341] width 29 height 18
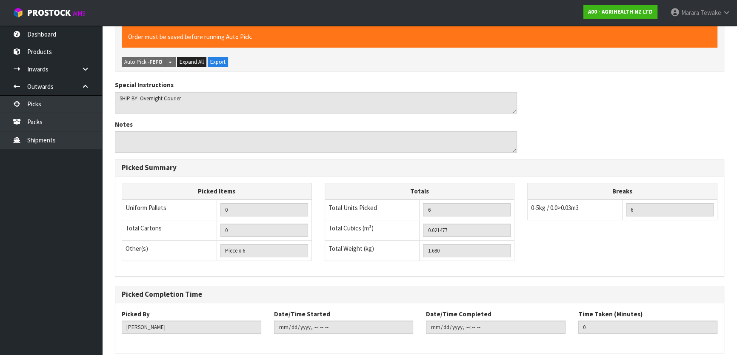
scroll to position [0, 0]
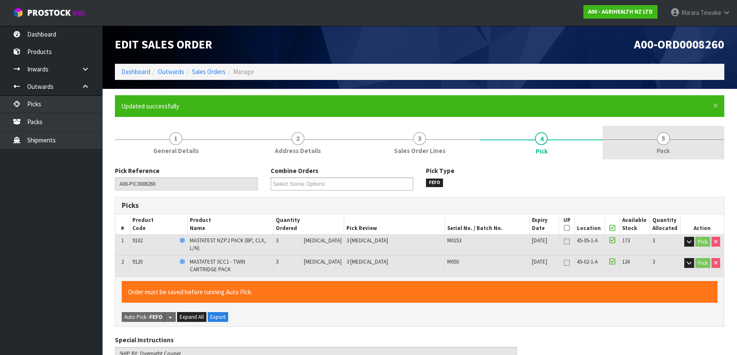
type input "[PERSON_NAME]"
type input "[DATE]T14:58:02"
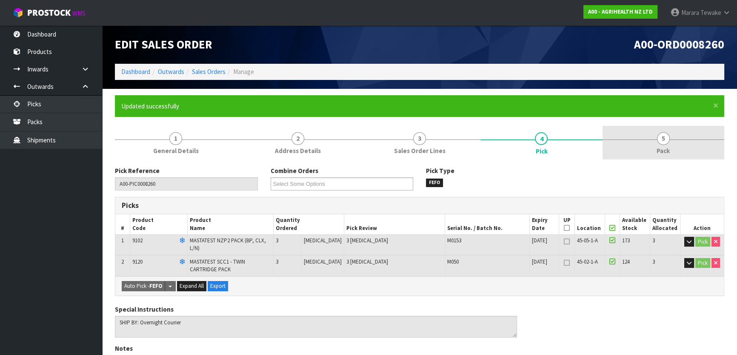
click at [650, 149] on link "5 Pack" at bounding box center [664, 143] width 122 height 34
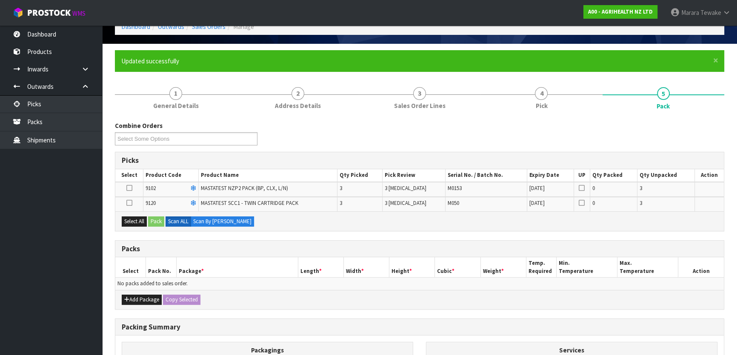
scroll to position [116, 0]
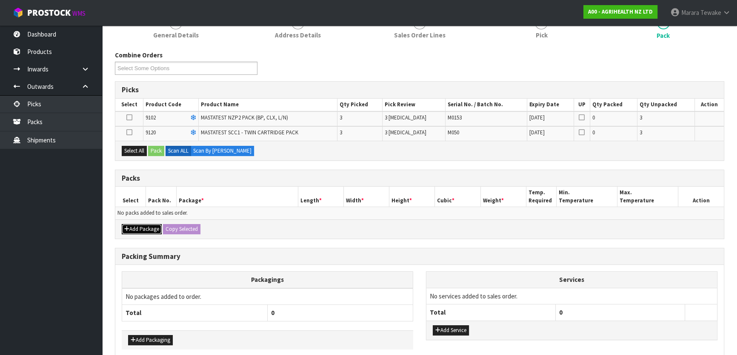
drag, startPoint x: 143, startPoint y: 230, endPoint x: 136, endPoint y: 223, distance: 9.9
click at [143, 229] on button "Add Package" at bounding box center [142, 229] width 40 height 10
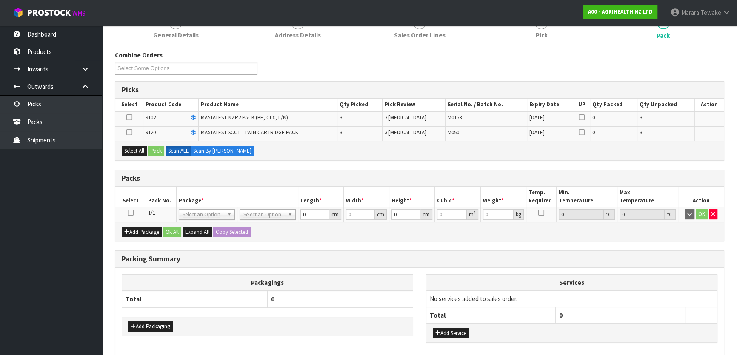
click at [130, 208] on td at bounding box center [130, 214] width 31 height 15
click at [133, 213] on icon at bounding box center [131, 213] width 6 height 0
drag, startPoint x: 136, startPoint y: 153, endPoint x: 142, endPoint y: 153, distance: 6.4
click at [137, 153] on button "Select All" at bounding box center [134, 151] width 25 height 10
click at [152, 148] on button "Pack" at bounding box center [156, 151] width 16 height 10
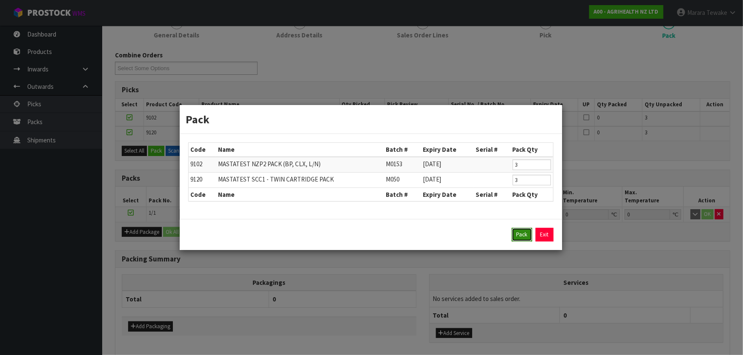
drag, startPoint x: 527, startPoint y: 236, endPoint x: 520, endPoint y: 232, distance: 8.2
click at [523, 234] on button "Pack" at bounding box center [521, 235] width 20 height 14
type input "0.000"
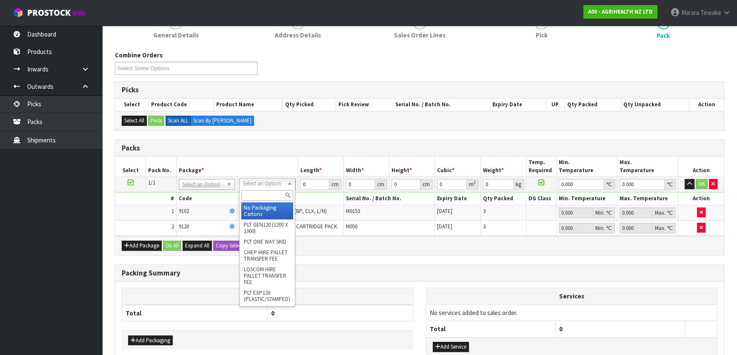
click at [272, 194] on input "text" at bounding box center [267, 195] width 52 height 11
type input "oc"
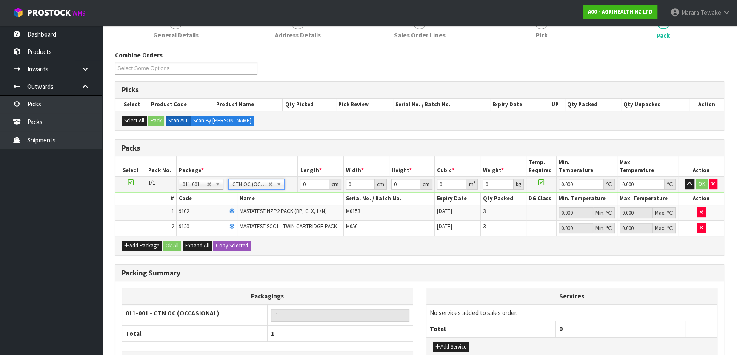
type input "1.68"
drag, startPoint x: 310, startPoint y: 184, endPoint x: 294, endPoint y: 160, distance: 28.7
click at [294, 163] on table "Select Pack No. Package * Length * Width * Height * Cubic * Weight * Temp. Requ…" at bounding box center [419, 196] width 609 height 79
type input "60"
type input "40"
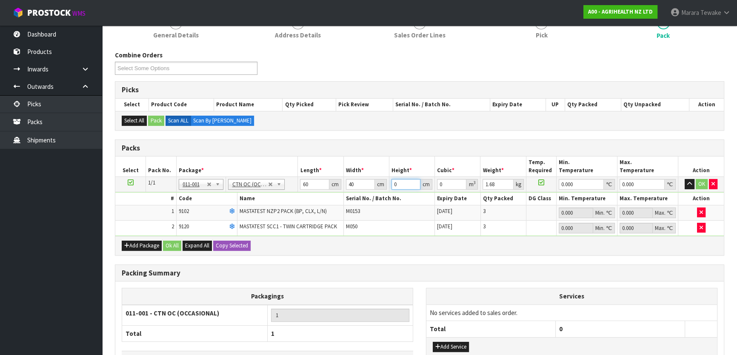
type input "1"
type input "0.0024"
type input "10"
type input "0.024"
type input "10"
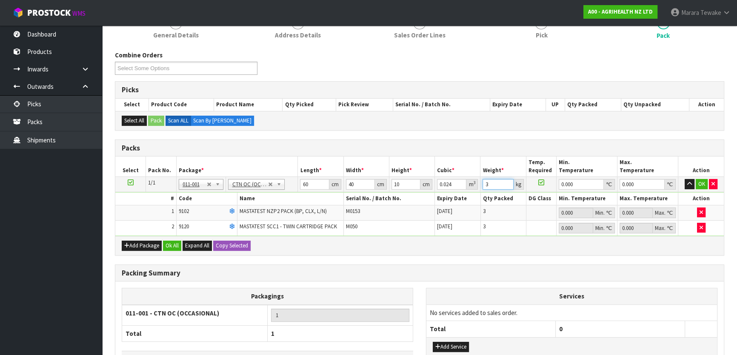
type input "3"
type input "0"
click at [685, 179] on button "button" at bounding box center [690, 184] width 10 height 10
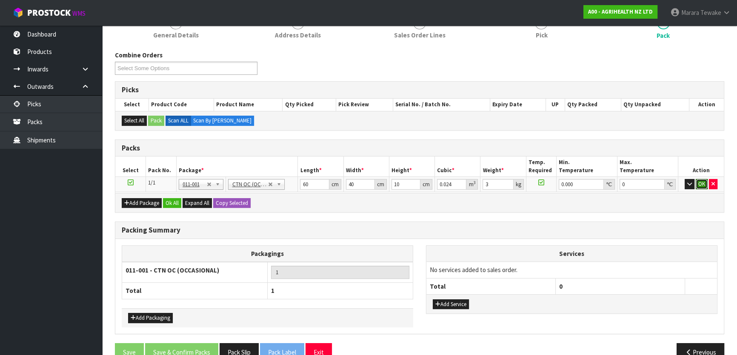
click button "OK" at bounding box center [702, 184] width 12 height 10
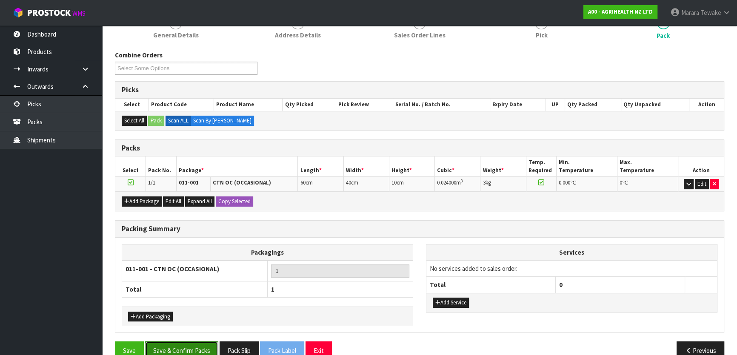
click at [209, 347] on button "Save & Confirm Packs" at bounding box center [181, 351] width 73 height 18
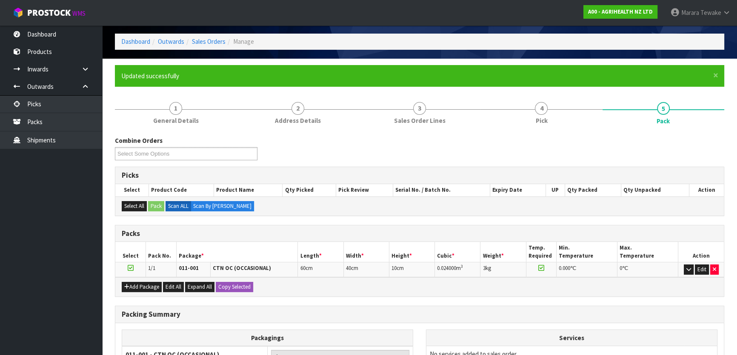
scroll to position [112, 0]
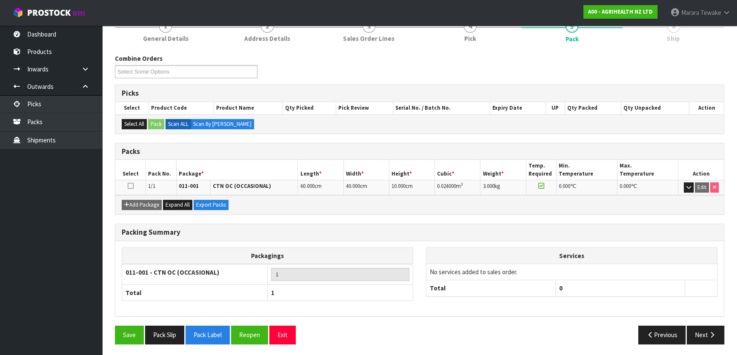
click at [724, 339] on div "Previous Next" at bounding box center [575, 335] width 311 height 18
click at [718, 338] on button "Next" at bounding box center [705, 335] width 37 height 18
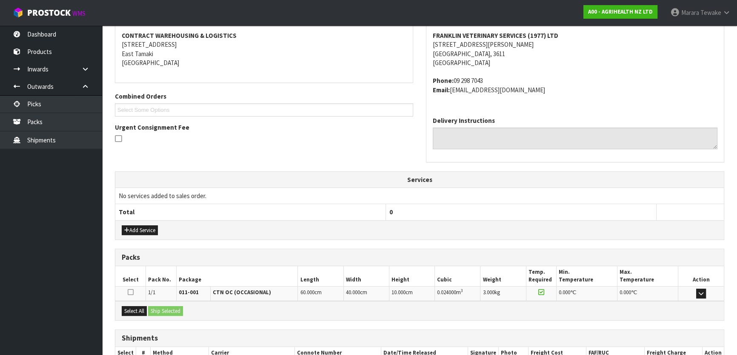
scroll to position [214, 0]
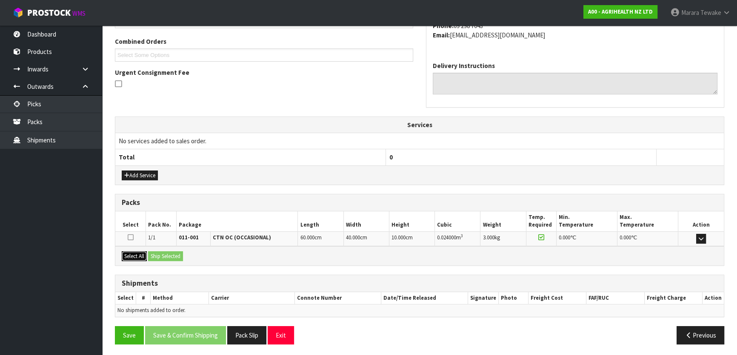
drag, startPoint x: 132, startPoint y: 255, endPoint x: 159, endPoint y: 255, distance: 27.2
click at [136, 255] on button "Select All" at bounding box center [134, 256] width 25 height 10
drag, startPoint x: 159, startPoint y: 255, endPoint x: 185, endPoint y: 268, distance: 28.5
click at [161, 257] on button "Ship Selected" at bounding box center [165, 256] width 35 height 10
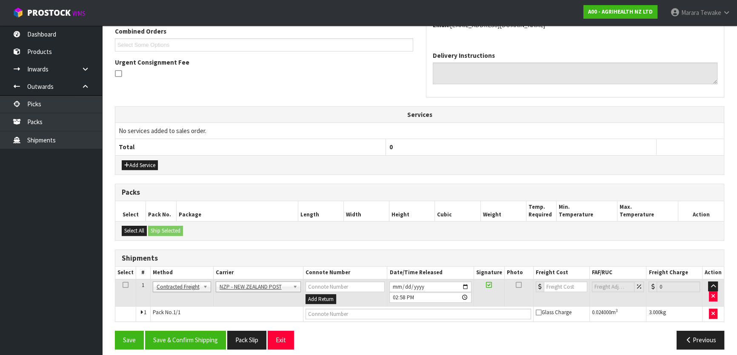
scroll to position [230, 0]
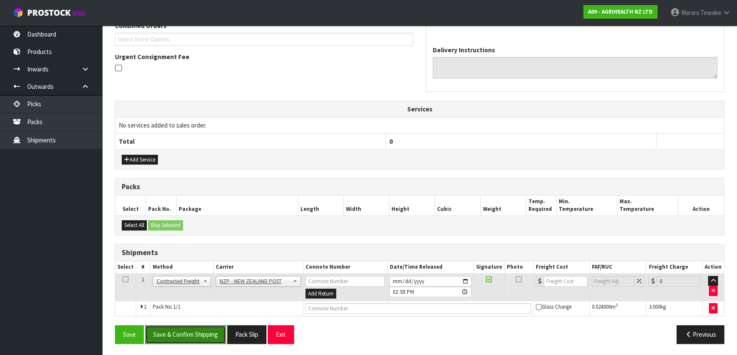
drag, startPoint x: 209, startPoint y: 330, endPoint x: 16, endPoint y: 247, distance: 209.9
click at [206, 329] on button "Save & Confirm Shipping" at bounding box center [185, 335] width 81 height 18
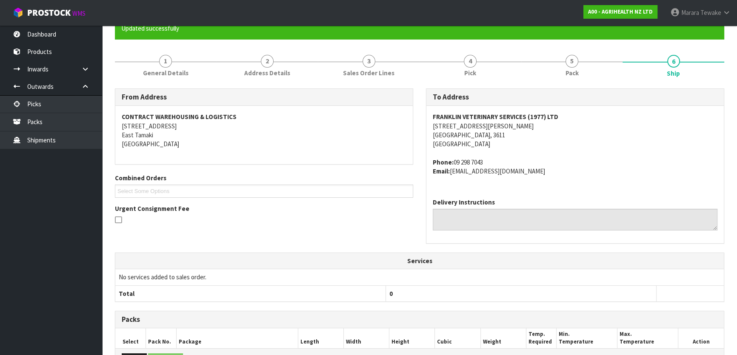
scroll to position [217, 0]
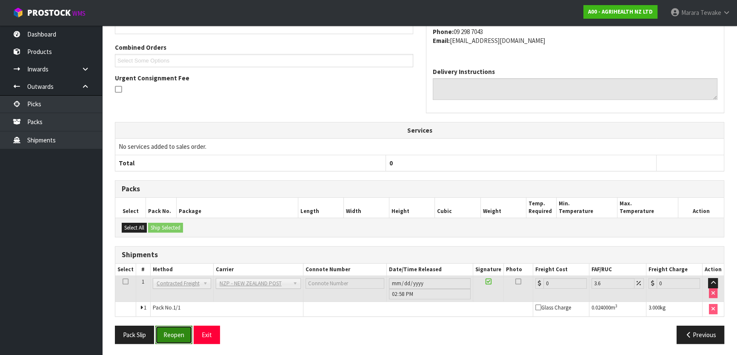
click at [181, 332] on button "Reopen" at bounding box center [173, 335] width 37 height 18
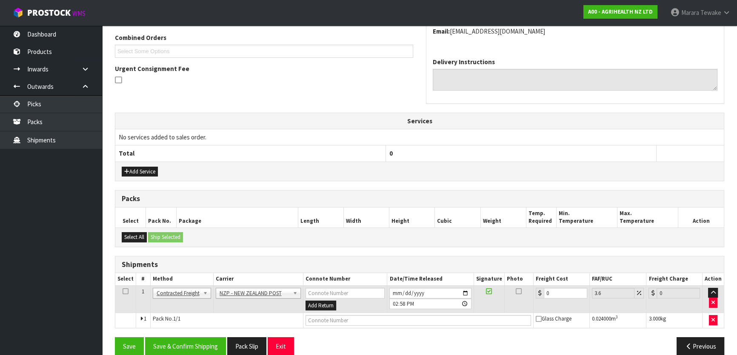
scroll to position [230, 0]
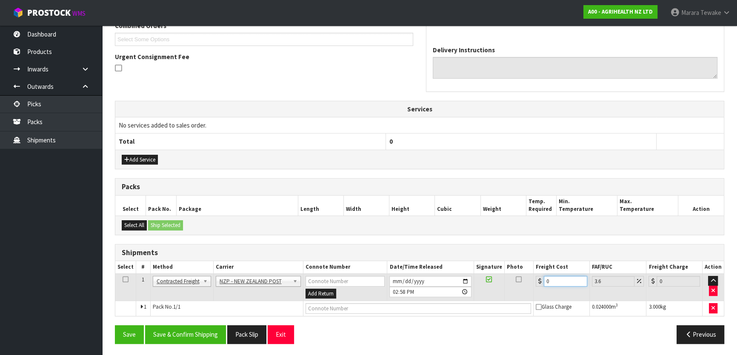
drag, startPoint x: 553, startPoint y: 283, endPoint x: 529, endPoint y: 273, distance: 26.1
click at [531, 276] on tr "1 Client Local Pickup Customer Local Pickup Company Freight Contracted Freight …" at bounding box center [419, 288] width 609 height 28
type input "7"
type input "7.25"
type input "7.3"
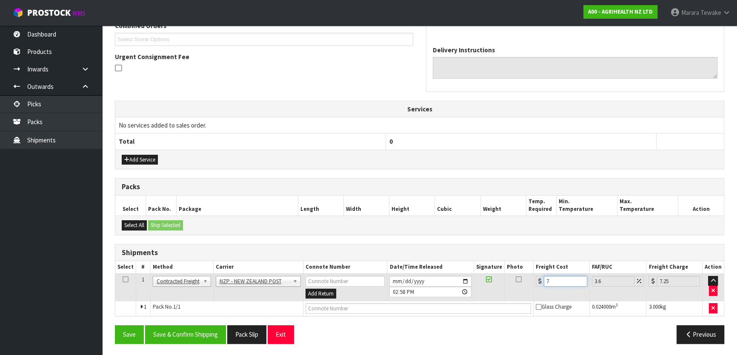
type input "7.56"
type input "7.31"
type input "7.57"
type input "7.31"
click at [175, 332] on button "Save & Confirm Shipping" at bounding box center [185, 335] width 81 height 18
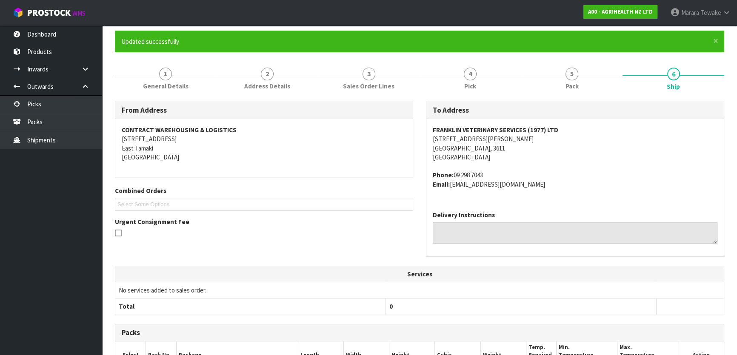
scroll to position [0, 0]
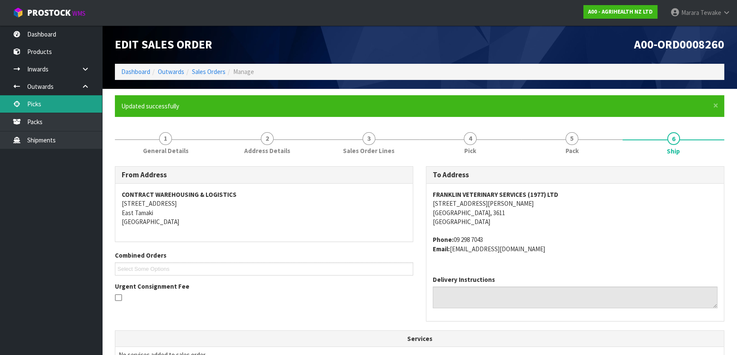
click at [74, 109] on link "Picks" at bounding box center [51, 103] width 102 height 17
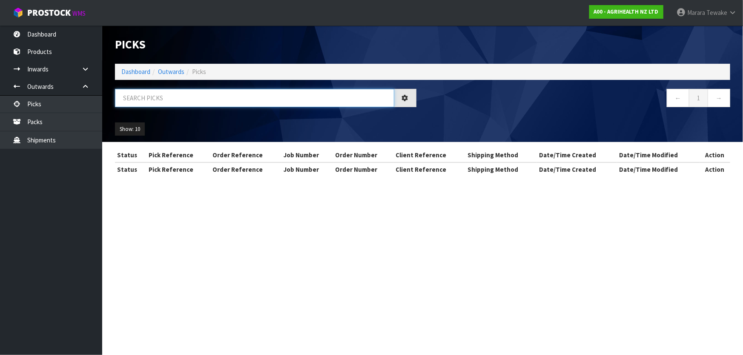
click at [134, 94] on input "text" at bounding box center [254, 98] width 279 height 18
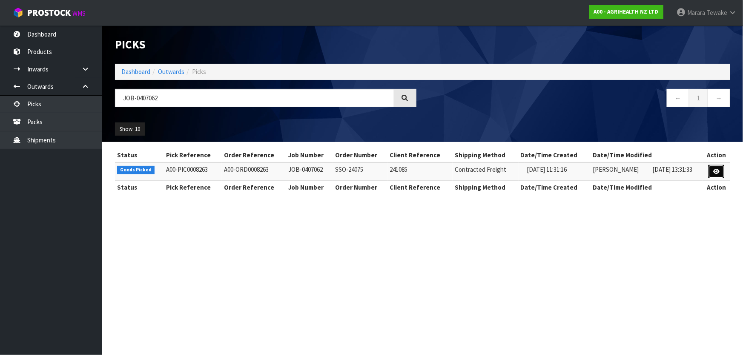
click at [715, 171] on icon at bounding box center [716, 172] width 6 height 6
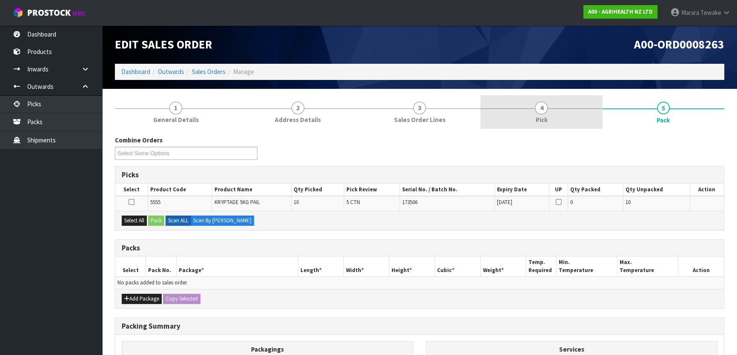
click at [557, 118] on link "4 Pick" at bounding box center [541, 112] width 122 height 34
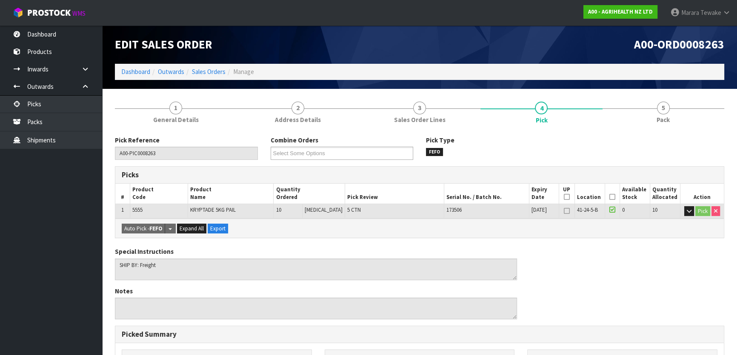
click at [611, 197] on icon at bounding box center [612, 197] width 6 height 0
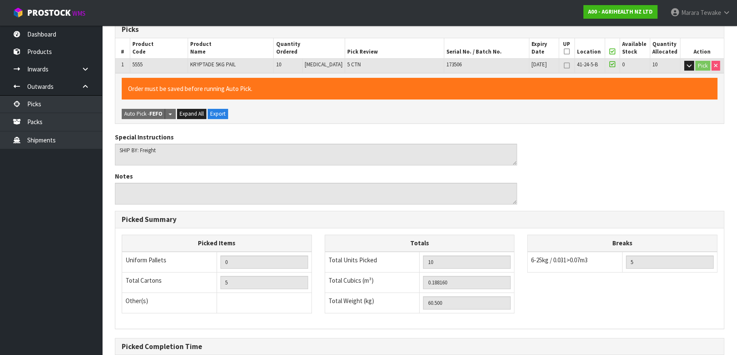
scroll to position [234, 0]
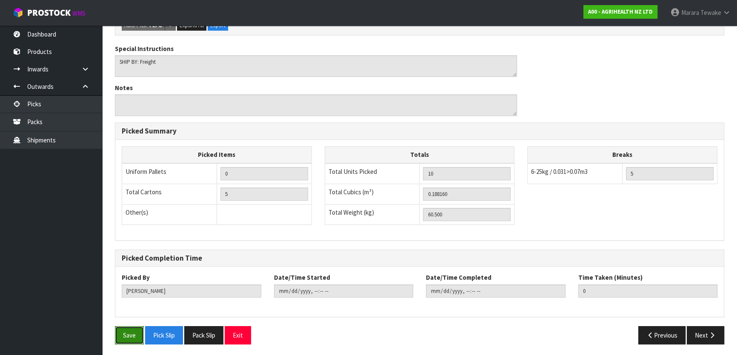
drag, startPoint x: 129, startPoint y: 327, endPoint x: 134, endPoint y: 328, distance: 5.5
click at [131, 329] on button "Save" at bounding box center [129, 335] width 29 height 18
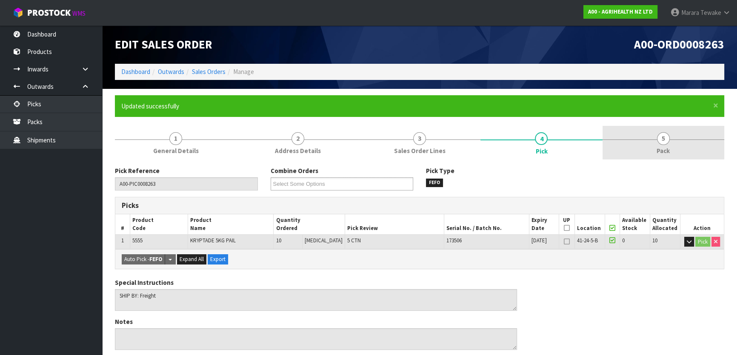
click at [677, 143] on link "5 Pack" at bounding box center [664, 143] width 122 height 34
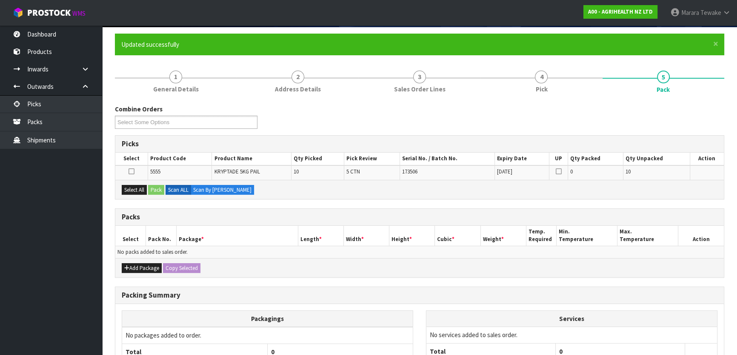
scroll to position [140, 0]
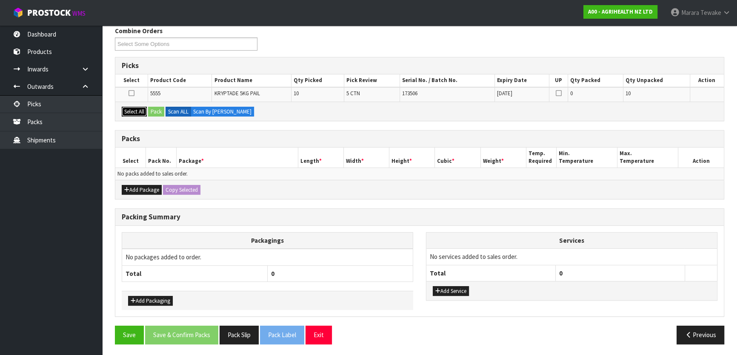
drag, startPoint x: 134, startPoint y: 109, endPoint x: 140, endPoint y: 109, distance: 5.5
click at [135, 109] on button "Select All" at bounding box center [134, 112] width 25 height 10
click at [154, 109] on button "Pack" at bounding box center [156, 112] width 16 height 10
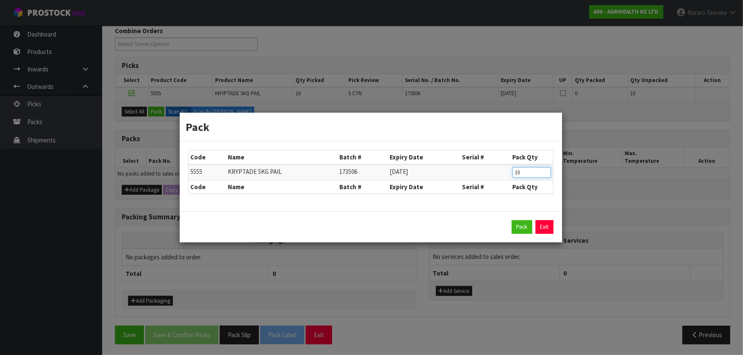
drag, startPoint x: 526, startPoint y: 167, endPoint x: 489, endPoint y: 159, distance: 38.0
click at [489, 159] on table "Code Name Batch # Expiry Date Serial # Pack Qty 5555 KRYPTADE 5KG PAIL 173506 […" at bounding box center [371, 172] width 364 height 43
click button "Pack" at bounding box center [521, 227] width 20 height 14
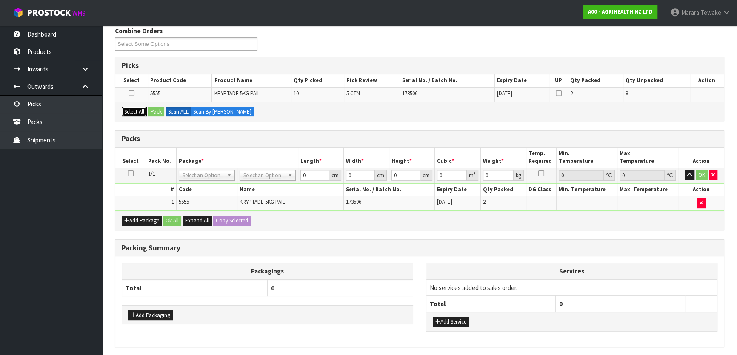
click at [137, 111] on button "Select All" at bounding box center [134, 112] width 25 height 10
click at [152, 111] on button "Pack" at bounding box center [156, 112] width 16 height 10
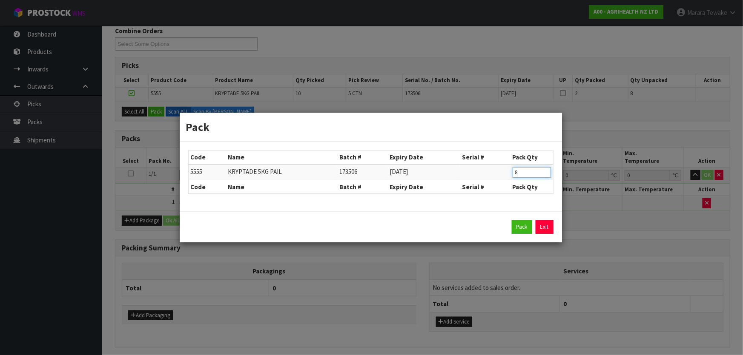
click at [494, 163] on table "Code Name Batch # Expiry Date Serial # Pack Qty 5555 KRYPTADE 5KG PAIL 173506 […" at bounding box center [371, 172] width 364 height 43
click button "Pack" at bounding box center [521, 227] width 20 height 14
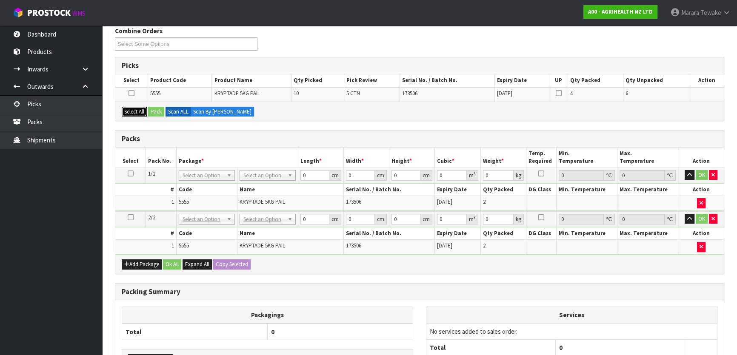
click at [139, 112] on button "Select All" at bounding box center [134, 112] width 25 height 10
click at [151, 111] on button "Pack" at bounding box center [156, 112] width 16 height 10
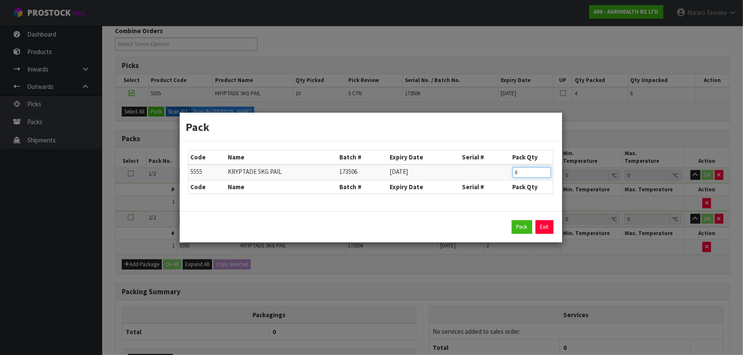
click at [494, 158] on table "Code Name Batch # Expiry Date Serial # Pack Qty 5555 KRYPTADE 5KG PAIL 173506 […" at bounding box center [371, 172] width 364 height 43
click button "Pack" at bounding box center [521, 227] width 20 height 14
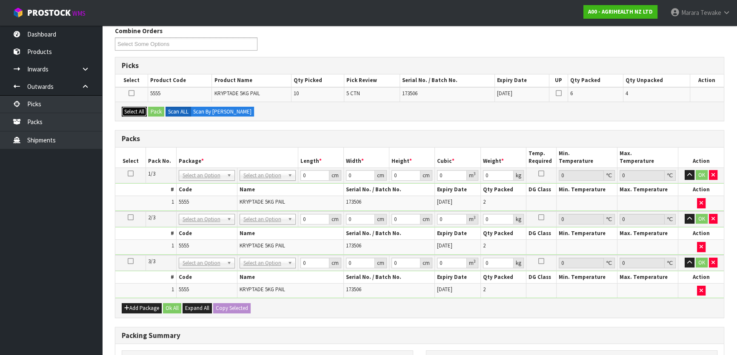
drag, startPoint x: 132, startPoint y: 113, endPoint x: 151, endPoint y: 111, distance: 19.3
click at [134, 112] on button "Select All" at bounding box center [134, 112] width 25 height 10
click at [153, 111] on button "Pack" at bounding box center [156, 112] width 16 height 10
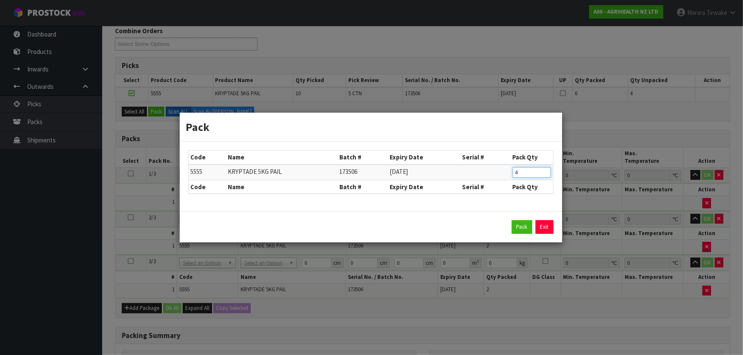
drag, startPoint x: 489, startPoint y: 161, endPoint x: 472, endPoint y: 147, distance: 21.7
click at [477, 153] on table "Code Name Batch # Expiry Date Serial # Pack Qty 5555 KRYPTADE 5KG PAIL 173506 […" at bounding box center [371, 172] width 364 height 43
click button "Pack" at bounding box center [521, 227] width 20 height 14
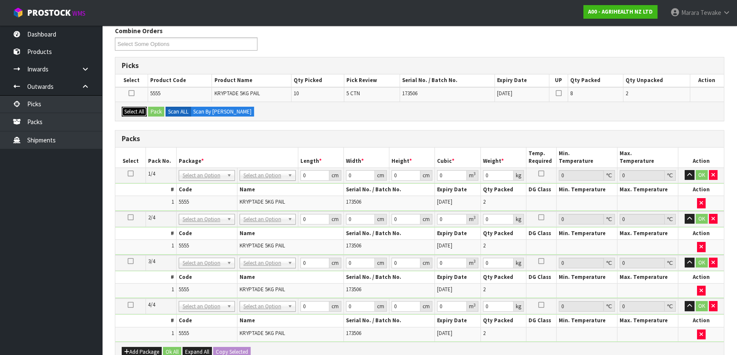
drag, startPoint x: 132, startPoint y: 111, endPoint x: 153, endPoint y: 111, distance: 21.3
click at [134, 111] on button "Select All" at bounding box center [134, 112] width 25 height 10
click at [154, 111] on button "Pack" at bounding box center [156, 112] width 16 height 10
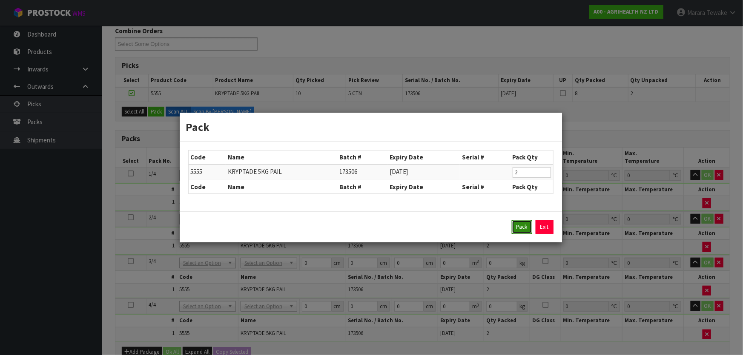
click at [523, 230] on button "Pack" at bounding box center [521, 227] width 20 height 14
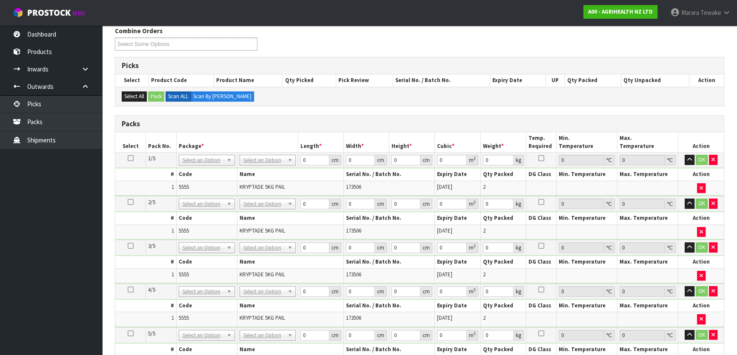
drag, startPoint x: 126, startPoint y: 157, endPoint x: 144, endPoint y: 157, distance: 18.3
click at [126, 157] on td at bounding box center [130, 160] width 31 height 15
click at [130, 158] on icon at bounding box center [131, 158] width 6 height 0
click at [131, 158] on icon at bounding box center [131, 158] width 6 height 0
click at [132, 157] on td at bounding box center [130, 160] width 31 height 15
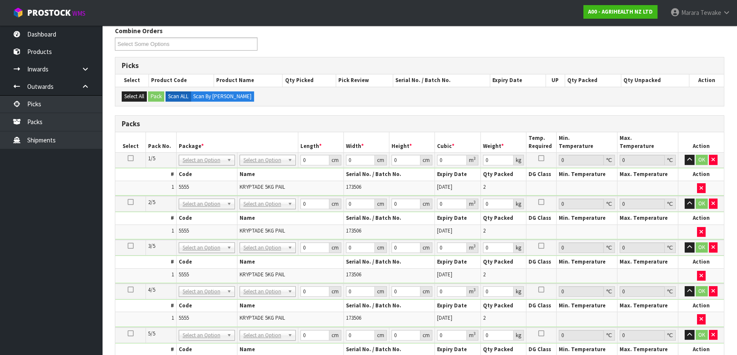
drag, startPoint x: 129, startPoint y: 158, endPoint x: 169, endPoint y: 160, distance: 40.1
click at [129, 158] on icon at bounding box center [131, 158] width 6 height 0
drag, startPoint x: 307, startPoint y: 159, endPoint x: 290, endPoint y: 132, distance: 31.8
click at [290, 136] on table "Select Pack No. Package * Length * Width * Height * Cubic * Weight * Temp. Requ…" at bounding box center [419, 251] width 609 height 239
click at [685, 155] on button "button" at bounding box center [690, 160] width 10 height 10
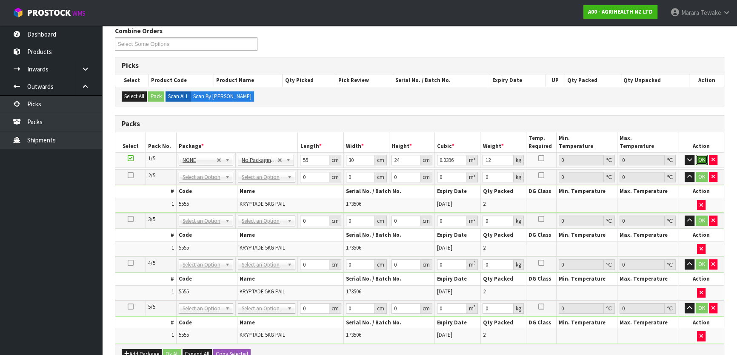
click button "OK" at bounding box center [702, 160] width 12 height 10
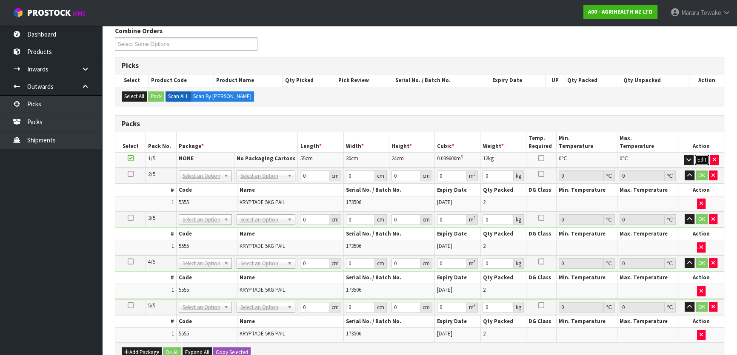
click at [703, 156] on button "Edit" at bounding box center [702, 160] width 14 height 10
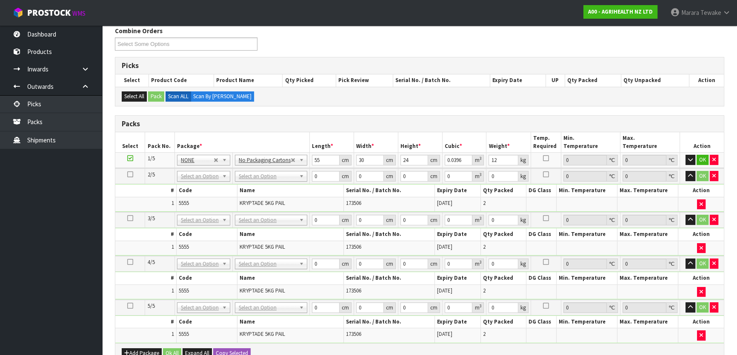
scroll to position [306, 0]
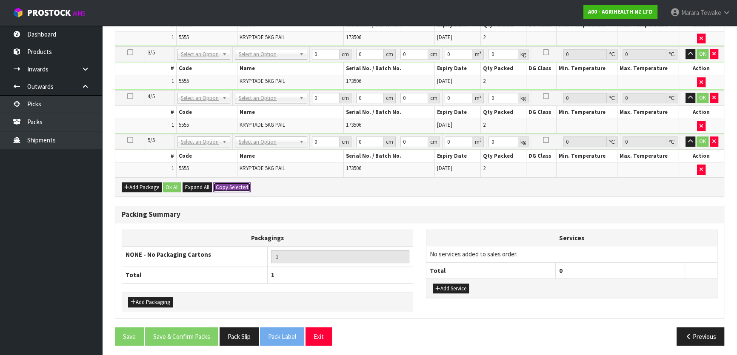
click at [243, 183] on button "Copy Selected" at bounding box center [231, 188] width 37 height 10
click at [243, 183] on button "Confirm Copy Selected" at bounding box center [241, 188] width 56 height 10
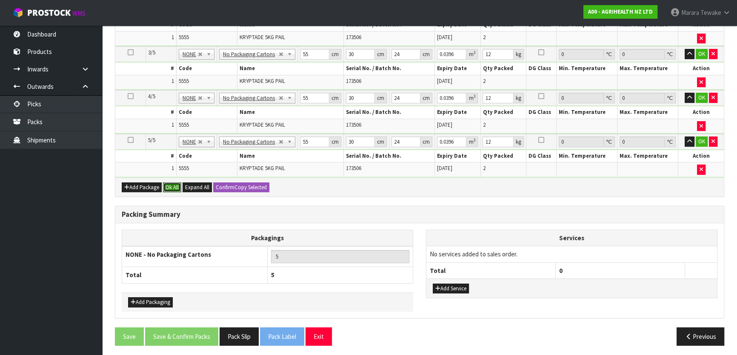
drag, startPoint x: 174, startPoint y: 186, endPoint x: 172, endPoint y: 193, distance: 7.5
click at [174, 186] on button "Ok All" at bounding box center [172, 188] width 18 height 10
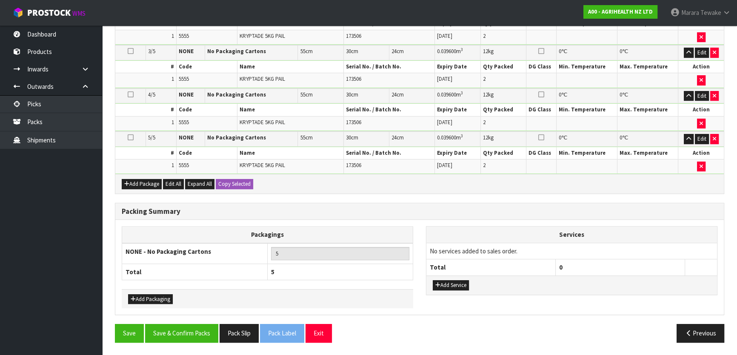
scroll to position [303, 0]
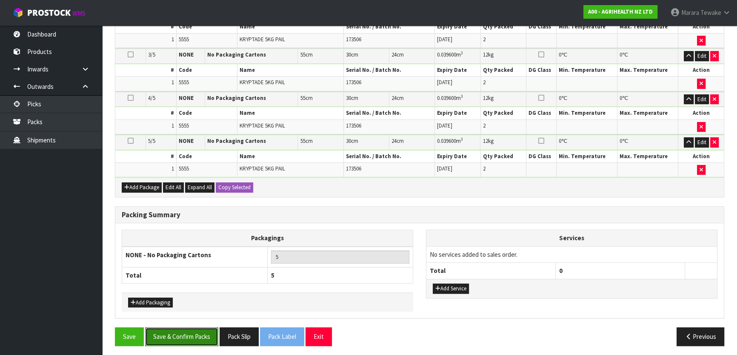
click at [183, 328] on button "Save & Confirm Packs" at bounding box center [181, 337] width 73 height 18
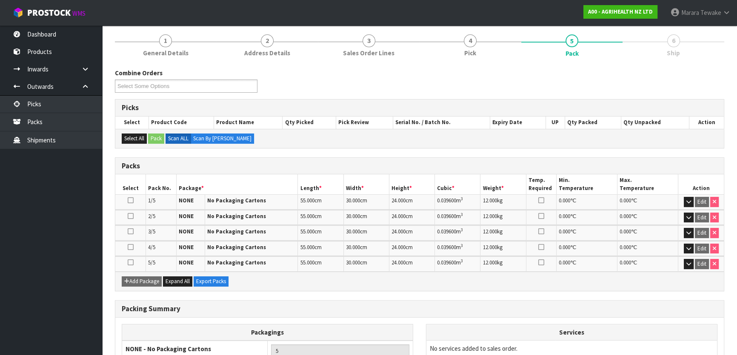
scroll to position [174, 0]
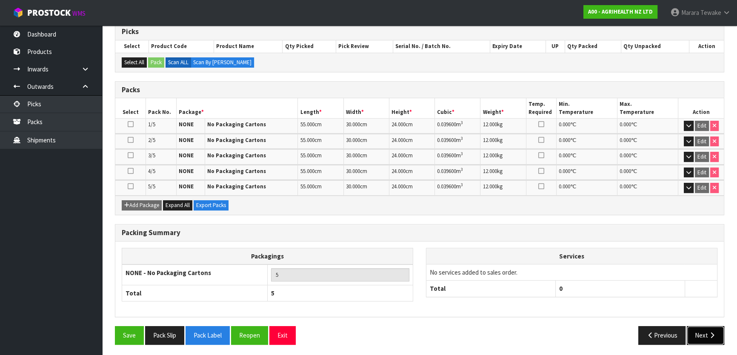
click at [705, 334] on button "Next" at bounding box center [705, 335] width 37 height 18
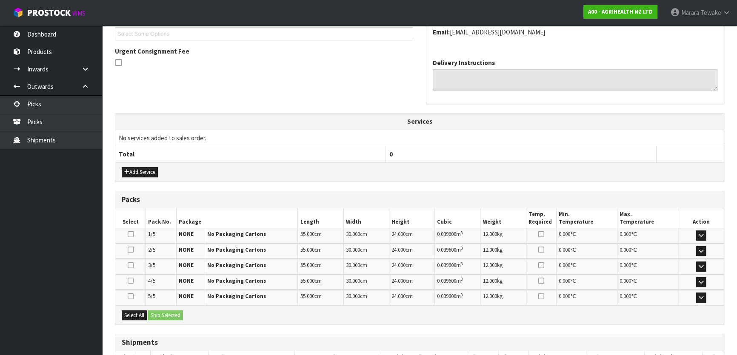
scroll to position [294, 0]
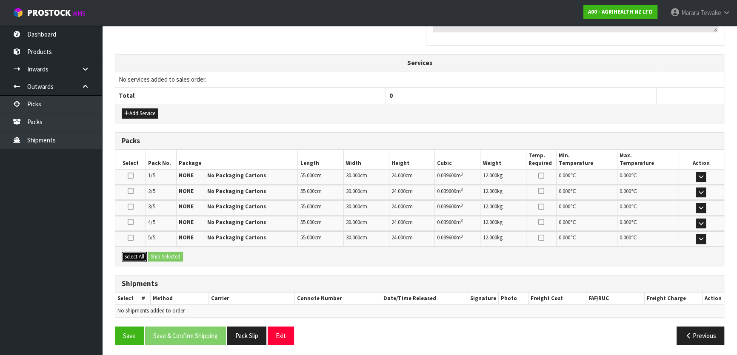
click at [154, 256] on div "Select All Ship Selected" at bounding box center [419, 256] width 609 height 19
click at [145, 254] on button "Select All" at bounding box center [134, 257] width 25 height 10
click at [159, 254] on button "Ship Selected" at bounding box center [165, 257] width 35 height 10
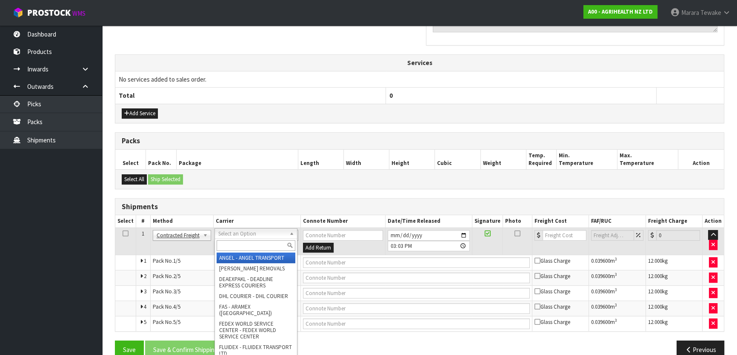
click at [238, 242] on input "text" at bounding box center [256, 245] width 79 height 11
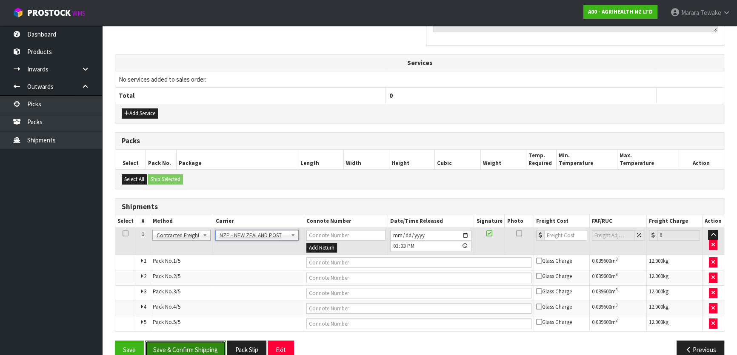
click at [206, 346] on button "Save & Confirm Shipping" at bounding box center [185, 350] width 81 height 18
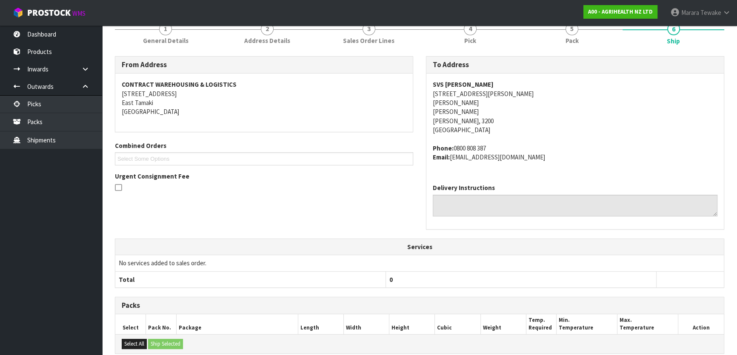
scroll to position [294, 0]
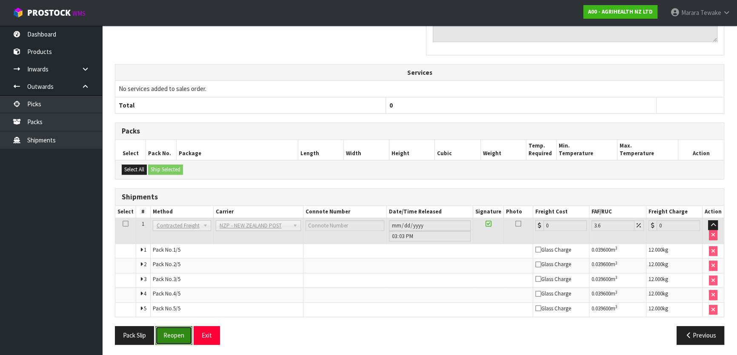
click at [179, 330] on button "Reopen" at bounding box center [173, 335] width 37 height 18
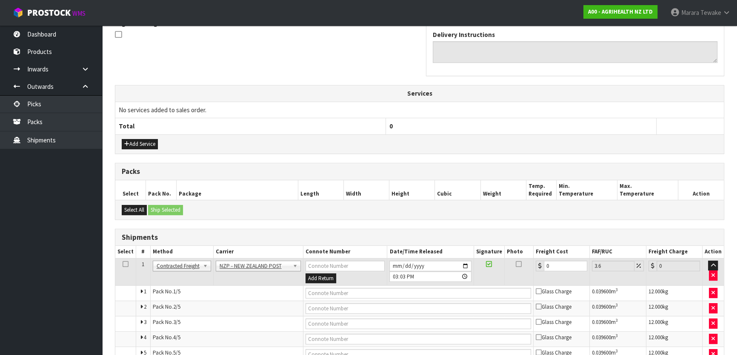
scroll to position [285, 0]
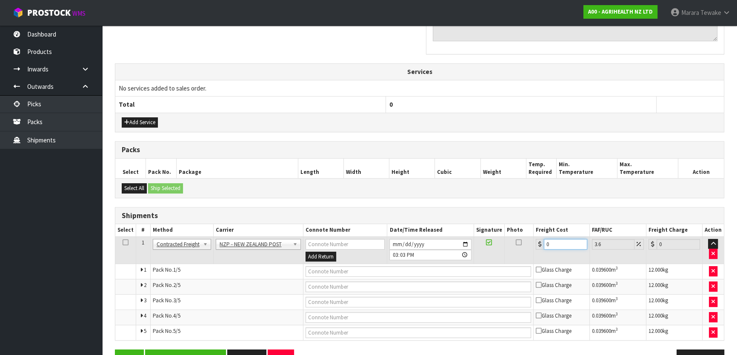
drag, startPoint x: 557, startPoint y: 246, endPoint x: 469, endPoint y: 231, distance: 89.3
click at [502, 234] on table "Select # Method Carrier Connote Number Date/Time Released Signature Photo Freig…" at bounding box center [419, 282] width 609 height 116
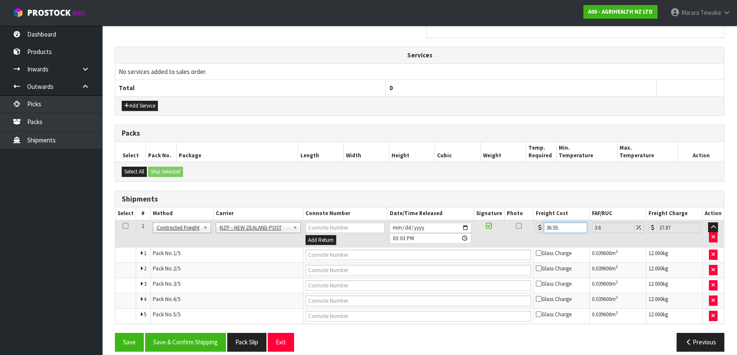
scroll to position [309, 0]
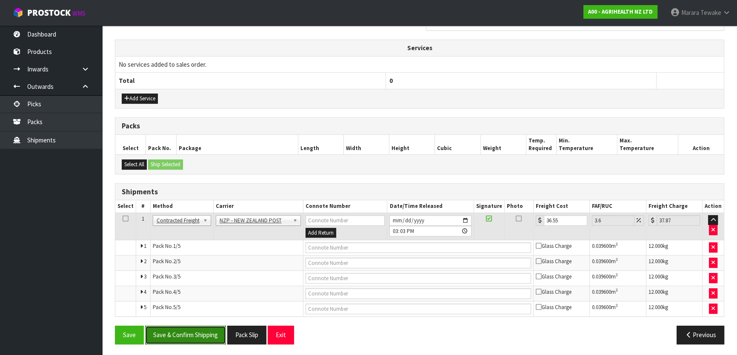
click at [199, 332] on button "Save & Confirm Shipping" at bounding box center [185, 335] width 81 height 18
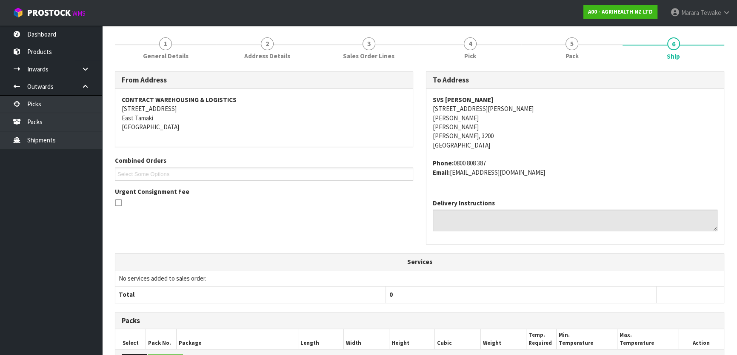
scroll to position [291, 0]
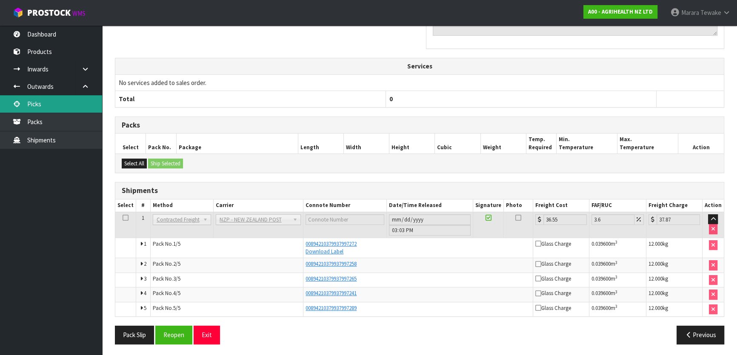
click at [72, 105] on link "Picks" at bounding box center [51, 103] width 102 height 17
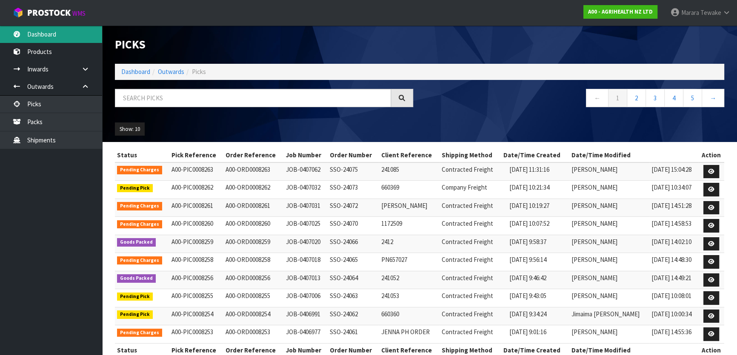
click at [72, 29] on link "Dashboard" at bounding box center [51, 34] width 102 height 17
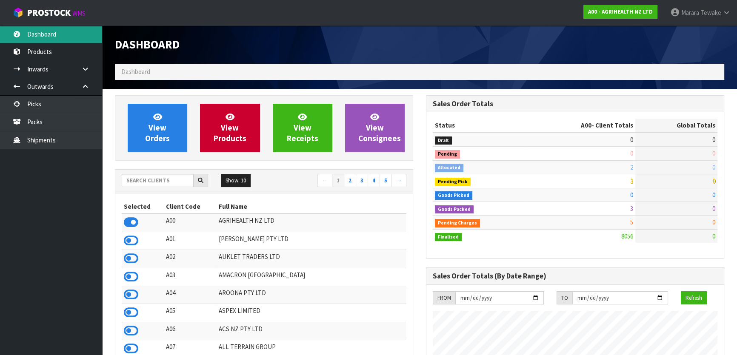
scroll to position [643, 311]
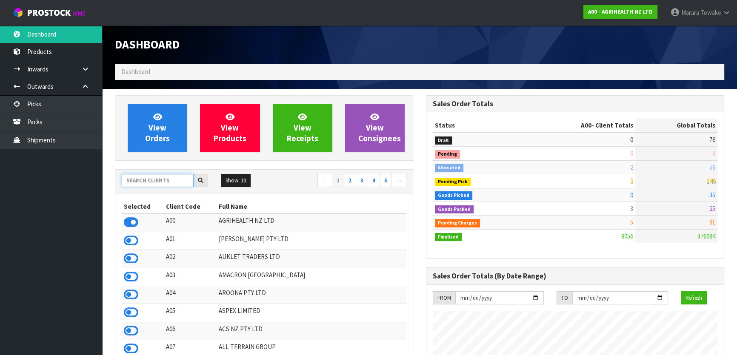
click at [176, 180] on input "text" at bounding box center [158, 180] width 72 height 13
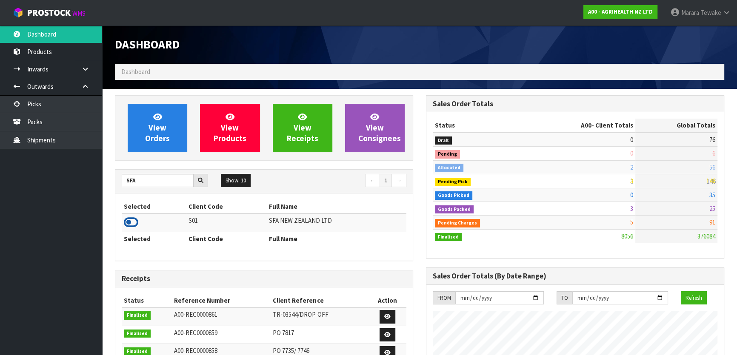
click at [134, 221] on icon at bounding box center [131, 222] width 14 height 13
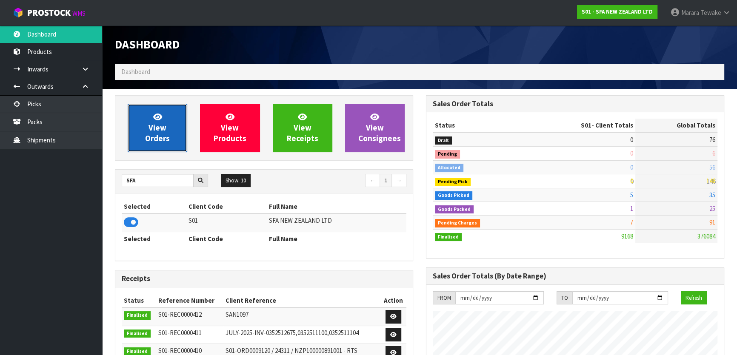
click at [157, 120] on icon at bounding box center [157, 117] width 9 height 8
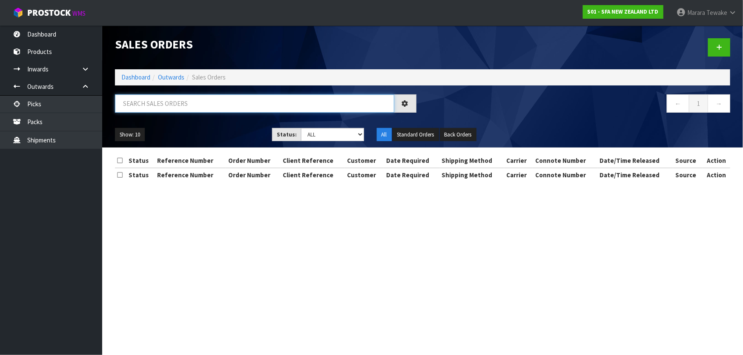
click at [155, 105] on input "text" at bounding box center [254, 103] width 279 height 18
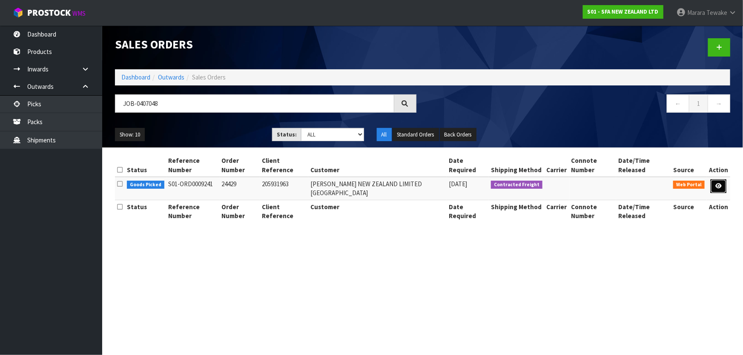
click at [717, 183] on icon at bounding box center [718, 186] width 6 height 6
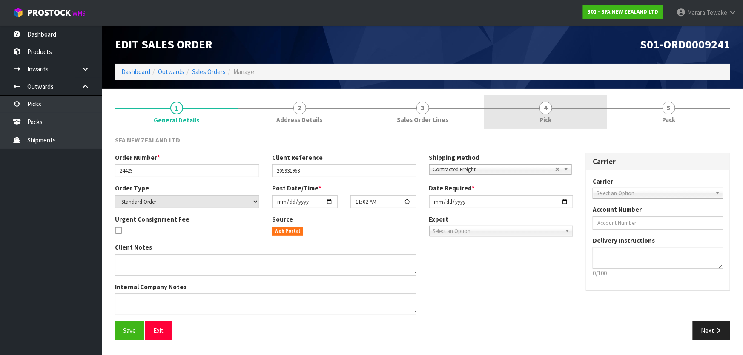
click at [556, 115] on link "4 Pick" at bounding box center [545, 112] width 123 height 34
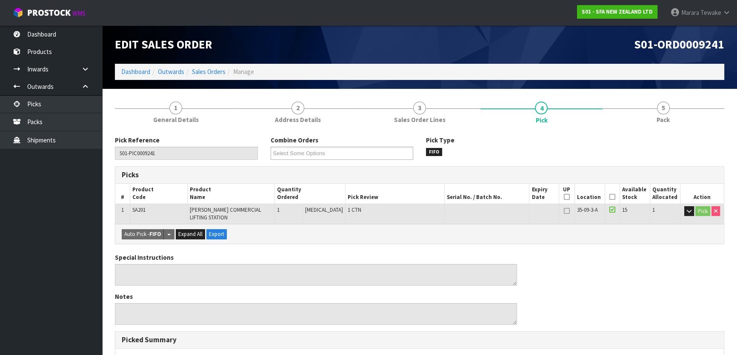
click at [610, 197] on icon at bounding box center [612, 197] width 6 height 0
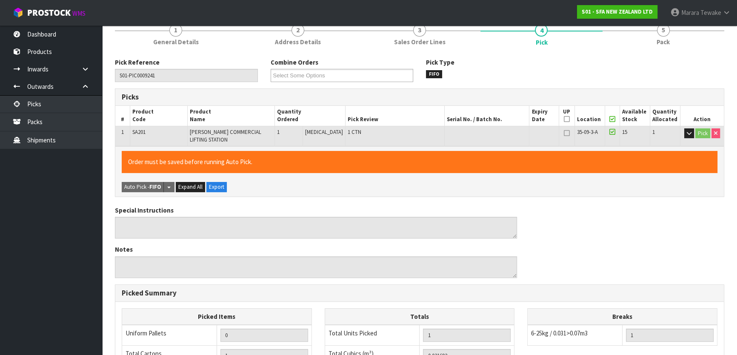
scroll to position [234, 0]
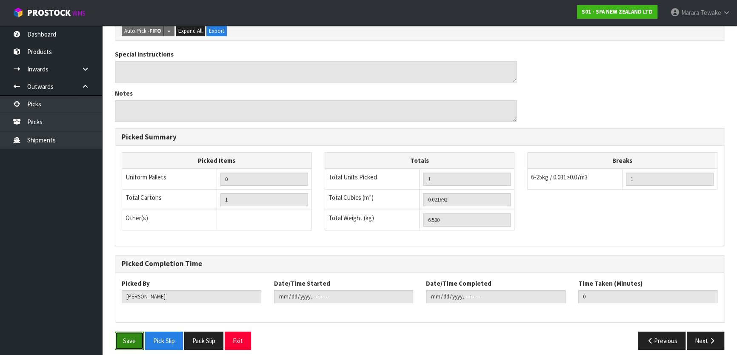
click at [139, 343] on button "Save" at bounding box center [129, 341] width 29 height 18
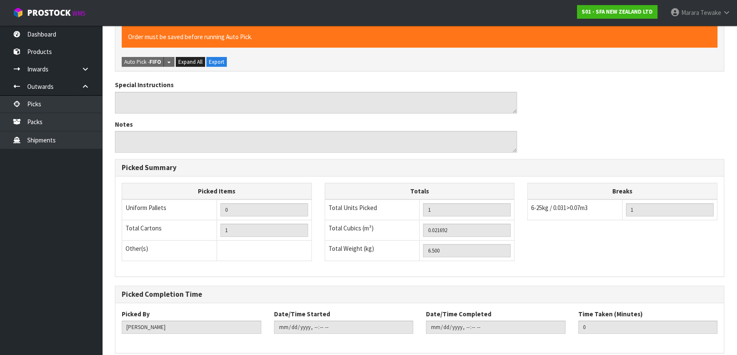
scroll to position [0, 0]
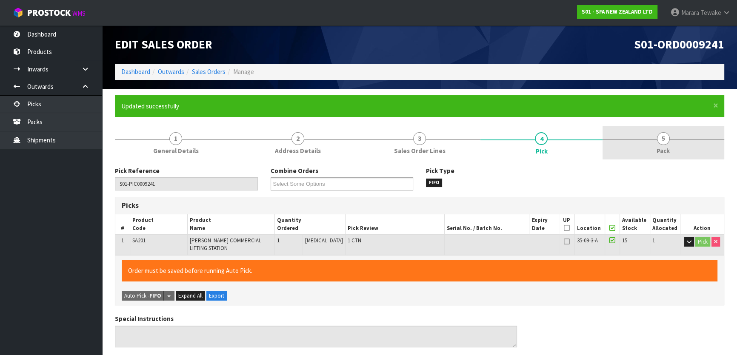
click at [673, 134] on link "5 Pack" at bounding box center [664, 143] width 122 height 34
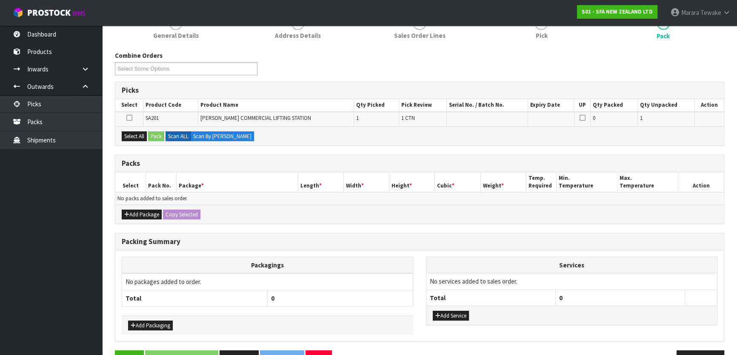
scroll to position [116, 0]
drag, startPoint x: 133, startPoint y: 135, endPoint x: 152, endPoint y: 134, distance: 18.7
click at [135, 134] on button "Select All" at bounding box center [134, 136] width 25 height 10
click at [153, 134] on button "Pack" at bounding box center [156, 136] width 16 height 10
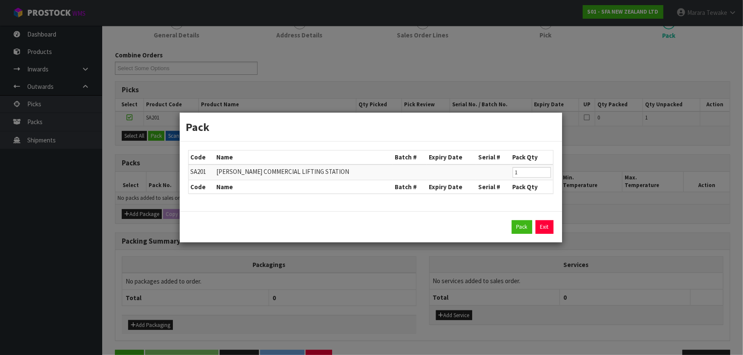
click at [546, 220] on div "Pack Exit" at bounding box center [371, 226] width 382 height 31
click at [546, 226] on link "Exit" at bounding box center [544, 227] width 18 height 14
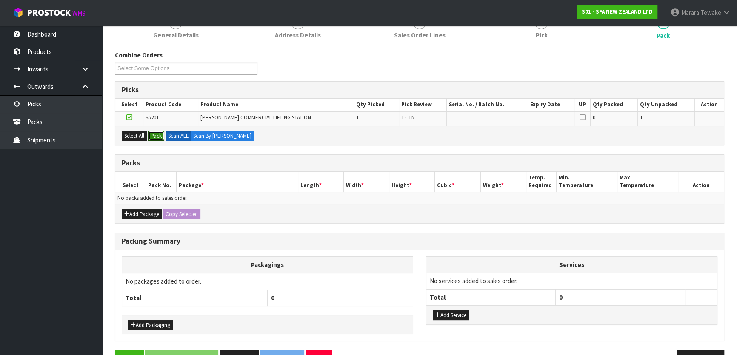
click at [148, 131] on button "Pack" at bounding box center [156, 136] width 16 height 10
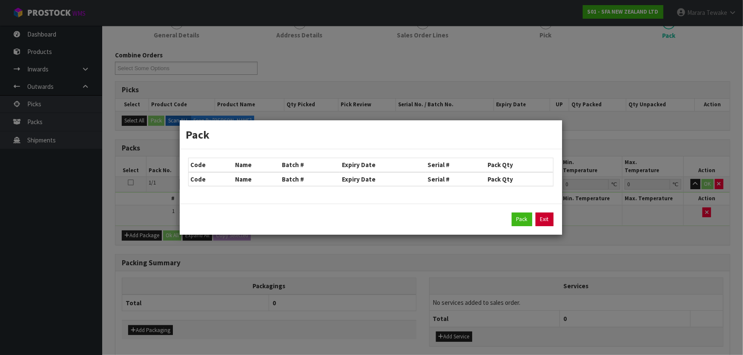
click at [539, 219] on link "Exit" at bounding box center [544, 220] width 18 height 14
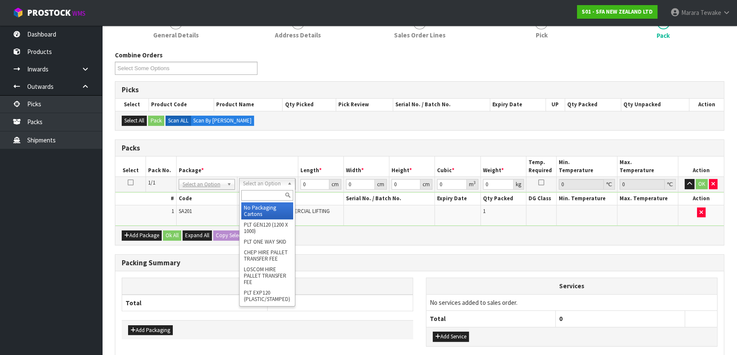
click at [259, 196] on input "text" at bounding box center [267, 195] width 52 height 11
drag, startPoint x: 255, startPoint y: 212, endPoint x: 276, endPoint y: 196, distance: 25.8
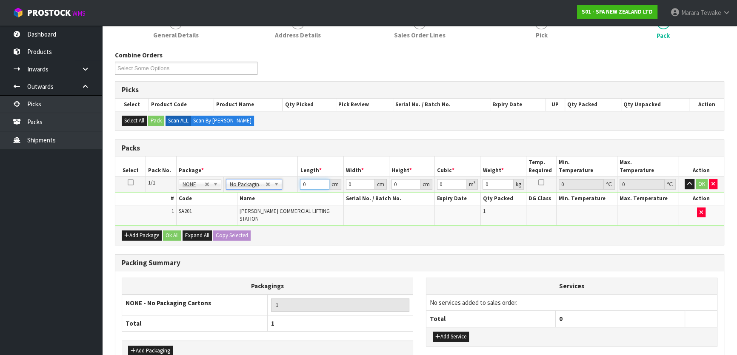
drag, startPoint x: 306, startPoint y: 183, endPoint x: 297, endPoint y: 169, distance: 17.1
click at [300, 174] on table "Select Pack No. Package * Length * Width * Height * Cubic * Weight * Temp. Requ…" at bounding box center [419, 191] width 609 height 69
click at [685, 179] on button "button" at bounding box center [690, 184] width 10 height 10
click button "OK" at bounding box center [702, 184] width 12 height 10
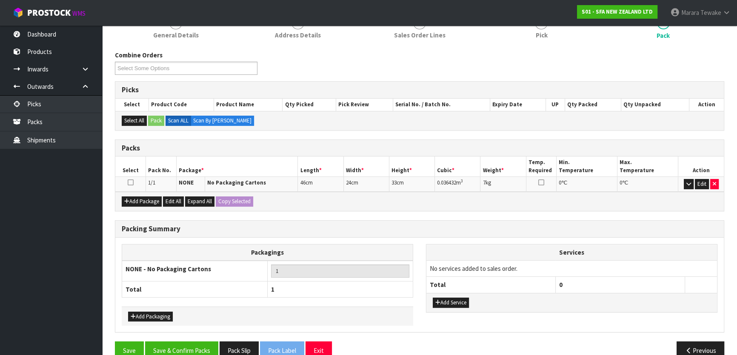
click at [172, 338] on div "Packing Summary Packagings NONE - No Packaging Cartons 1 Total 1 Add Packaging …" at bounding box center [420, 281] width 622 height 122
click at [185, 351] on button "Save & Confirm Packs" at bounding box center [181, 351] width 73 height 18
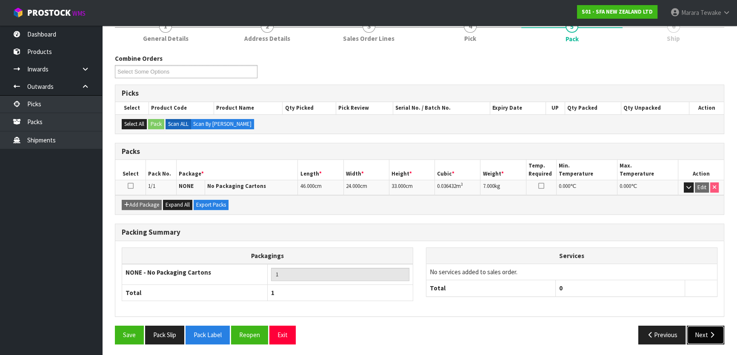
click at [714, 336] on button "Next" at bounding box center [705, 335] width 37 height 18
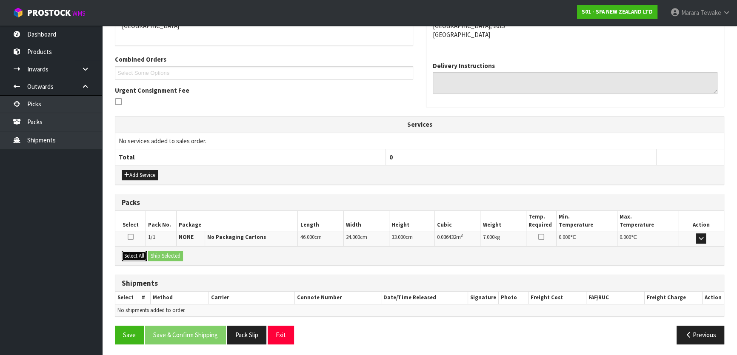
click at [134, 252] on button "Select All" at bounding box center [134, 256] width 25 height 10
click at [171, 251] on button "Ship Selected" at bounding box center [165, 256] width 35 height 10
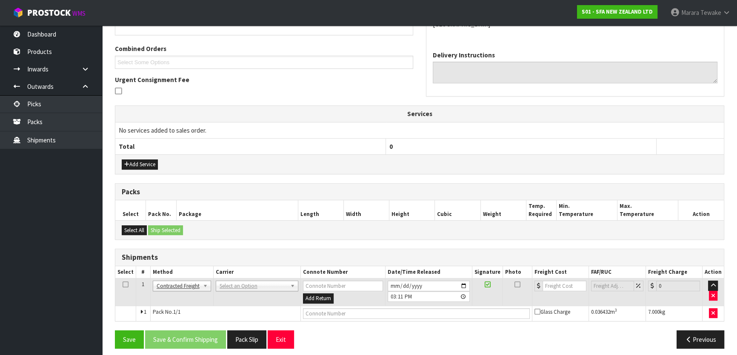
scroll to position [211, 0]
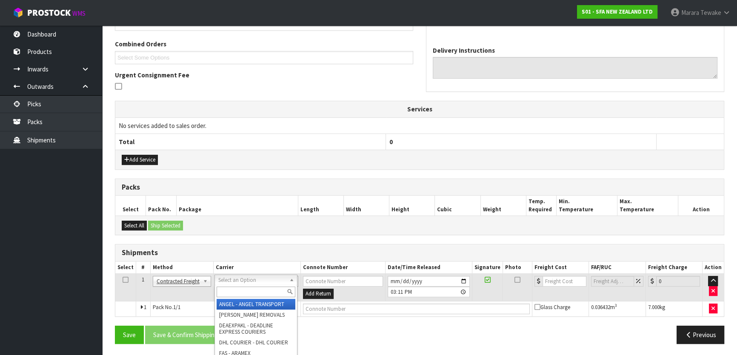
click at [232, 291] on input "text" at bounding box center [256, 292] width 79 height 11
drag, startPoint x: 243, startPoint y: 306, endPoint x: 217, endPoint y: 333, distance: 37.3
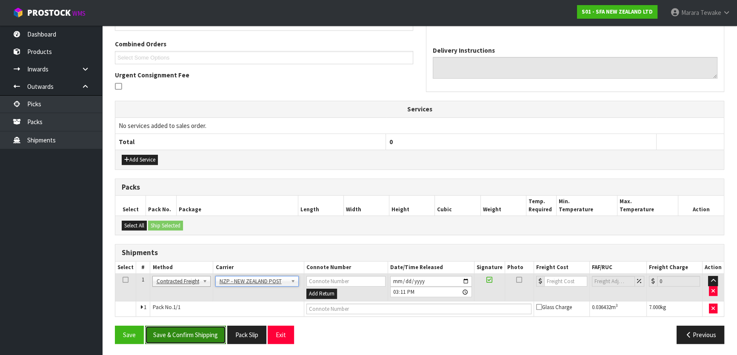
click at [214, 338] on button "Save & Confirm Shipping" at bounding box center [185, 335] width 81 height 18
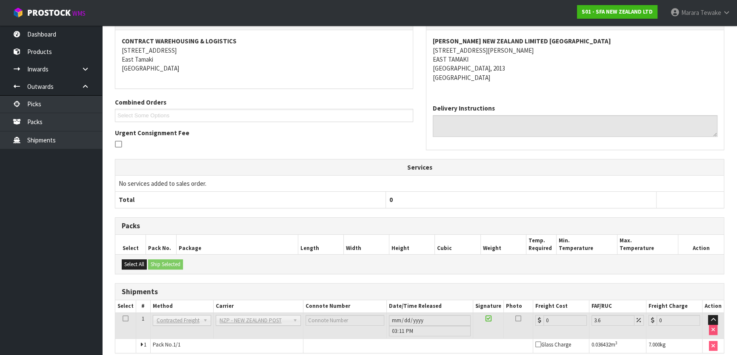
scroll to position [200, 0]
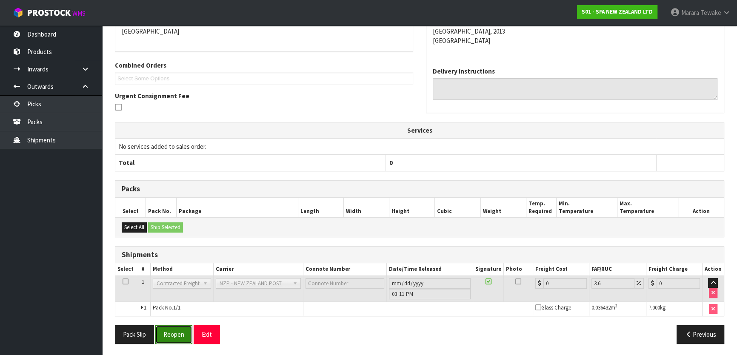
drag, startPoint x: 174, startPoint y: 331, endPoint x: 100, endPoint y: 309, distance: 77.0
click at [174, 331] on button "Reopen" at bounding box center [173, 335] width 37 height 18
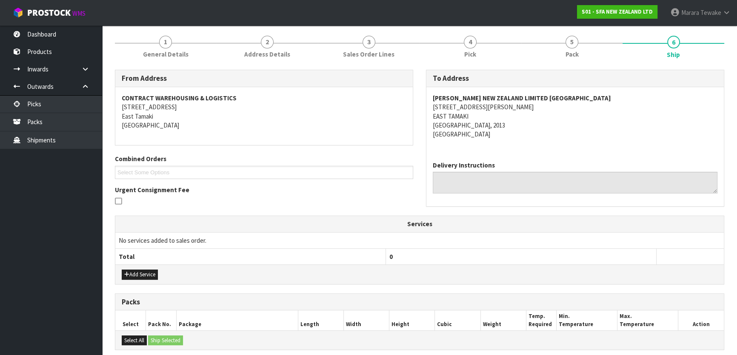
scroll to position [211, 0]
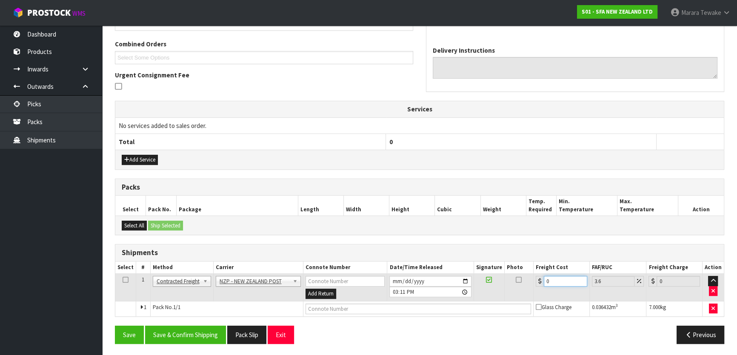
drag, startPoint x: 552, startPoint y: 274, endPoint x: 527, endPoint y: 265, distance: 27.2
click at [529, 266] on table "Select # Method Carrier Connote Number Date/Time Released Signature Photo Freig…" at bounding box center [419, 289] width 609 height 55
click at [188, 329] on button "Save & Confirm Shipping" at bounding box center [185, 335] width 81 height 18
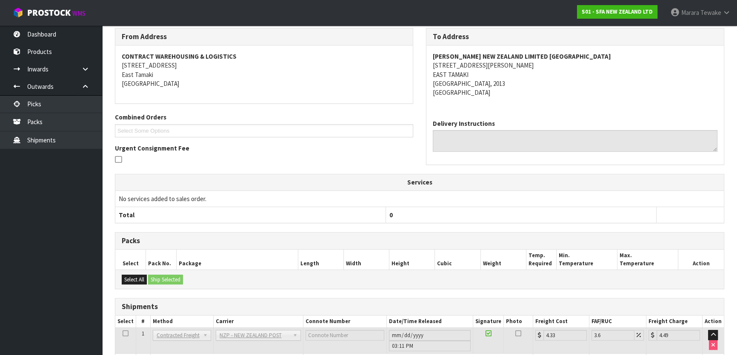
scroll to position [0, 0]
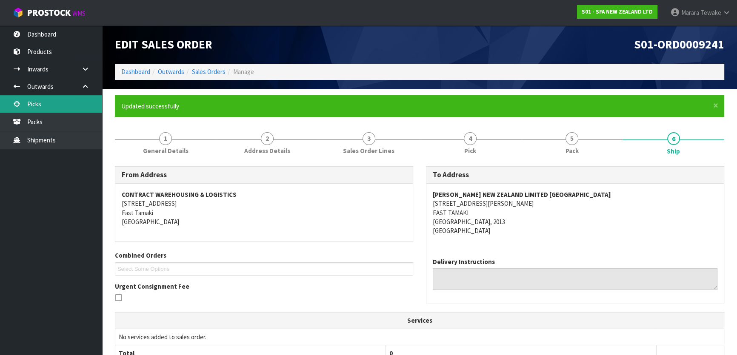
click at [48, 104] on link "Picks" at bounding box center [51, 103] width 102 height 17
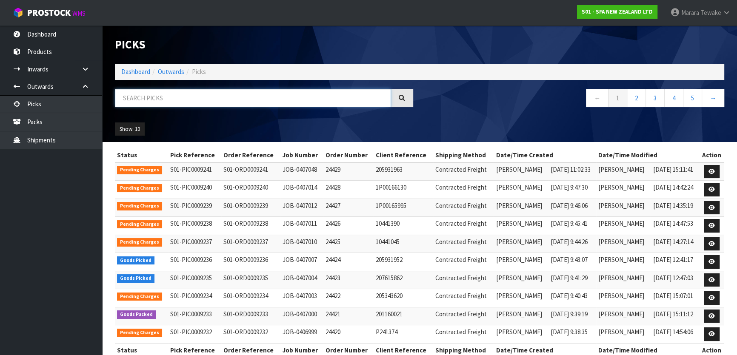
click at [264, 98] on input "text" at bounding box center [253, 98] width 276 height 18
click at [55, 34] on link "Dashboard" at bounding box center [51, 34] width 102 height 17
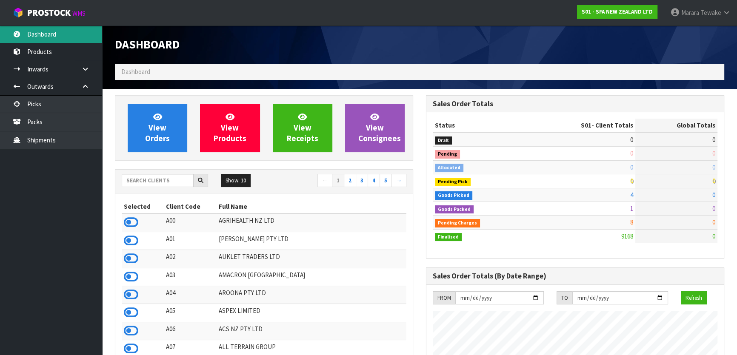
scroll to position [643, 311]
click at [145, 178] on input "text" at bounding box center [158, 180] width 72 height 13
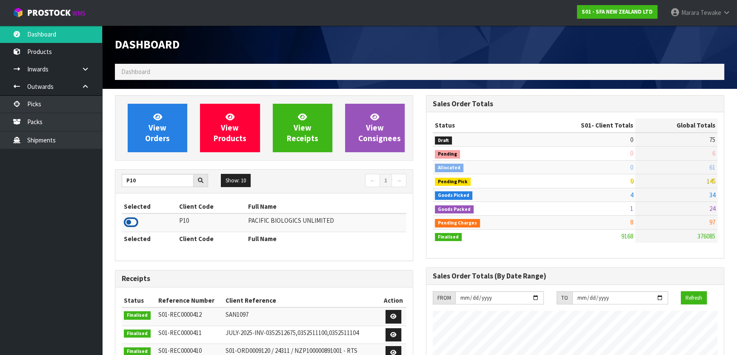
click at [126, 226] on icon at bounding box center [131, 222] width 14 height 13
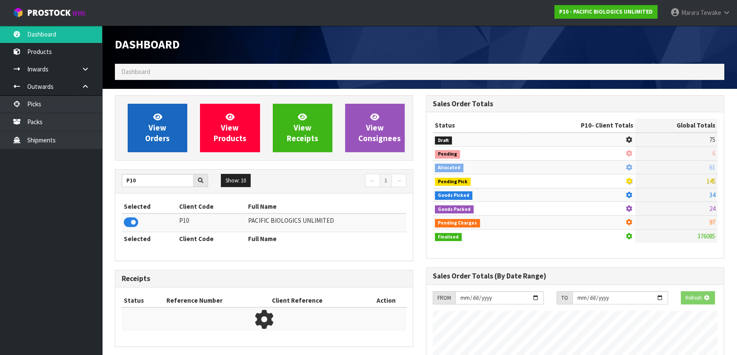
scroll to position [547, 311]
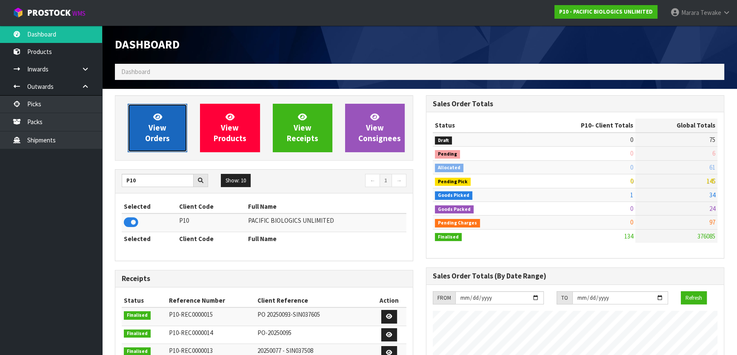
click at [154, 126] on span "View Orders" at bounding box center [157, 128] width 25 height 32
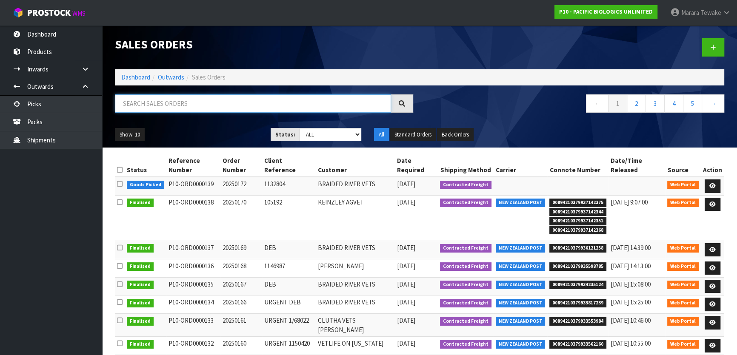
click at [195, 111] on input "text" at bounding box center [253, 103] width 276 height 18
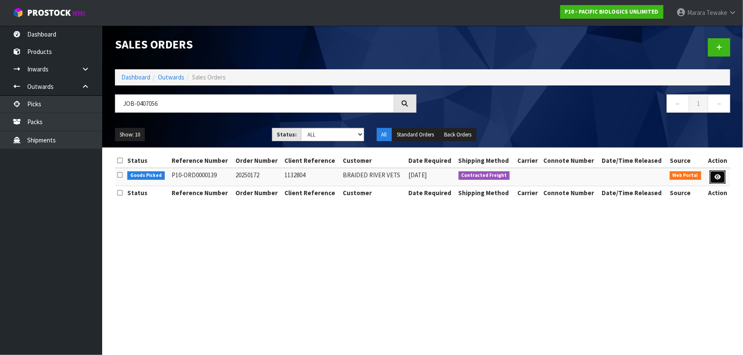
click at [718, 174] on icon at bounding box center [717, 177] width 6 height 6
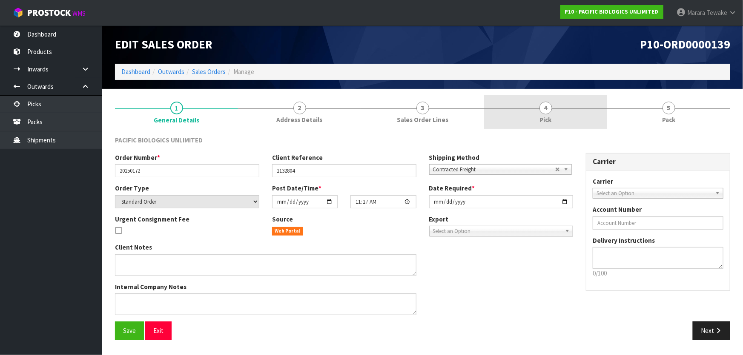
click at [574, 117] on link "4 Pick" at bounding box center [545, 112] width 123 height 34
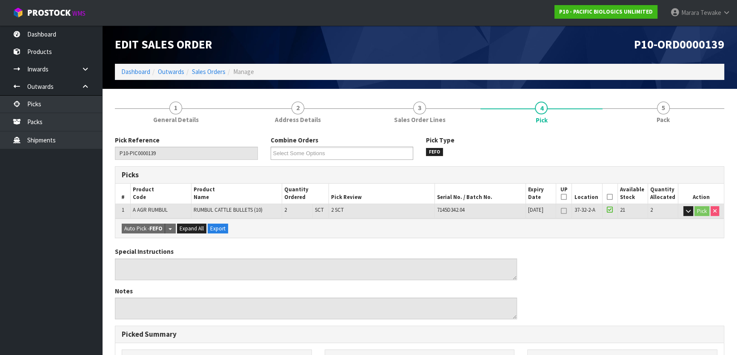
click at [609, 193] on th "Picked" at bounding box center [609, 194] width 15 height 20
click at [607, 197] on icon at bounding box center [610, 197] width 6 height 0
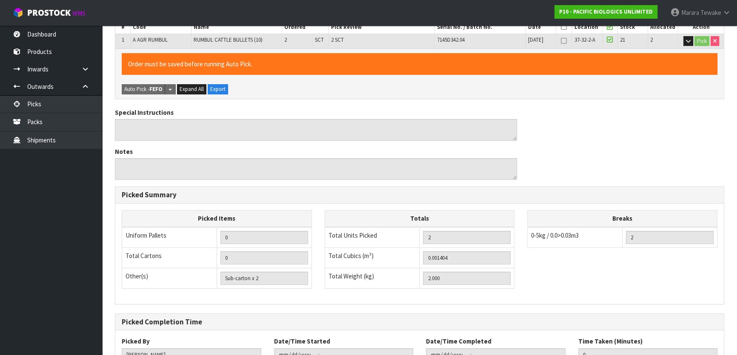
scroll to position [234, 0]
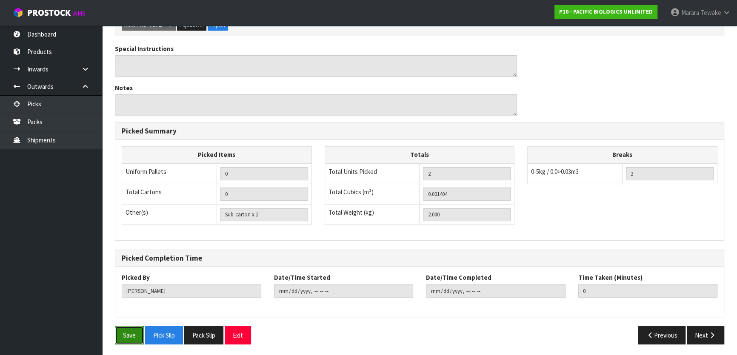
click at [123, 332] on button "Save" at bounding box center [129, 335] width 29 height 18
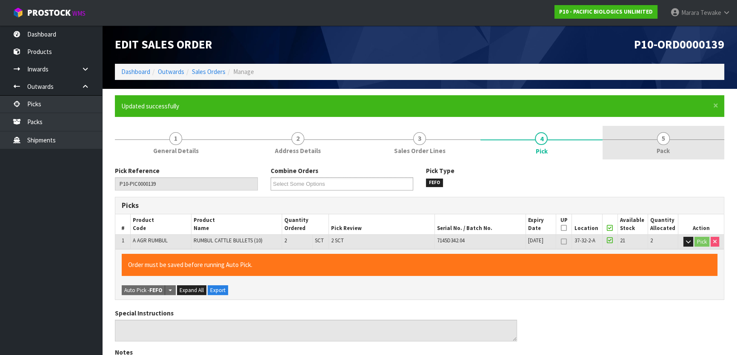
click at [664, 139] on span "5" at bounding box center [663, 138] width 13 height 13
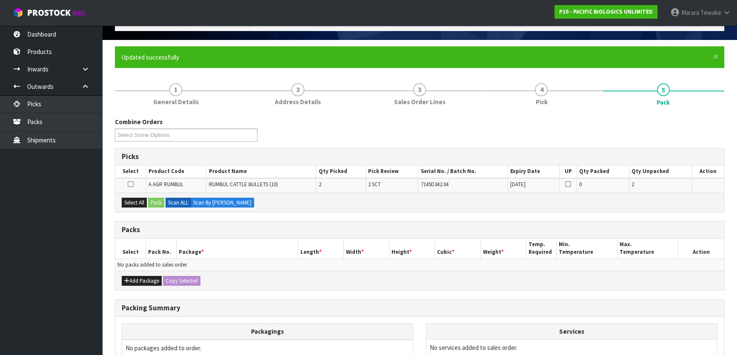
scroll to position [116, 0]
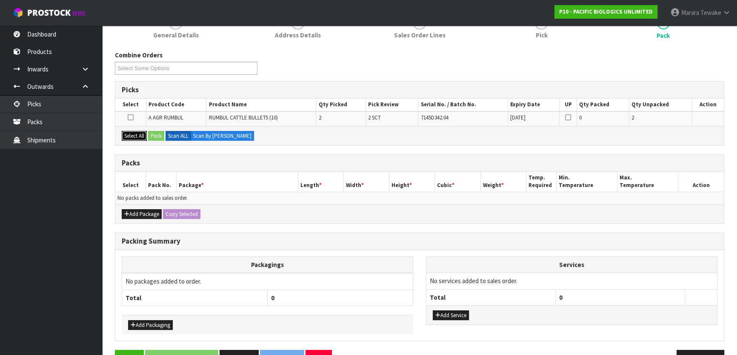
drag, startPoint x: 134, startPoint y: 138, endPoint x: 140, endPoint y: 137, distance: 6.2
click at [134, 138] on button "Select All" at bounding box center [134, 136] width 25 height 10
click at [153, 135] on button "Pack" at bounding box center [156, 136] width 16 height 10
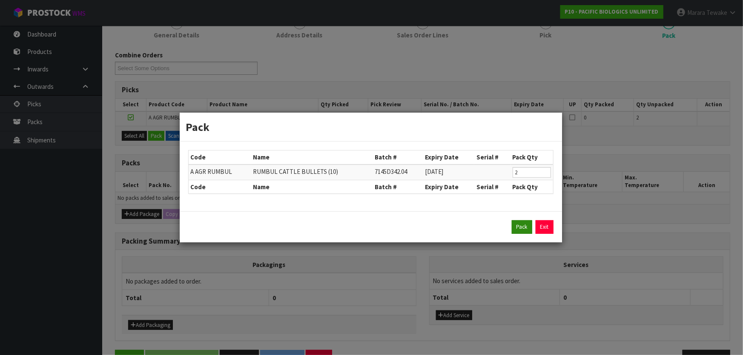
click at [527, 231] on div "Pack Exit" at bounding box center [370, 227] width 365 height 14
click at [520, 230] on button "Pack" at bounding box center [521, 227] width 20 height 14
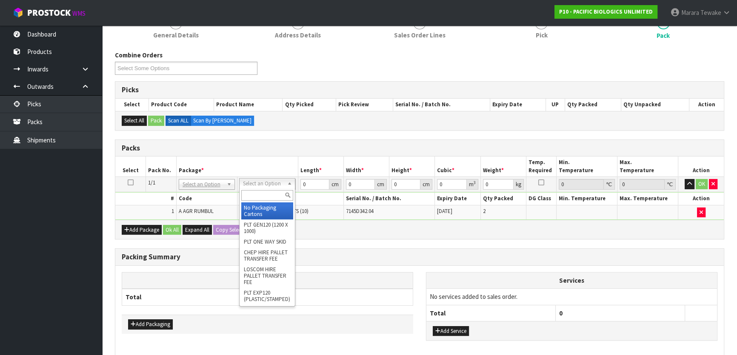
click at [267, 193] on input "text" at bounding box center [267, 195] width 52 height 11
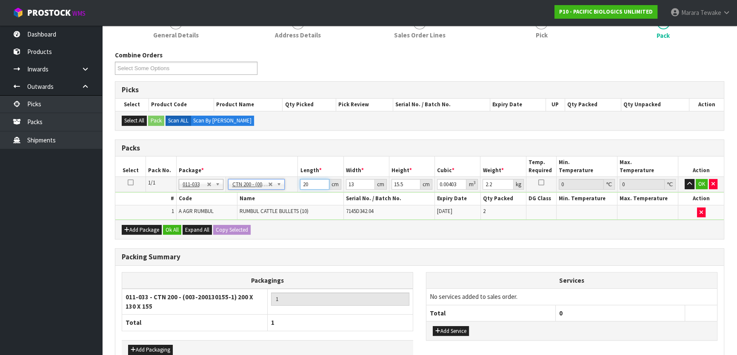
drag, startPoint x: 304, startPoint y: 183, endPoint x: 291, endPoint y: 177, distance: 14.5
click at [291, 177] on tr "1/1 NONE 007-001 007-002 007-004 007-009 007-013 007-014 007-015 007-017 007-01…" at bounding box center [419, 184] width 609 height 15
click at [685, 179] on button "button" at bounding box center [690, 184] width 10 height 10
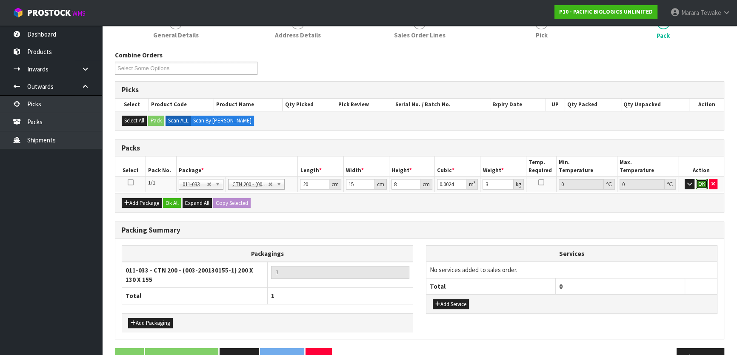
click button "OK" at bounding box center [702, 184] width 12 height 10
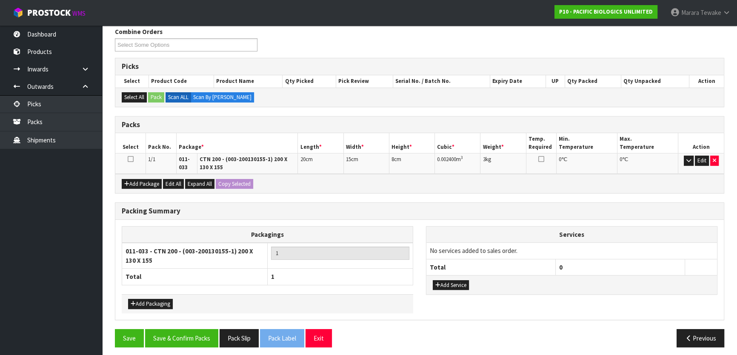
scroll to position [142, 0]
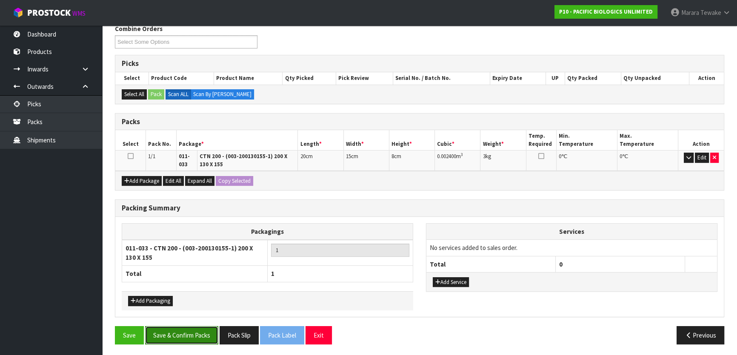
click at [200, 333] on button "Save & Confirm Packs" at bounding box center [181, 335] width 73 height 18
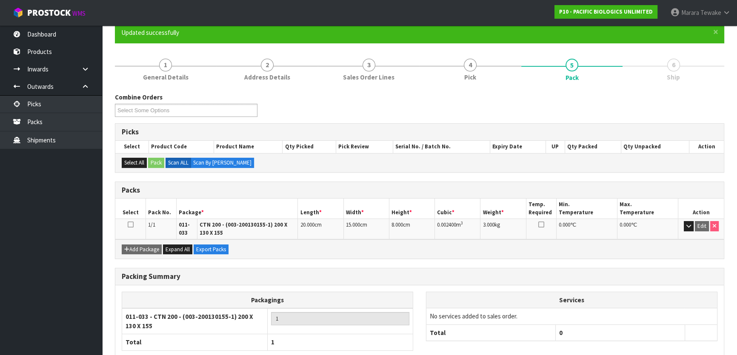
scroll to position [123, 0]
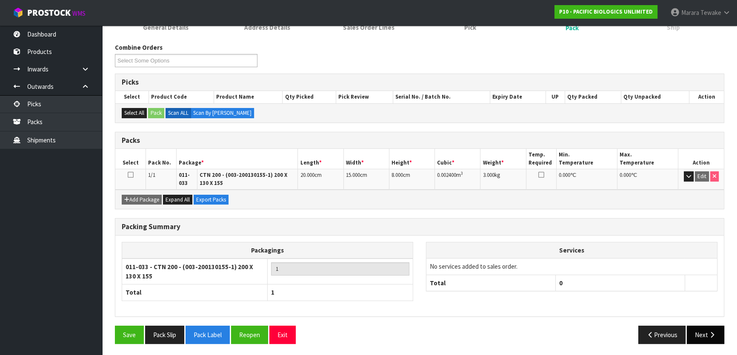
click at [709, 339] on button "Next" at bounding box center [705, 335] width 37 height 18
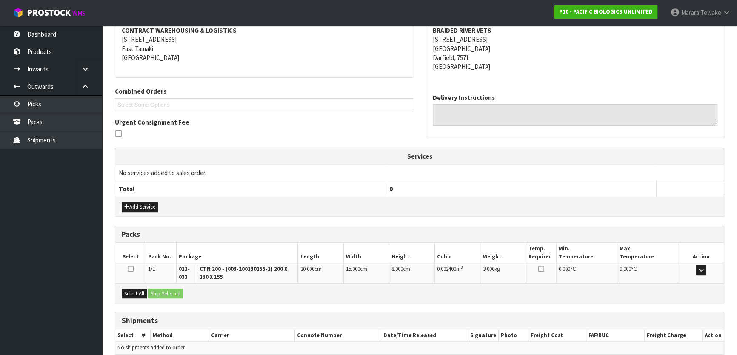
scroll to position [202, 0]
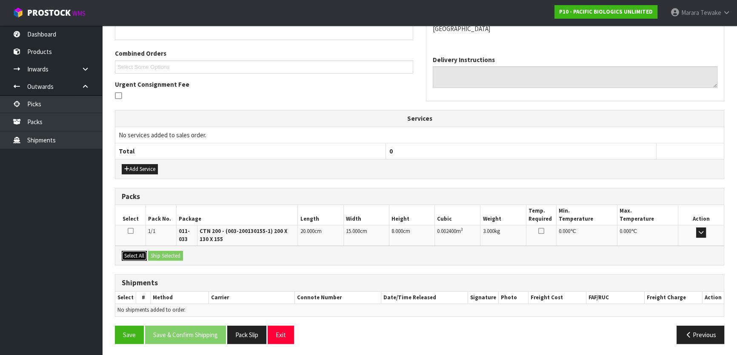
drag, startPoint x: 137, startPoint y: 253, endPoint x: 151, endPoint y: 251, distance: 14.1
click at [143, 251] on button "Select All" at bounding box center [134, 256] width 25 height 10
click at [186, 249] on div "Select All Ship Selected" at bounding box center [419, 255] width 609 height 19
click at [176, 249] on div "Select All Ship Selected" at bounding box center [419, 255] width 609 height 19
click at [177, 255] on button "Ship Selected" at bounding box center [165, 256] width 35 height 10
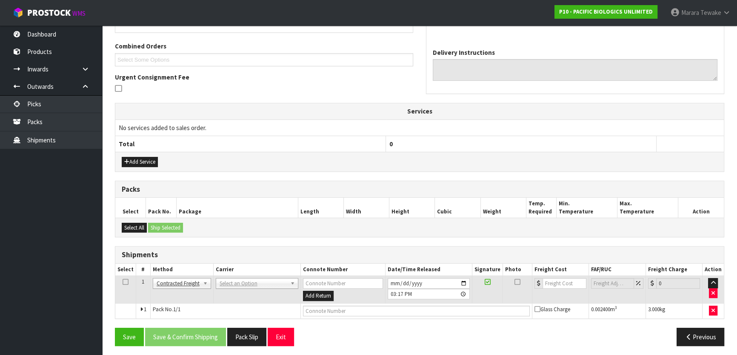
scroll to position [211, 0]
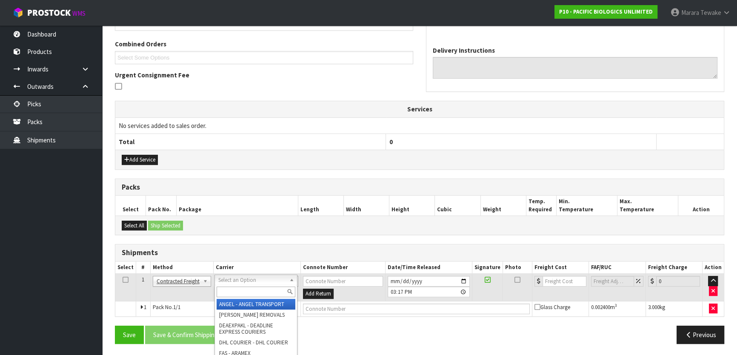
click at [239, 290] on input "text" at bounding box center [256, 292] width 79 height 11
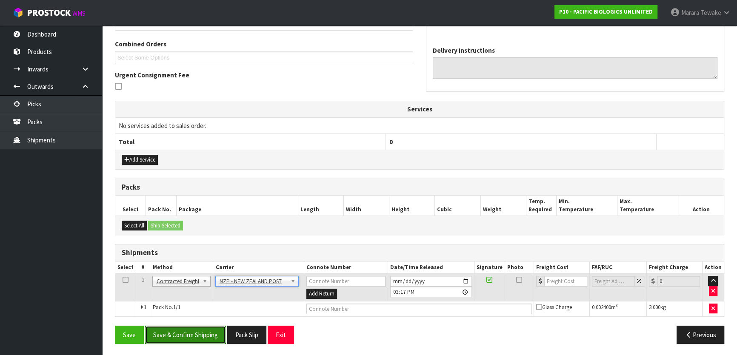
click at [197, 336] on button "Save & Confirm Shipping" at bounding box center [185, 335] width 81 height 18
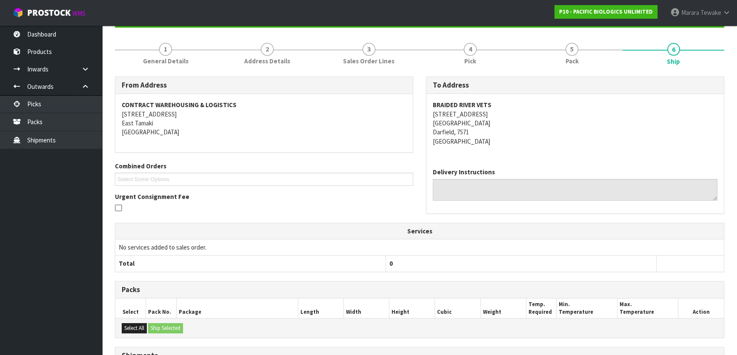
scroll to position [200, 0]
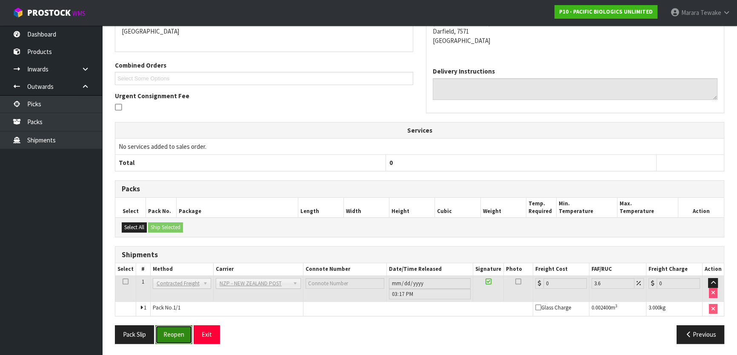
click at [170, 326] on button "Reopen" at bounding box center [173, 335] width 37 height 18
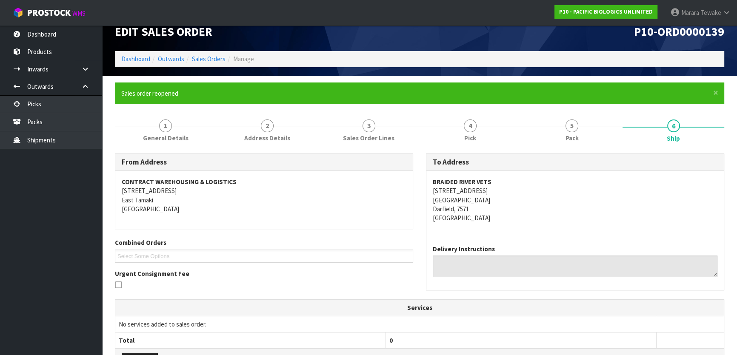
scroll to position [211, 0]
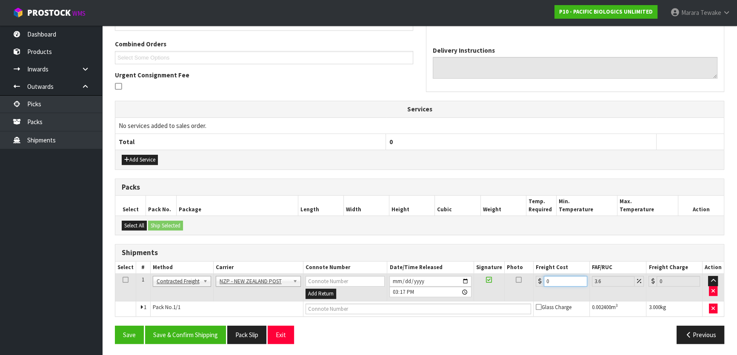
drag, startPoint x: 557, startPoint y: 281, endPoint x: 528, endPoint y: 269, distance: 30.7
click at [530, 271] on table "Select # Method Carrier Connote Number Date/Time Released Signature Photo Freig…" at bounding box center [419, 289] width 609 height 55
click at [195, 331] on button "Save & Confirm Shipping" at bounding box center [185, 335] width 81 height 18
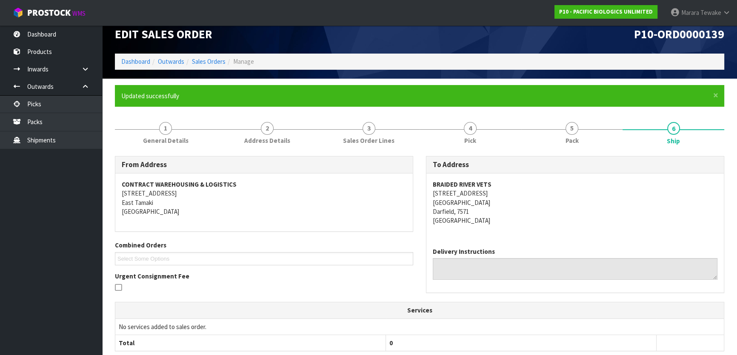
scroll to position [0, 0]
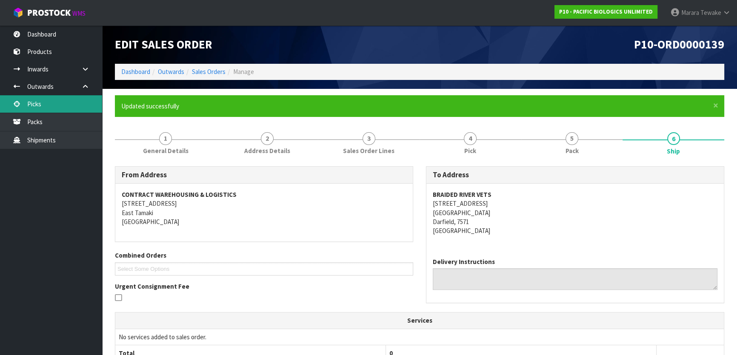
click at [71, 98] on link "Picks" at bounding box center [51, 103] width 102 height 17
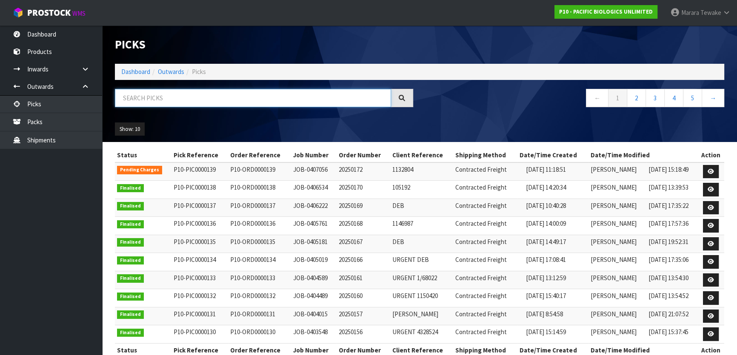
click at [195, 95] on input "text" at bounding box center [253, 98] width 276 height 18
click at [51, 34] on link "Dashboard" at bounding box center [51, 34] width 102 height 17
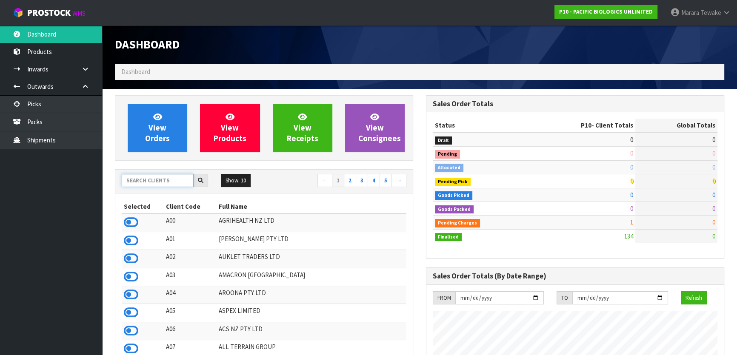
scroll to position [547, 311]
click at [164, 183] on input "text" at bounding box center [158, 180] width 72 height 13
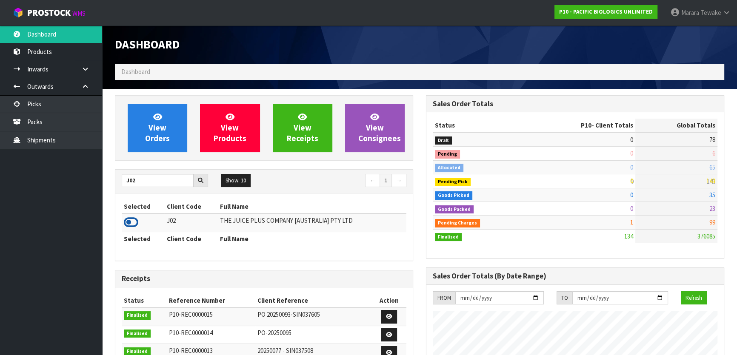
click at [128, 227] on icon at bounding box center [131, 222] width 14 height 13
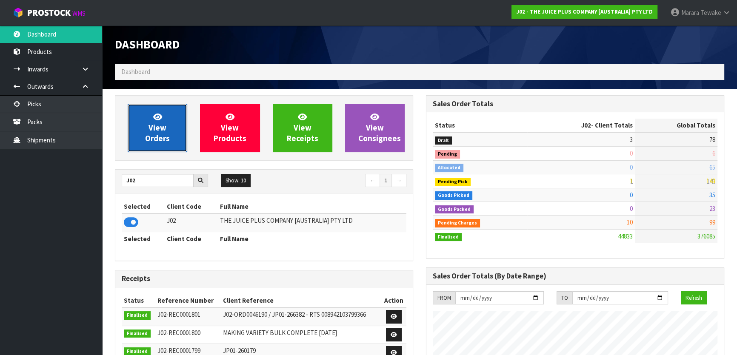
click at [154, 143] on span "View Orders" at bounding box center [157, 128] width 25 height 32
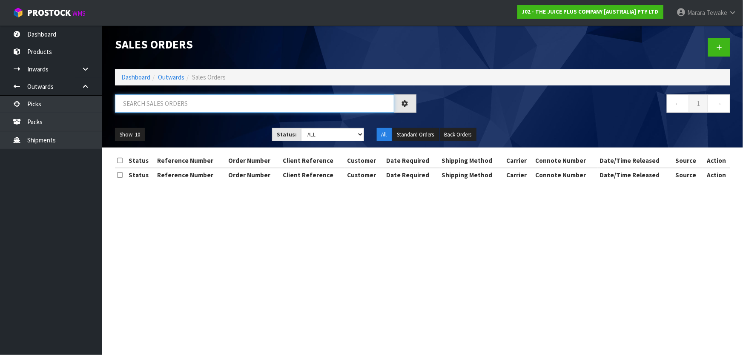
click at [166, 105] on input "text" at bounding box center [254, 103] width 279 height 18
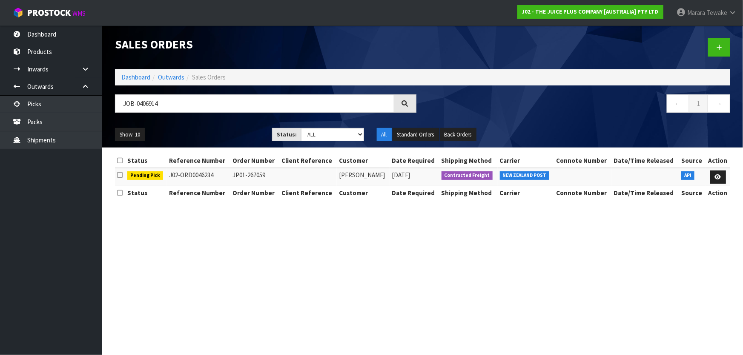
click at [726, 175] on td at bounding box center [717, 177] width 25 height 18
click at [723, 172] on link at bounding box center [718, 178] width 16 height 14
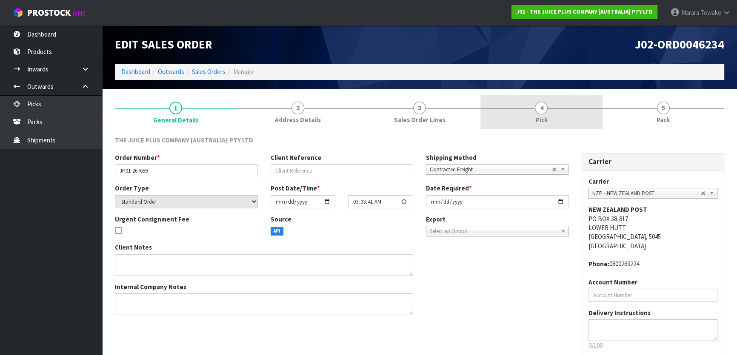
click at [557, 100] on link "4 Pick" at bounding box center [541, 112] width 122 height 34
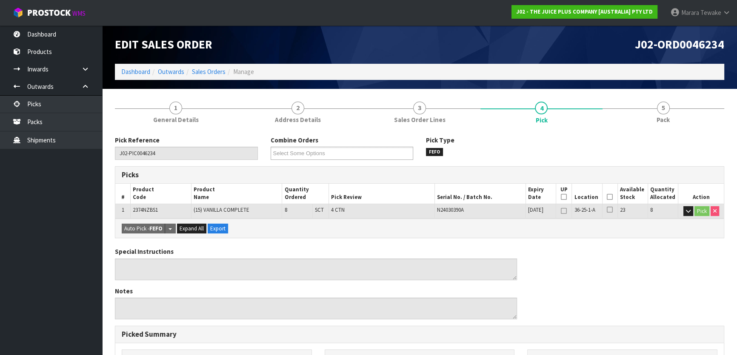
click at [608, 197] on icon at bounding box center [610, 197] width 6 height 0
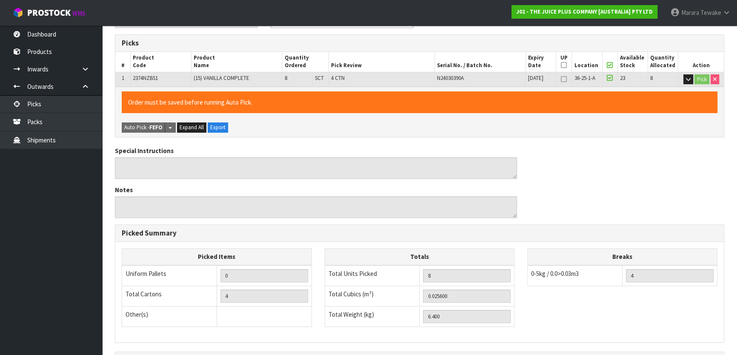
scroll to position [234, 0]
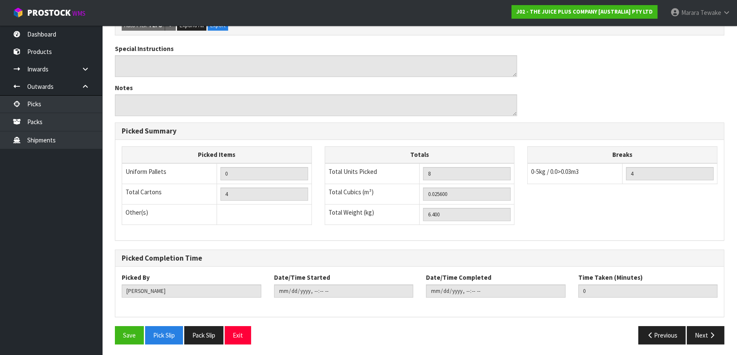
click at [126, 344] on div "Save Pick Slip Pack Slip Exit Previous Next" at bounding box center [420, 338] width 622 height 25
click at [136, 334] on button "Save" at bounding box center [129, 335] width 29 height 18
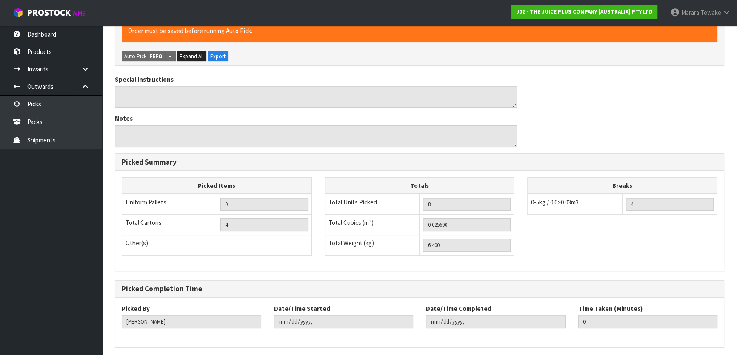
scroll to position [0, 0]
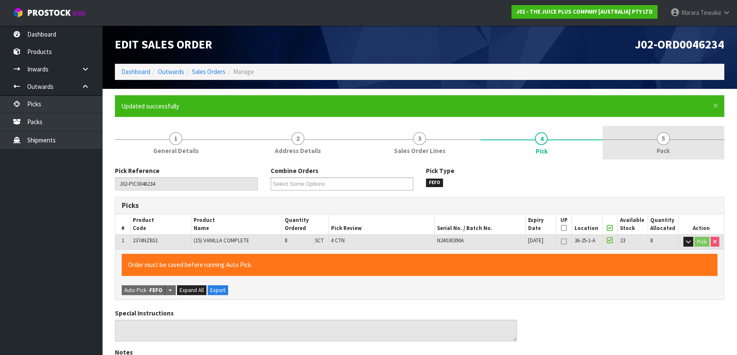
click at [678, 138] on link "5 Pack" at bounding box center [664, 143] width 122 height 34
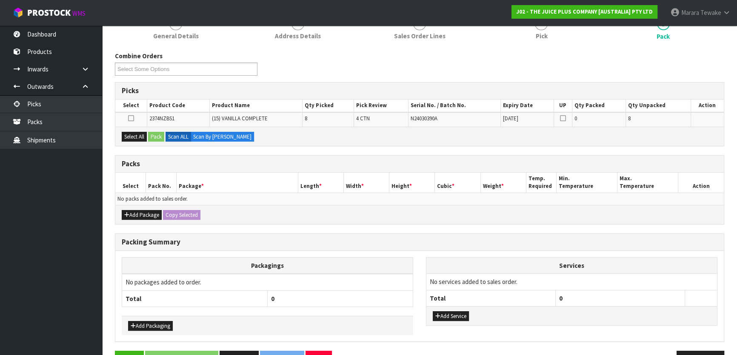
scroll to position [116, 0]
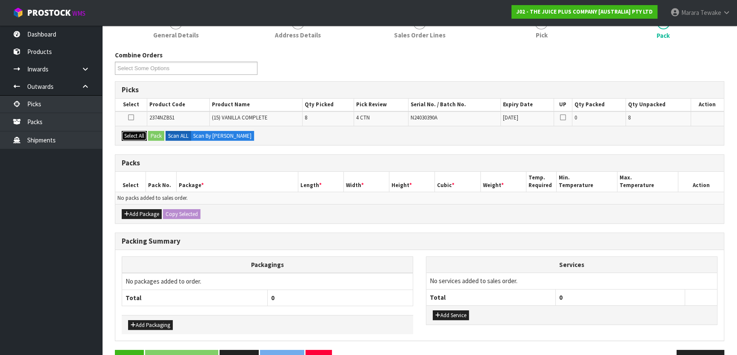
click at [134, 134] on button "Select All" at bounding box center [134, 136] width 25 height 10
click at [156, 135] on button "Pack" at bounding box center [156, 136] width 16 height 10
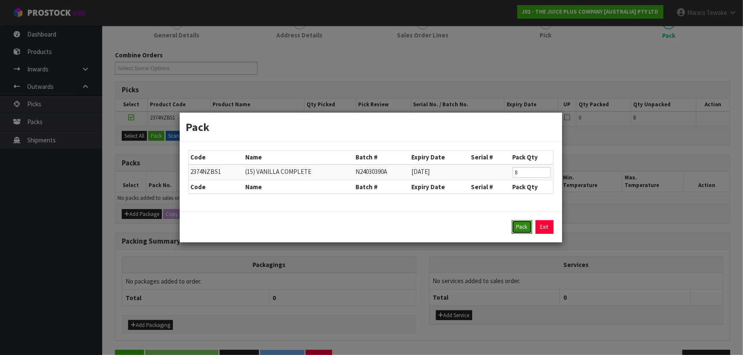
drag, startPoint x: 526, startPoint y: 225, endPoint x: 455, endPoint y: 219, distance: 71.3
click at [525, 225] on button "Pack" at bounding box center [521, 227] width 20 height 14
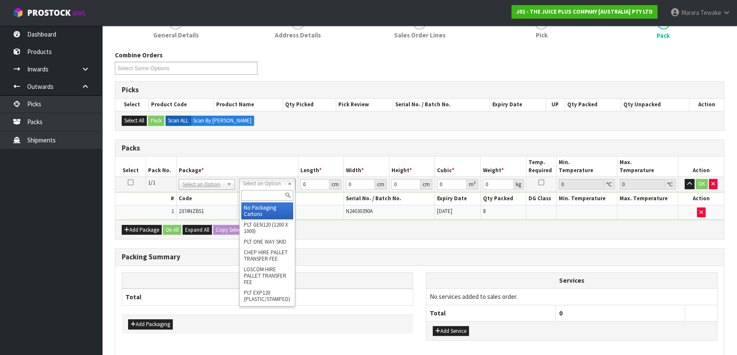
click at [251, 195] on input "text" at bounding box center [267, 195] width 52 height 11
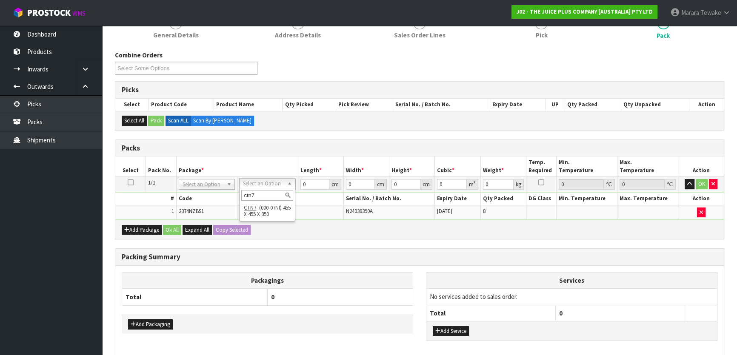
click at [259, 201] on div "ctn7" at bounding box center [267, 196] width 55 height 14
drag, startPoint x: 268, startPoint y: 207, endPoint x: 281, endPoint y: 203, distance: 13.6
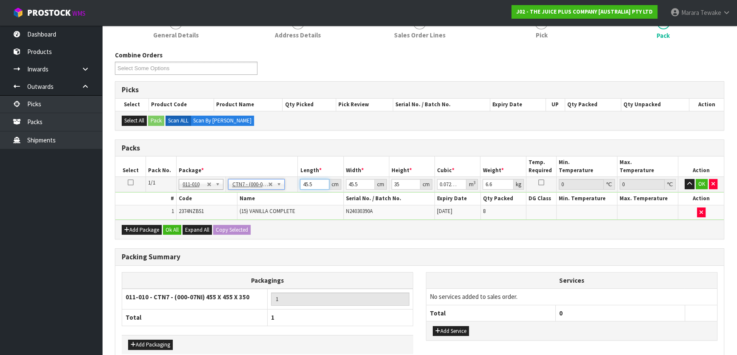
drag, startPoint x: 315, startPoint y: 184, endPoint x: 297, endPoint y: 170, distance: 23.1
click at [297, 174] on table "Select Pack No. Package * Length * Width * Height * Cubic * Weight * Temp. Requ…" at bounding box center [419, 188] width 609 height 63
click at [685, 179] on button "button" at bounding box center [690, 184] width 10 height 10
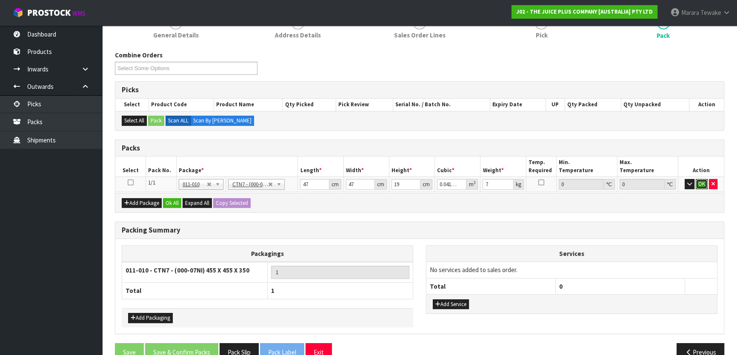
click button "OK" at bounding box center [702, 184] width 12 height 10
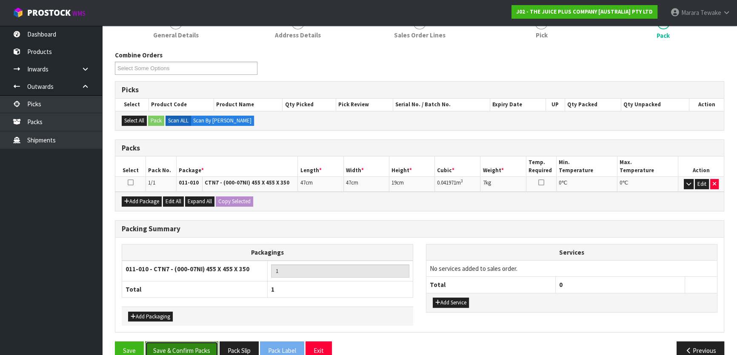
click at [177, 349] on button "Save & Confirm Packs" at bounding box center [181, 351] width 73 height 18
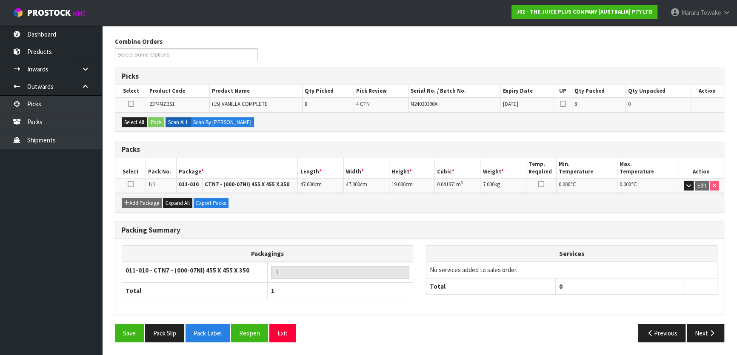
scroll to position [112, 0]
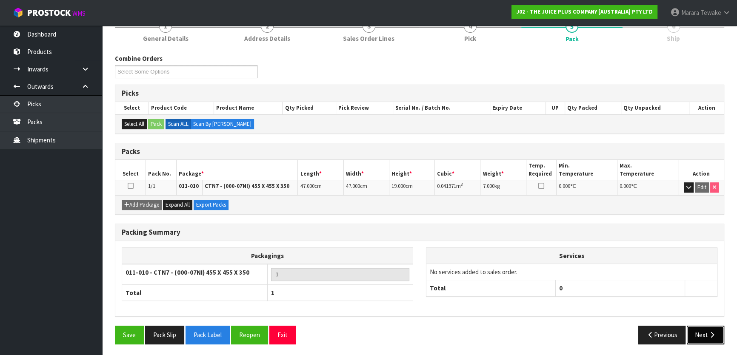
click at [700, 334] on button "Next" at bounding box center [705, 335] width 37 height 18
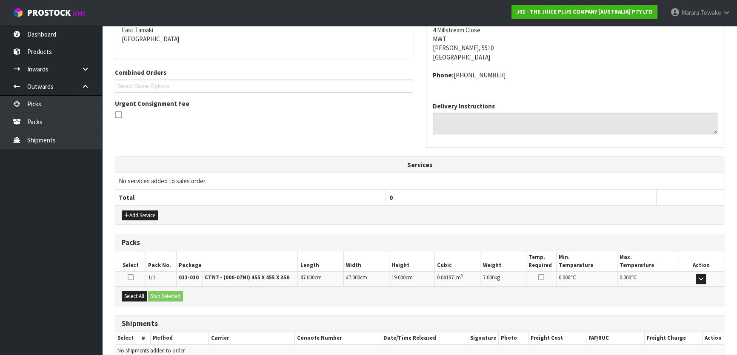
scroll to position [223, 0]
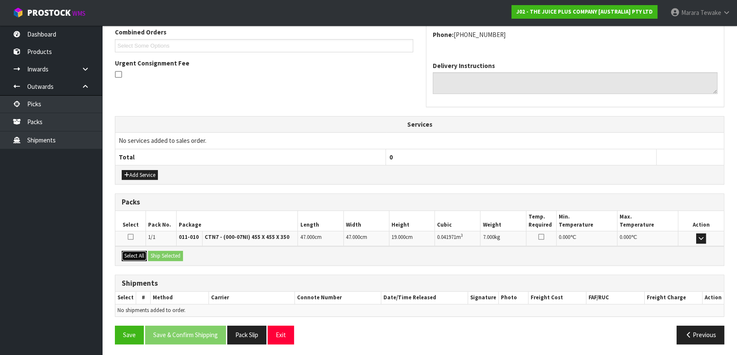
drag, startPoint x: 142, startPoint y: 256, endPoint x: 154, endPoint y: 256, distance: 12.3
click at [143, 256] on button "Select All" at bounding box center [134, 256] width 25 height 10
click at [154, 256] on button "Ship Selected" at bounding box center [165, 256] width 35 height 10
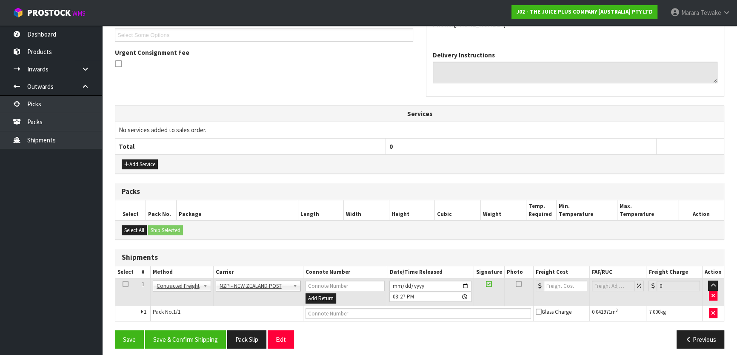
scroll to position [238, 0]
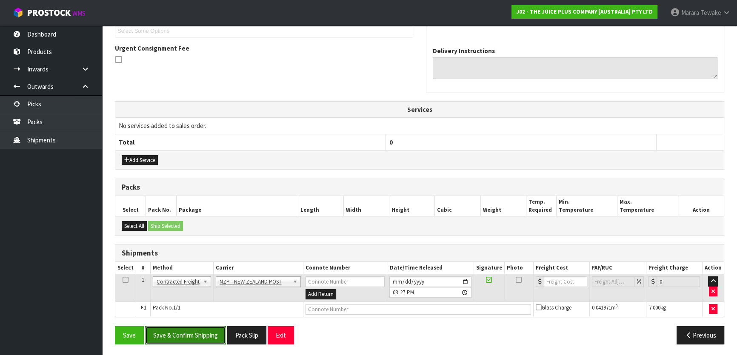
click at [207, 340] on button "Save & Confirm Shipping" at bounding box center [185, 335] width 81 height 18
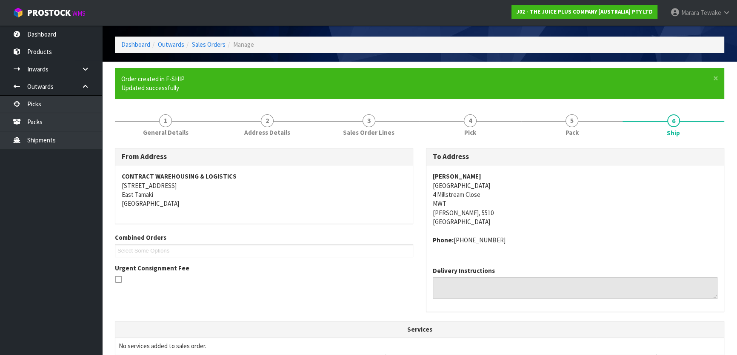
scroll to position [226, 0]
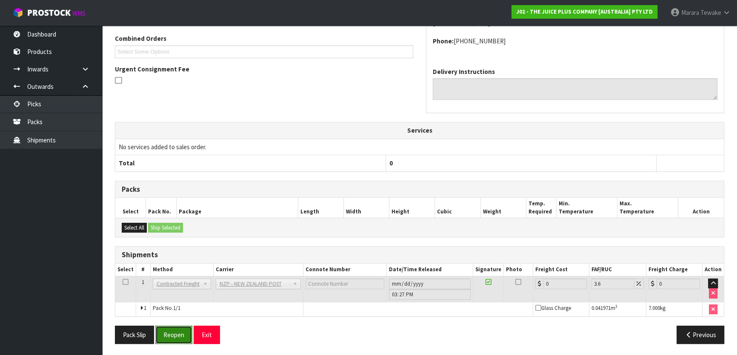
drag, startPoint x: 179, startPoint y: 339, endPoint x: 160, endPoint y: 339, distance: 18.7
click at [177, 339] on button "Reopen" at bounding box center [173, 335] width 37 height 18
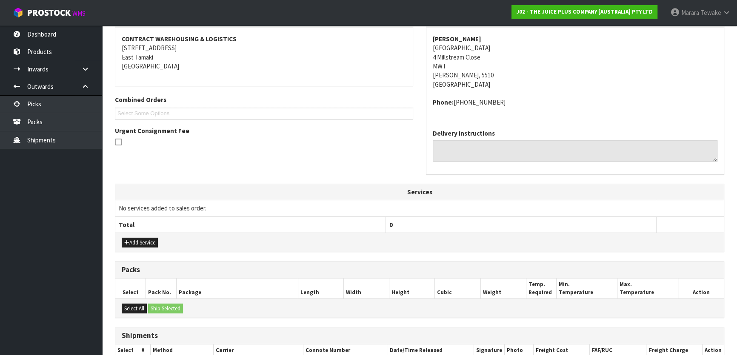
scroll to position [238, 0]
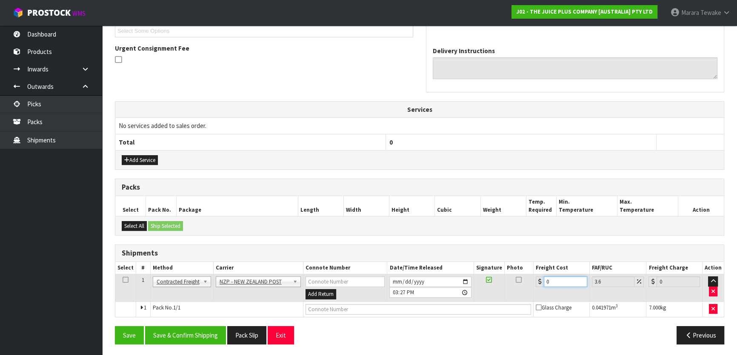
drag, startPoint x: 557, startPoint y: 280, endPoint x: 515, endPoint y: 246, distance: 53.6
click at [523, 264] on table "Select # Method Carrier Connote Number Date/Time Released Signature Photo Freig…" at bounding box center [419, 289] width 609 height 55
drag, startPoint x: 187, startPoint y: 333, endPoint x: 180, endPoint y: 331, distance: 7.9
click at [187, 333] on button "Save & Confirm Shipping" at bounding box center [185, 335] width 81 height 18
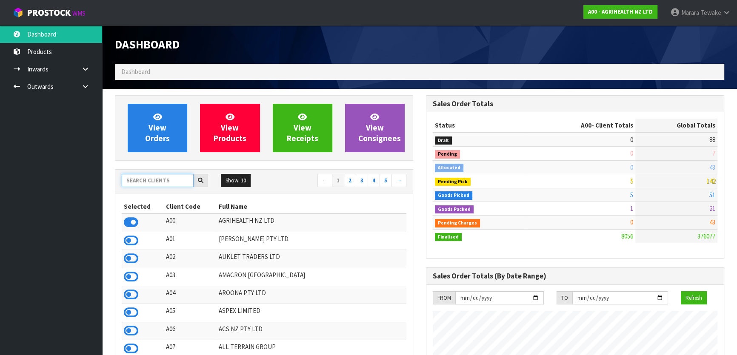
click at [151, 175] on input "text" at bounding box center [158, 180] width 72 height 13
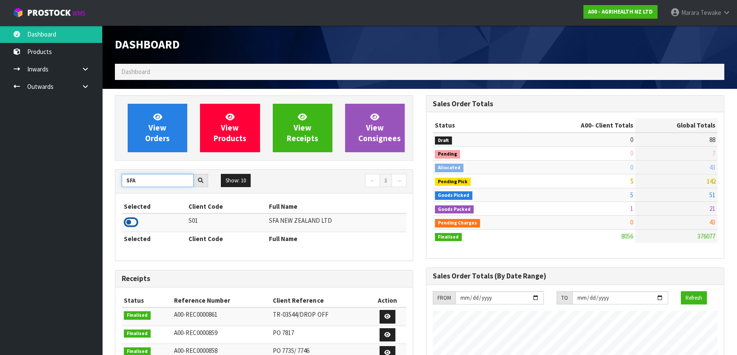
type input "SFA"
click at [135, 224] on icon at bounding box center [131, 222] width 14 height 13
